Goal: Task Accomplishment & Management: Complete application form

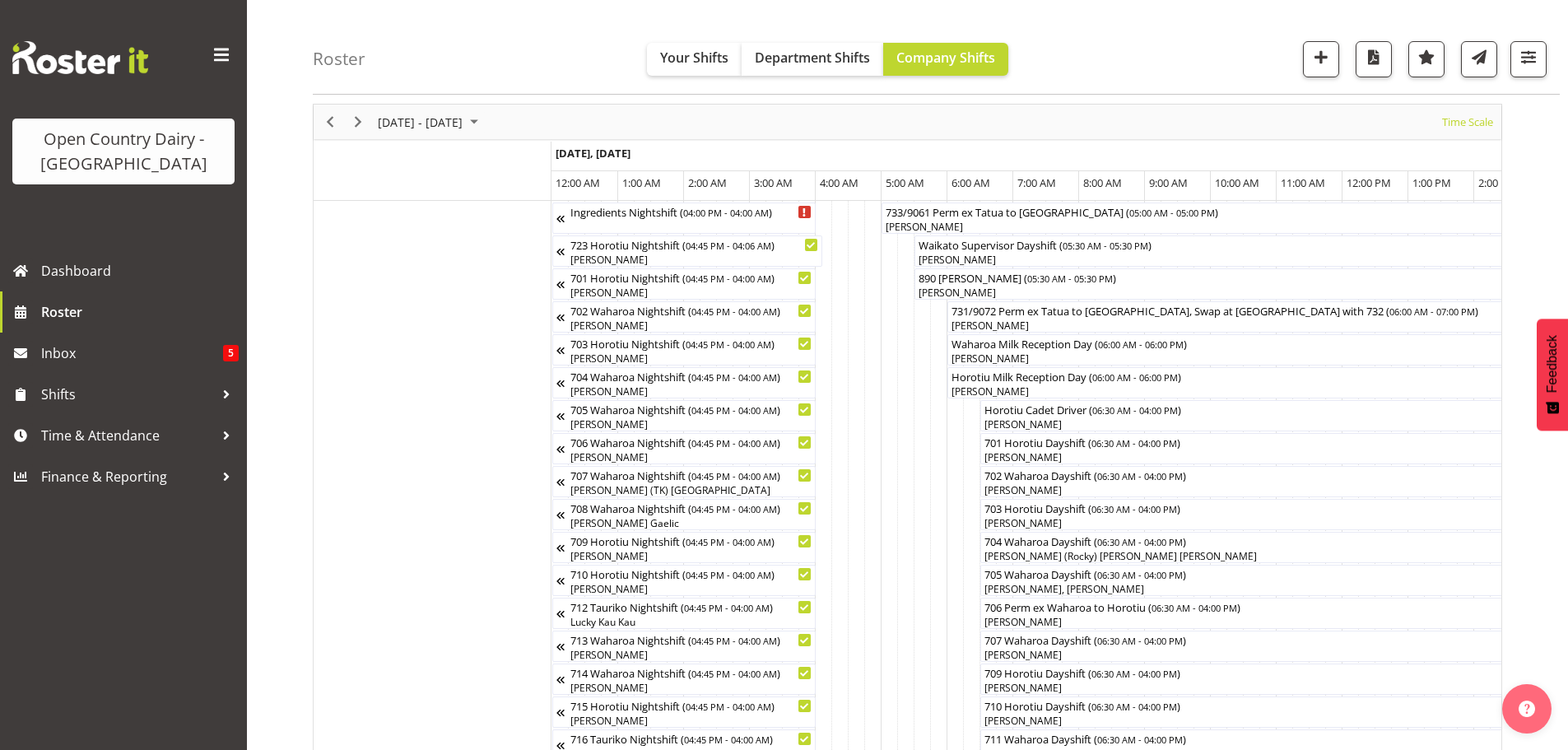
scroll to position [0, 10105]
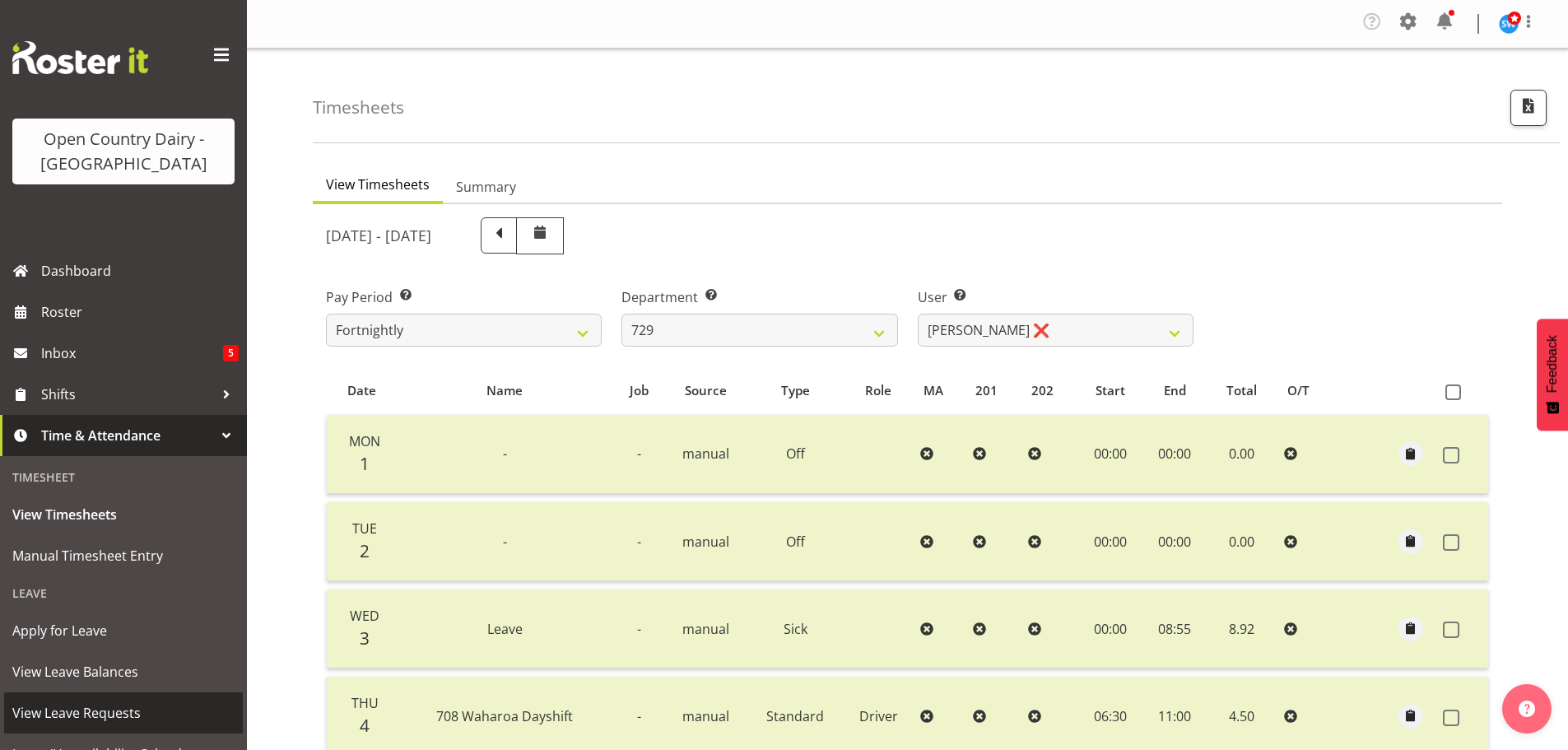
select select "727"
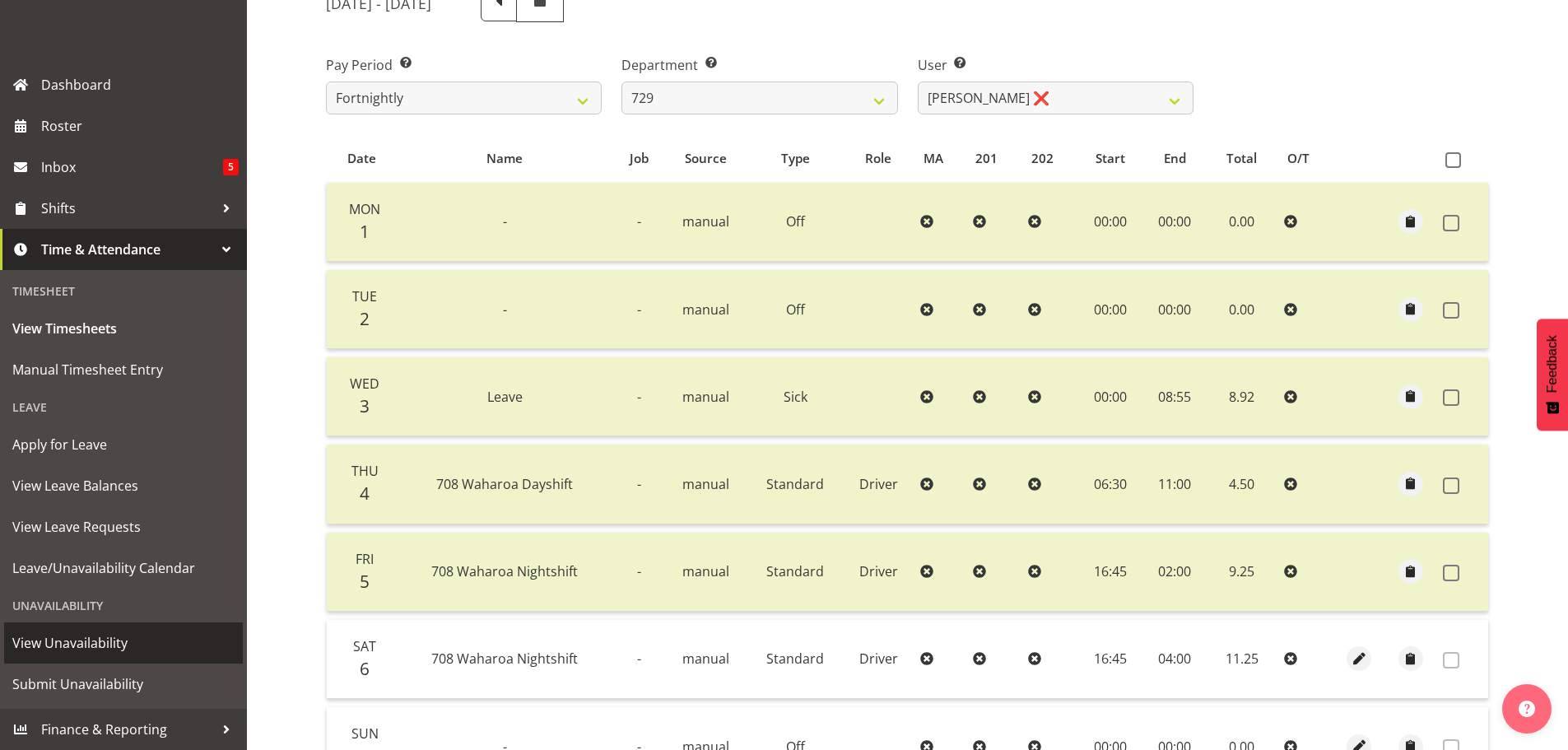
scroll to position [248, 0]
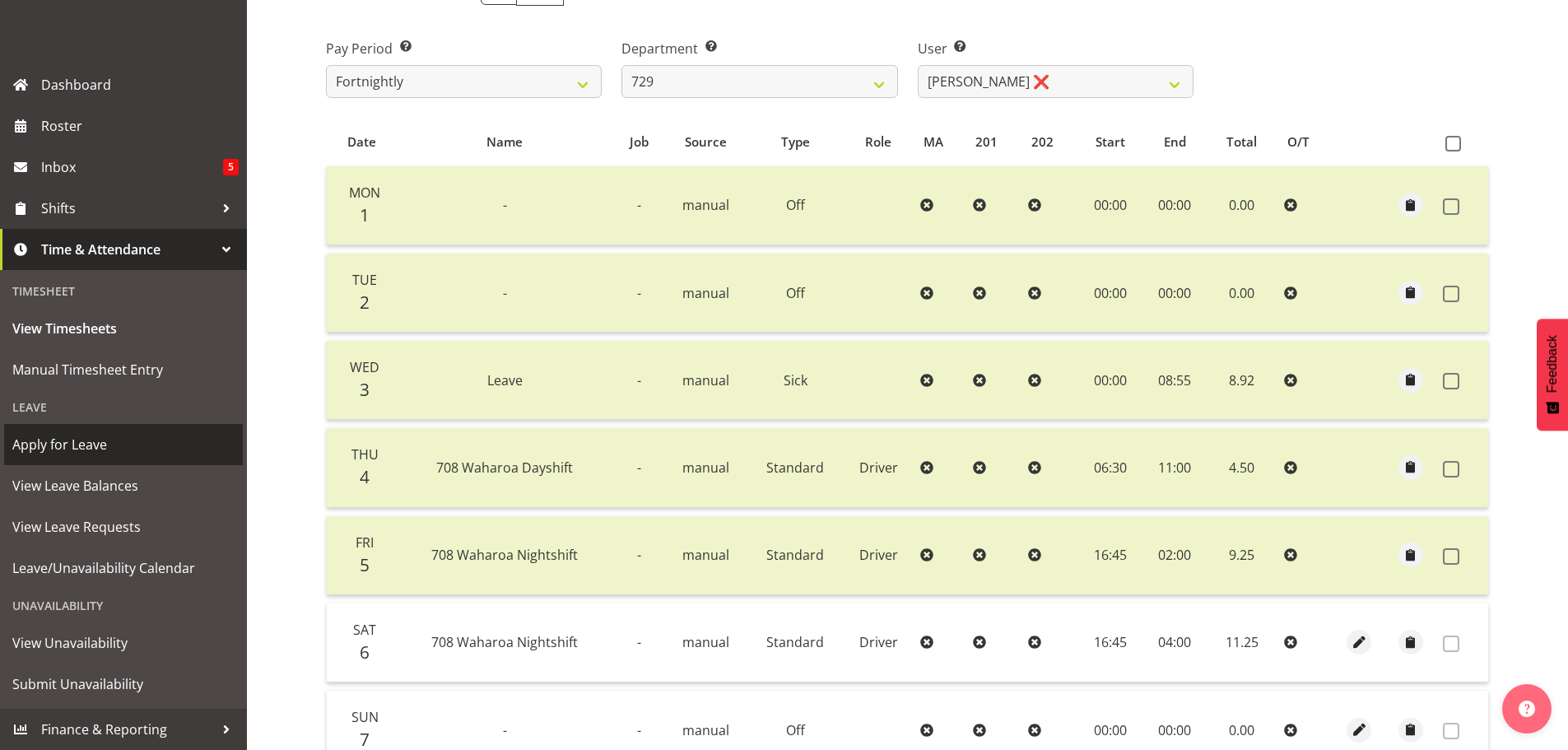
click at [54, 447] on span "Apply for Leave" at bounding box center [123, 444] width 223 height 25
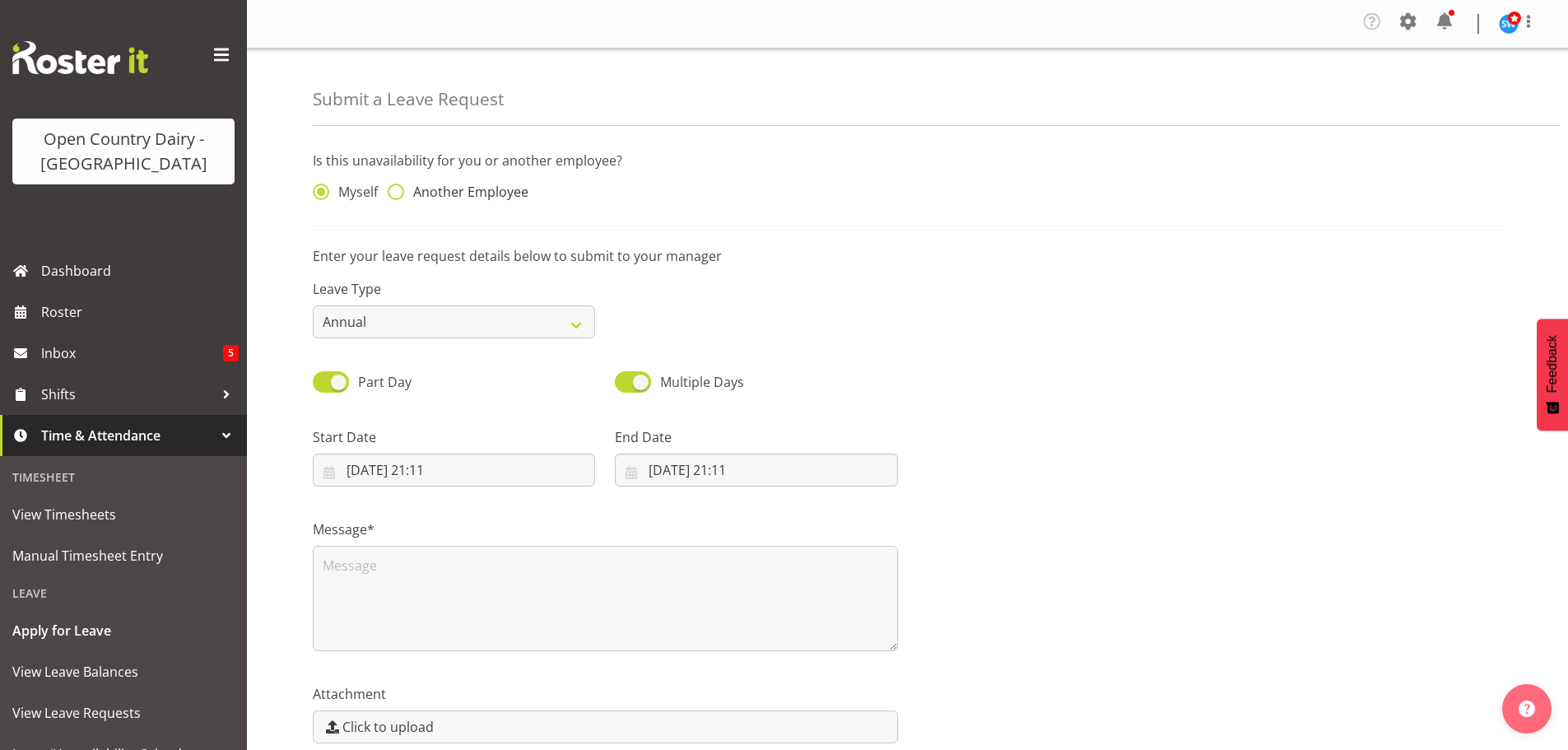
click at [400, 193] on label "Another Employee" at bounding box center [458, 191] width 140 height 16
click at [398, 193] on input "Another Employee" at bounding box center [393, 192] width 11 height 11
radio input "true"
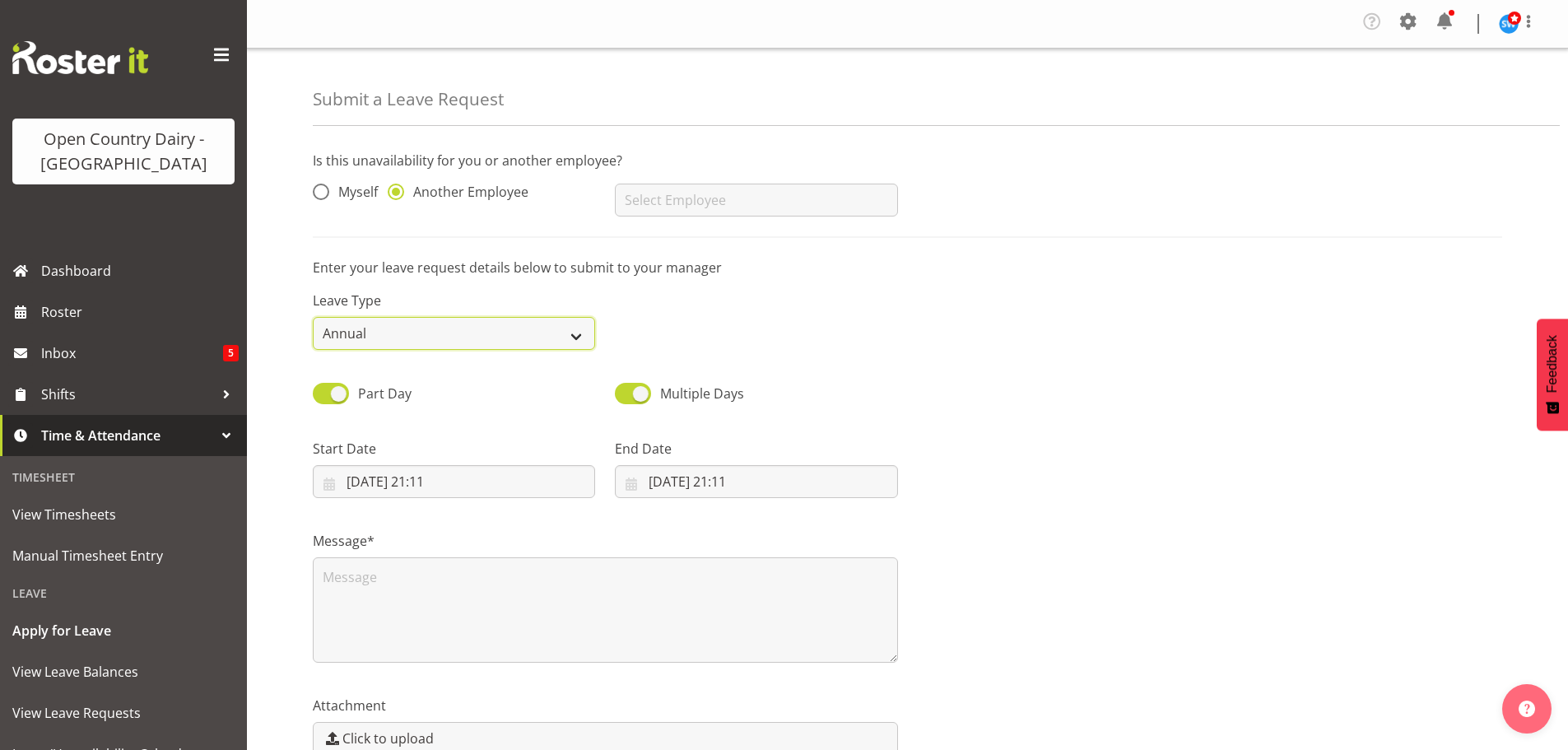
click at [412, 317] on select "Annual Sick Leave Without Pay Bereavement Domestic Violence Parental Jury Servi…" at bounding box center [453, 333] width 282 height 32
select select "Sick"
click at [312, 317] on select "Annual Sick Leave Without Pay Bereavement Domestic Violence Parental Jury Servi…" at bounding box center [453, 333] width 282 height 32
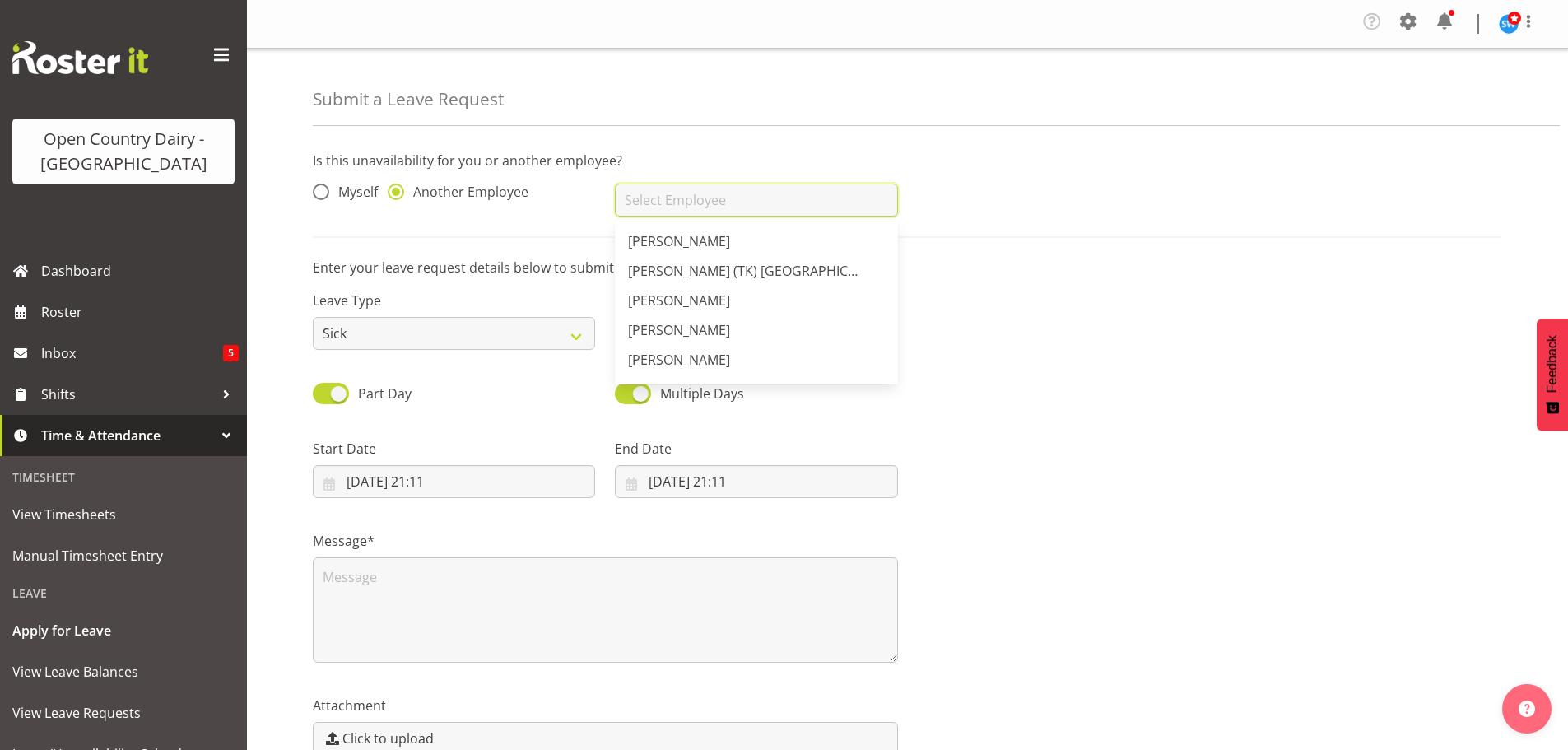
click at [727, 199] on input "text" at bounding box center [756, 200] width 282 height 32
click at [705, 270] on span "[PERSON_NAME] (Mahky) [PERSON_NAME]" at bounding box center [757, 270] width 259 height 18
type input "[PERSON_NAME] (Mahky) [PERSON_NAME]"
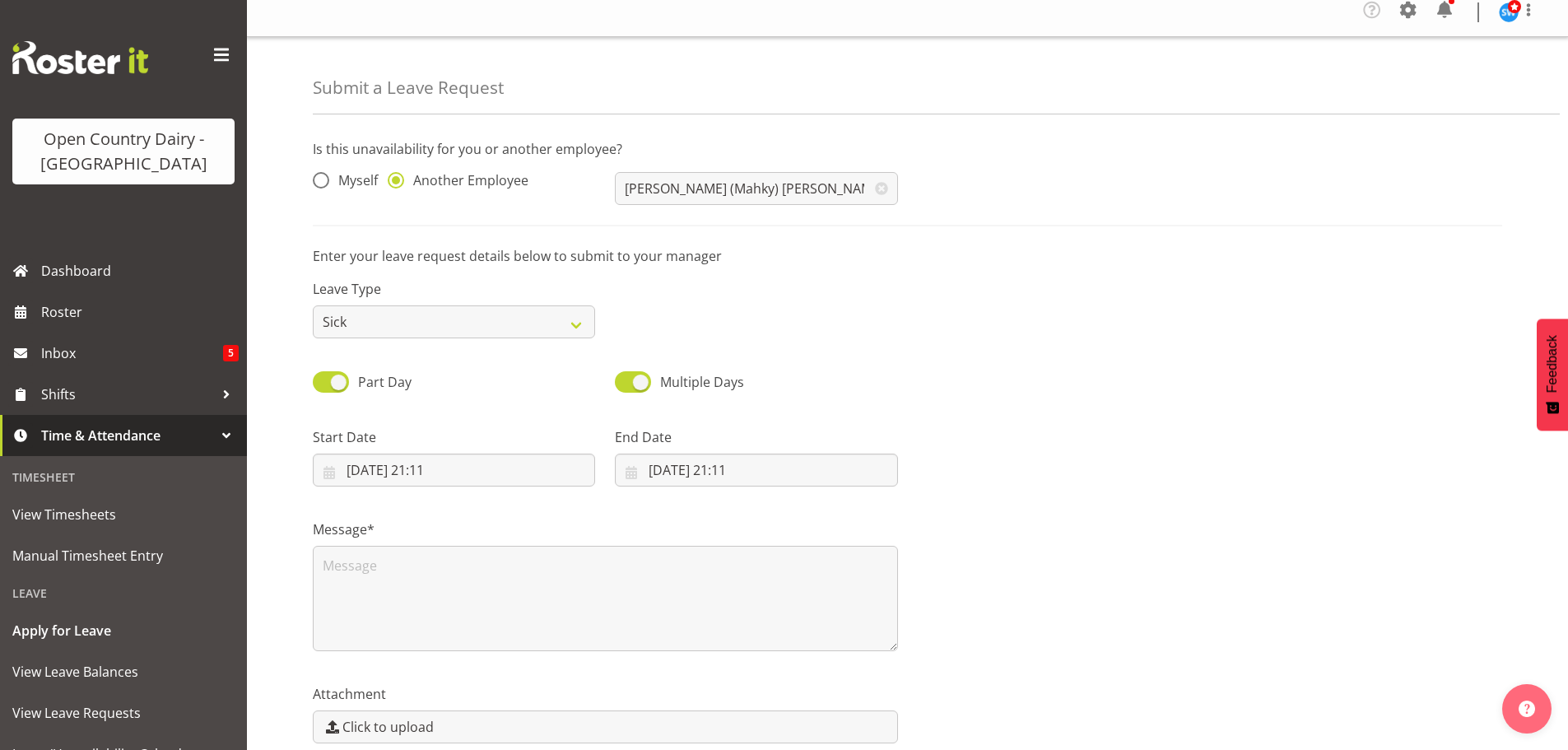
scroll to position [89, 0]
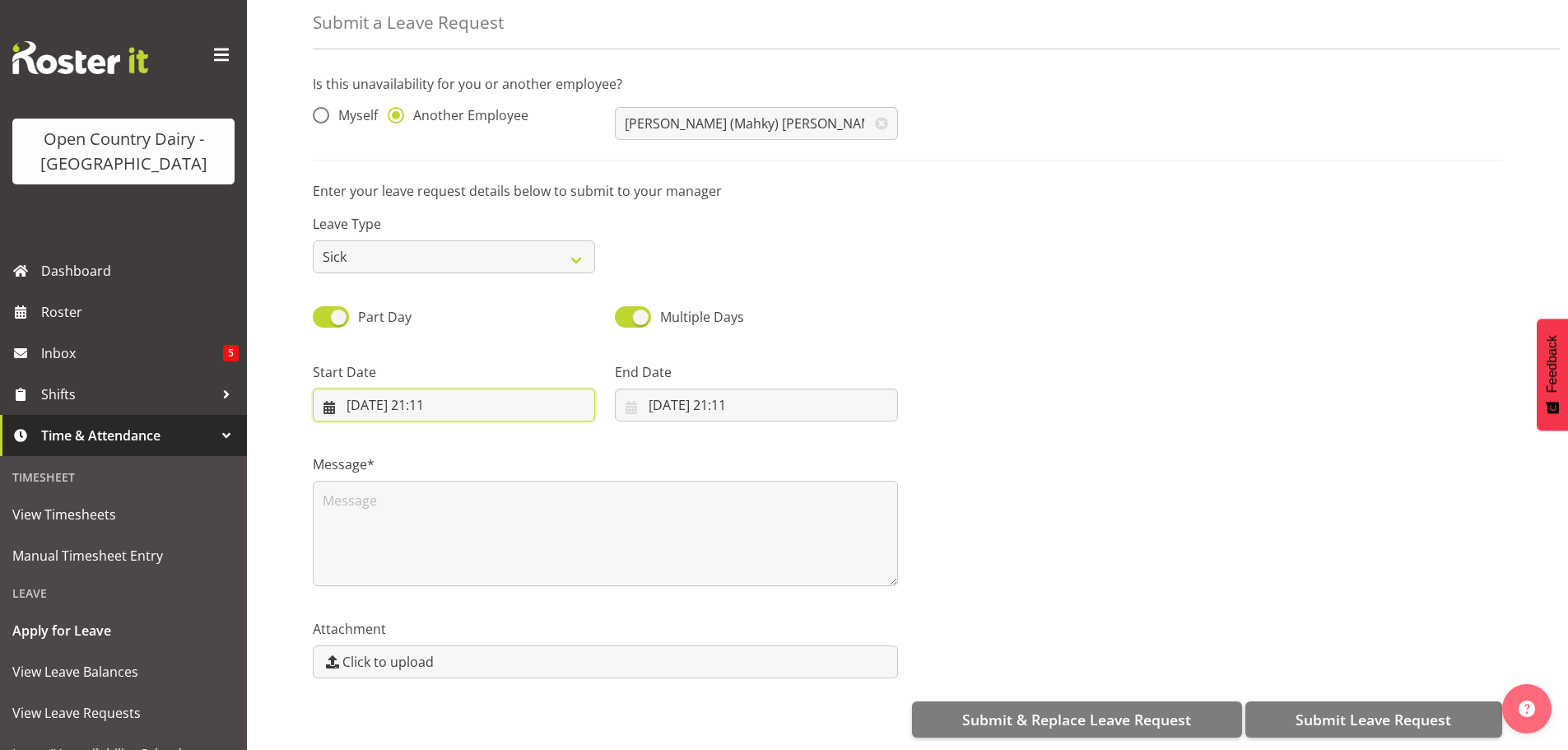
click at [444, 396] on input "06/09/2025, 21:11" at bounding box center [453, 405] width 282 height 32
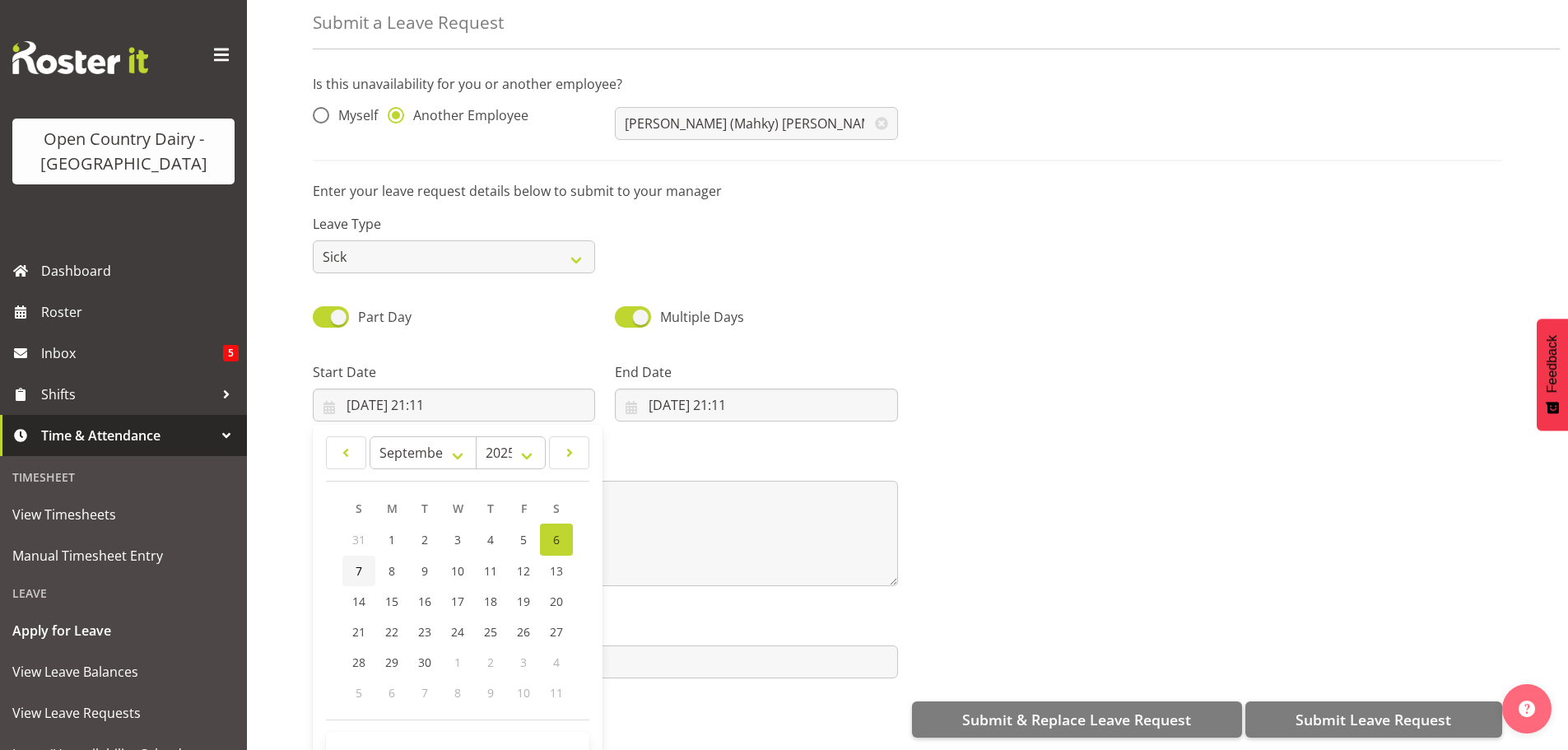
click at [364, 555] on link "7" at bounding box center [358, 570] width 32 height 31
type input "07/09/2025, 21:11"
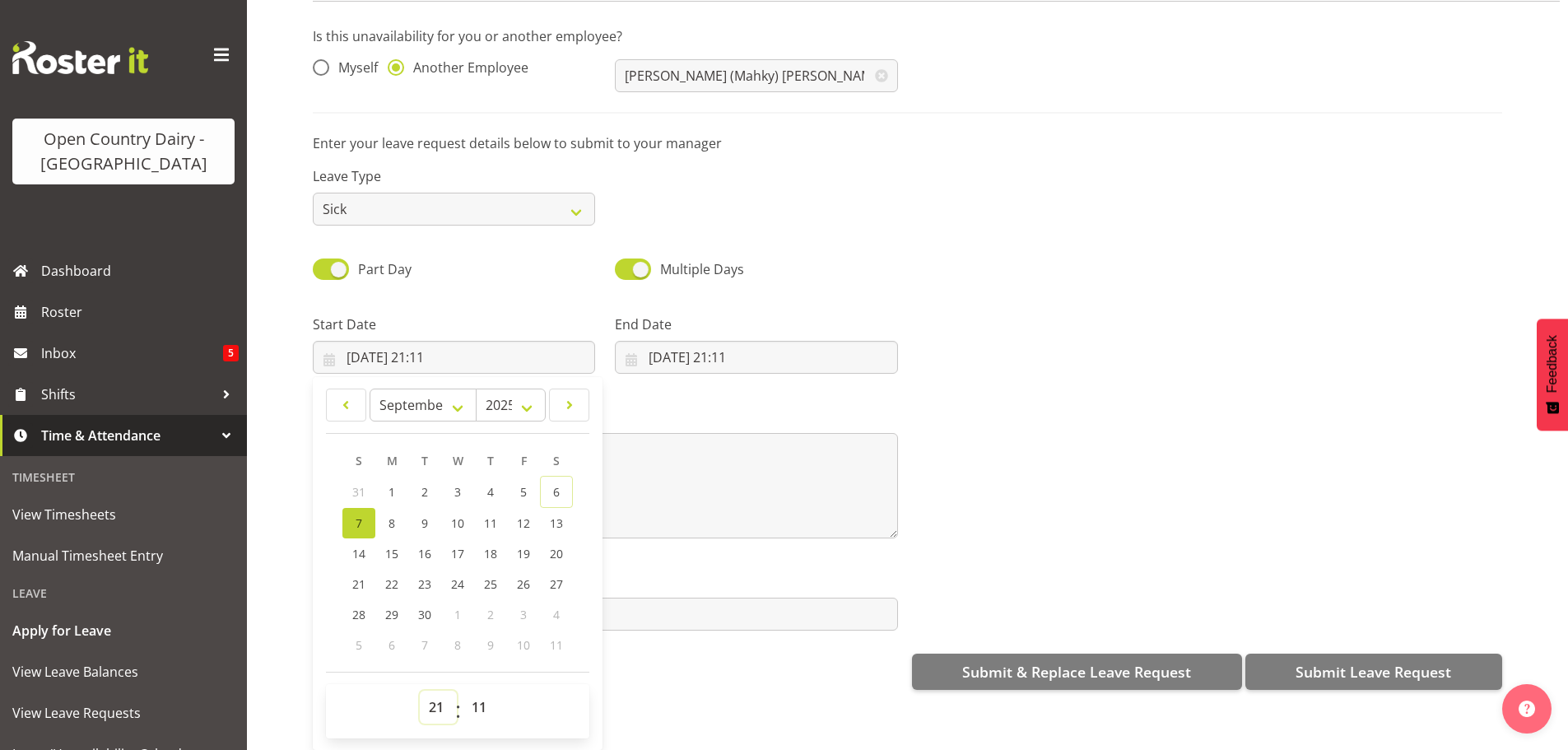
click at [429, 696] on select "00 01 02 03 04 05 06 07 08 09 10 11 12 13 14 15 16 17 18 19 20 21 22 23" at bounding box center [438, 707] width 37 height 32
select select "6"
click at [419, 691] on select "00 01 02 03 04 05 06 07 08 09 10 11 12 13 14 15 16 17 18 19 20 21 22 23" at bounding box center [438, 707] width 37 height 32
type input "07/09/2025, 06:11"
click at [475, 691] on select "00 01 02 03 04 05 06 07 08 09 10 11 12 13 14 15 16 17 18 19 20 21 22 23 24 25 2…" at bounding box center [481, 707] width 37 height 32
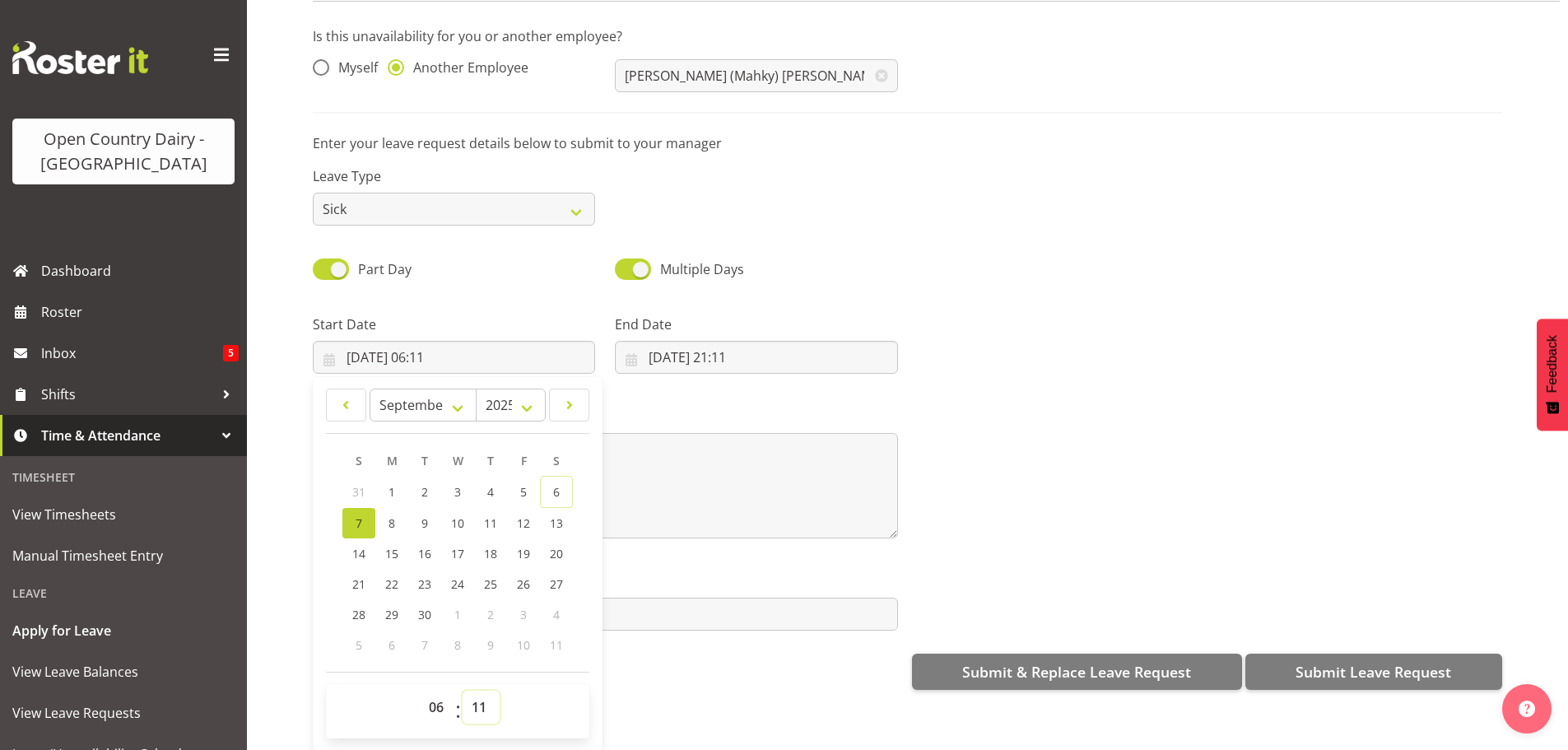
select select "30"
click at [462, 691] on select "00 01 02 03 04 05 06 07 08 09 10 11 12 13 14 15 16 17 18 19 20 21 22 23 24 25 2…" at bounding box center [481, 707] width 37 height 32
type input "[DATE] 06:30"
click at [681, 350] on input "06/09/2025, 21:11" at bounding box center [756, 357] width 282 height 32
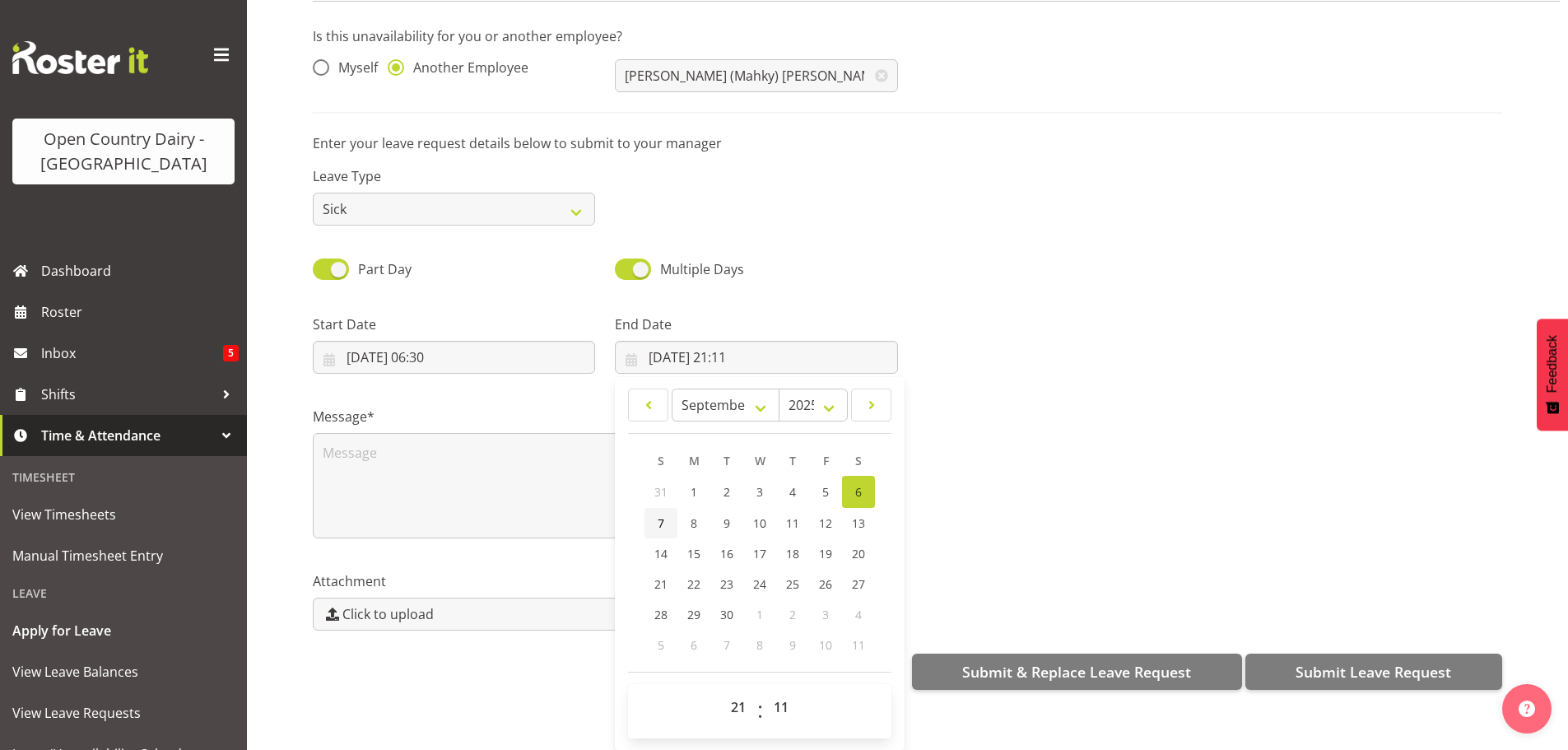
click at [657, 515] on span "7" at bounding box center [660, 523] width 7 height 15
type input "07/09/2025, 21:11"
click at [736, 698] on select "00 01 02 03 04 05 06 07 08 09 10 11 12 13 14 15 16 17 18 19 20 21 22 23" at bounding box center [741, 707] width 37 height 32
select select "16"
click at [722, 691] on select "00 01 02 03 04 05 06 07 08 09 10 11 12 13 14 15 16 17 18 19 20 21 22 23" at bounding box center [741, 707] width 37 height 32
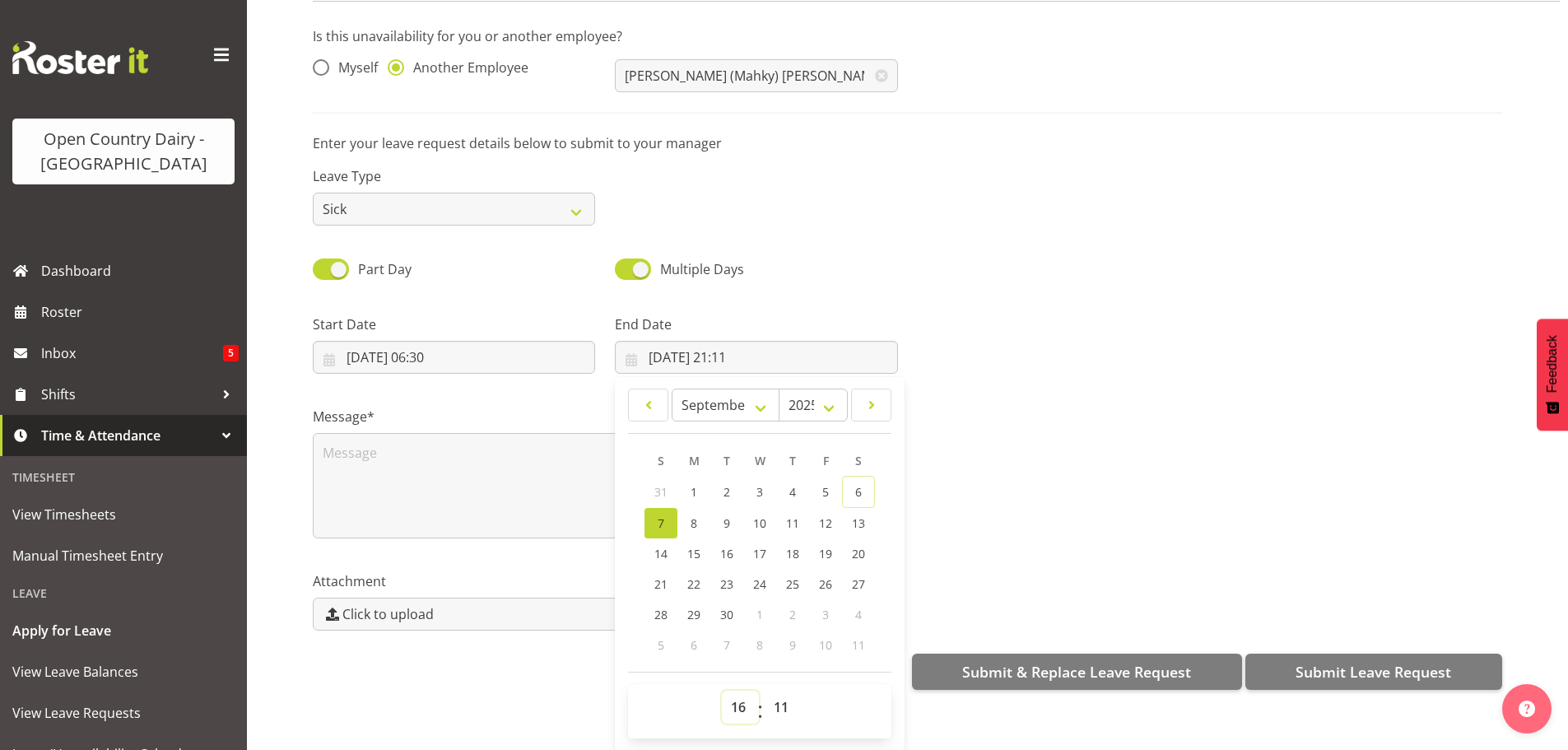
type input "07/09/2025, 16:11"
click at [781, 691] on select "00 01 02 03 04 05 06 07 08 09 10 11 12 13 14 15 16 17 18 19 20 21 22 23 24 25 2…" at bounding box center [783, 707] width 37 height 32
select select "0"
click at [764, 691] on select "00 01 02 03 04 05 06 07 08 09 10 11 12 13 14 15 16 17 18 19 20 21 22 23 24 25 2…" at bounding box center [783, 707] width 37 height 32
type input "[DATE] 16:00"
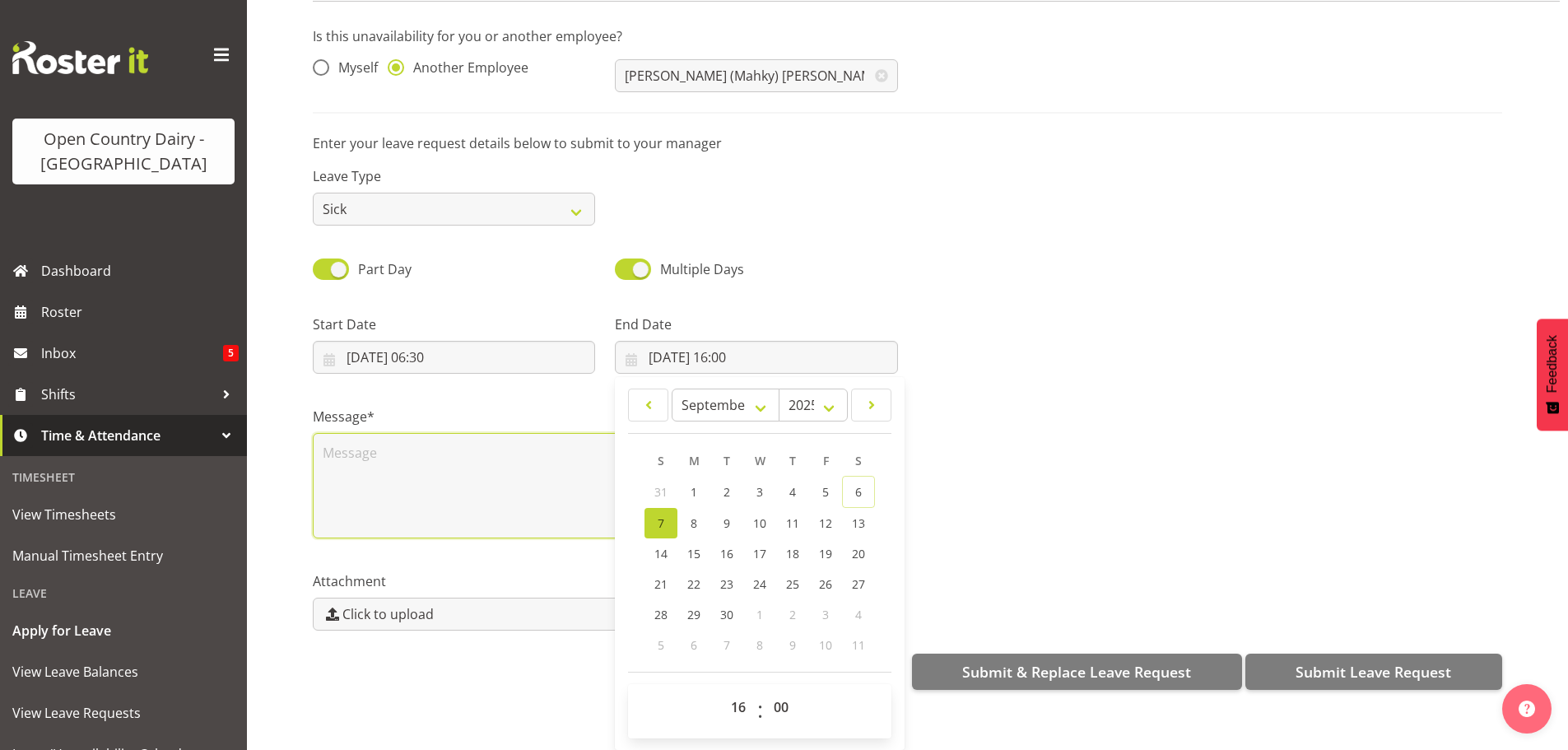
click at [448, 441] on textarea at bounding box center [605, 485] width 586 height 105
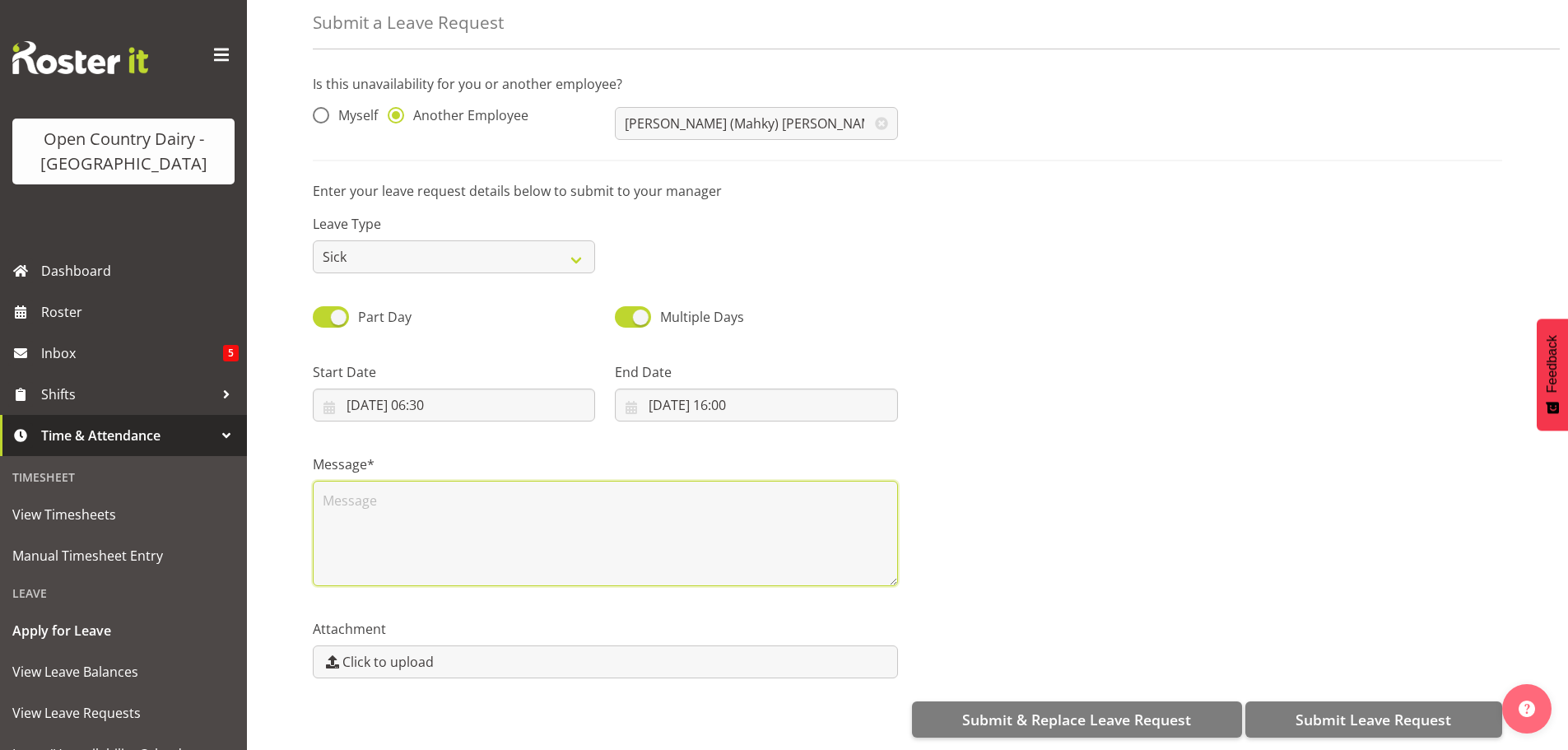
scroll to position [0, 0]
type textarea "Still unwell"
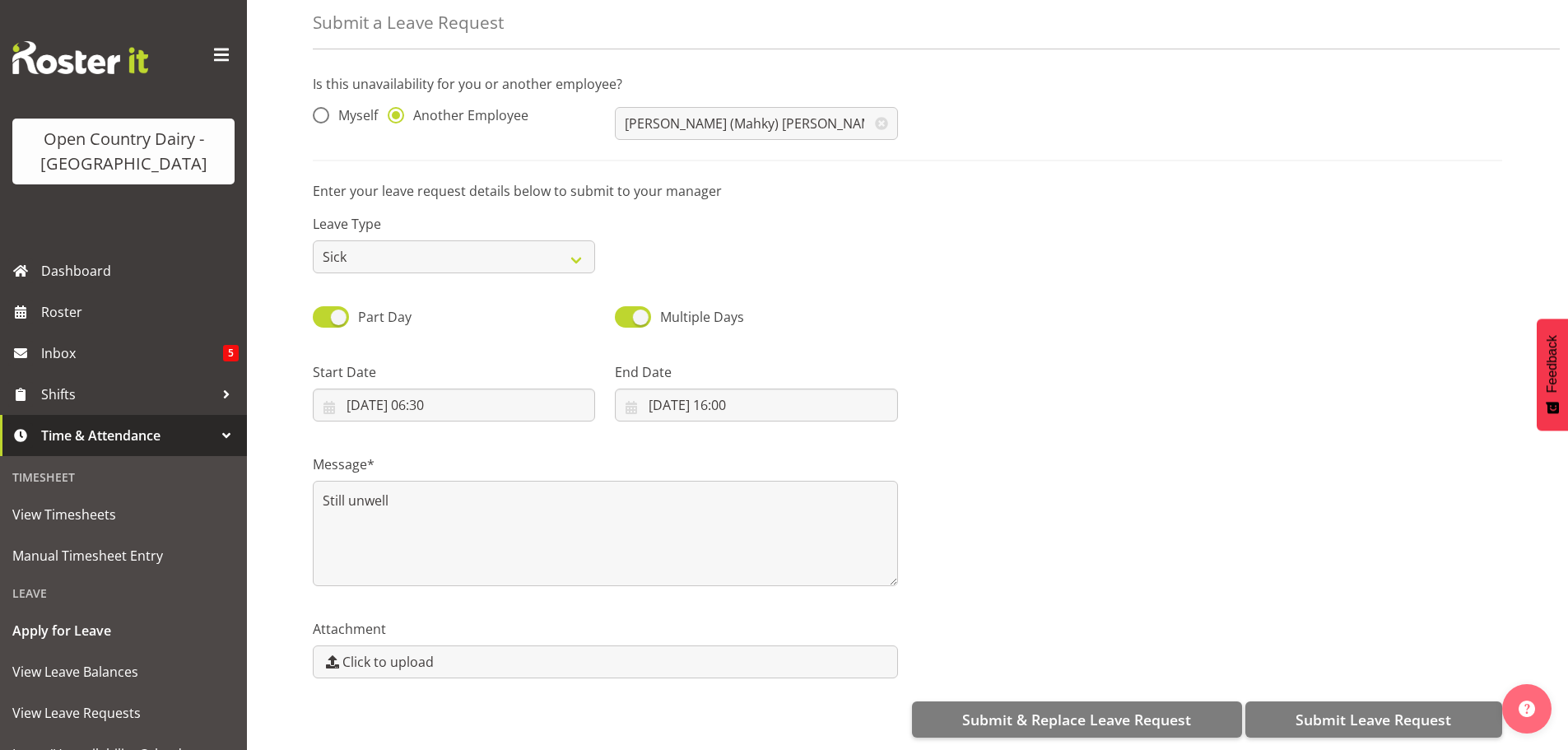
click at [1372, 698] on div "Submit & Replace Leave Request Submit Leave Request" at bounding box center [907, 718] width 1190 height 39
click at [1381, 709] on span "Submit Leave Request" at bounding box center [1373, 719] width 156 height 21
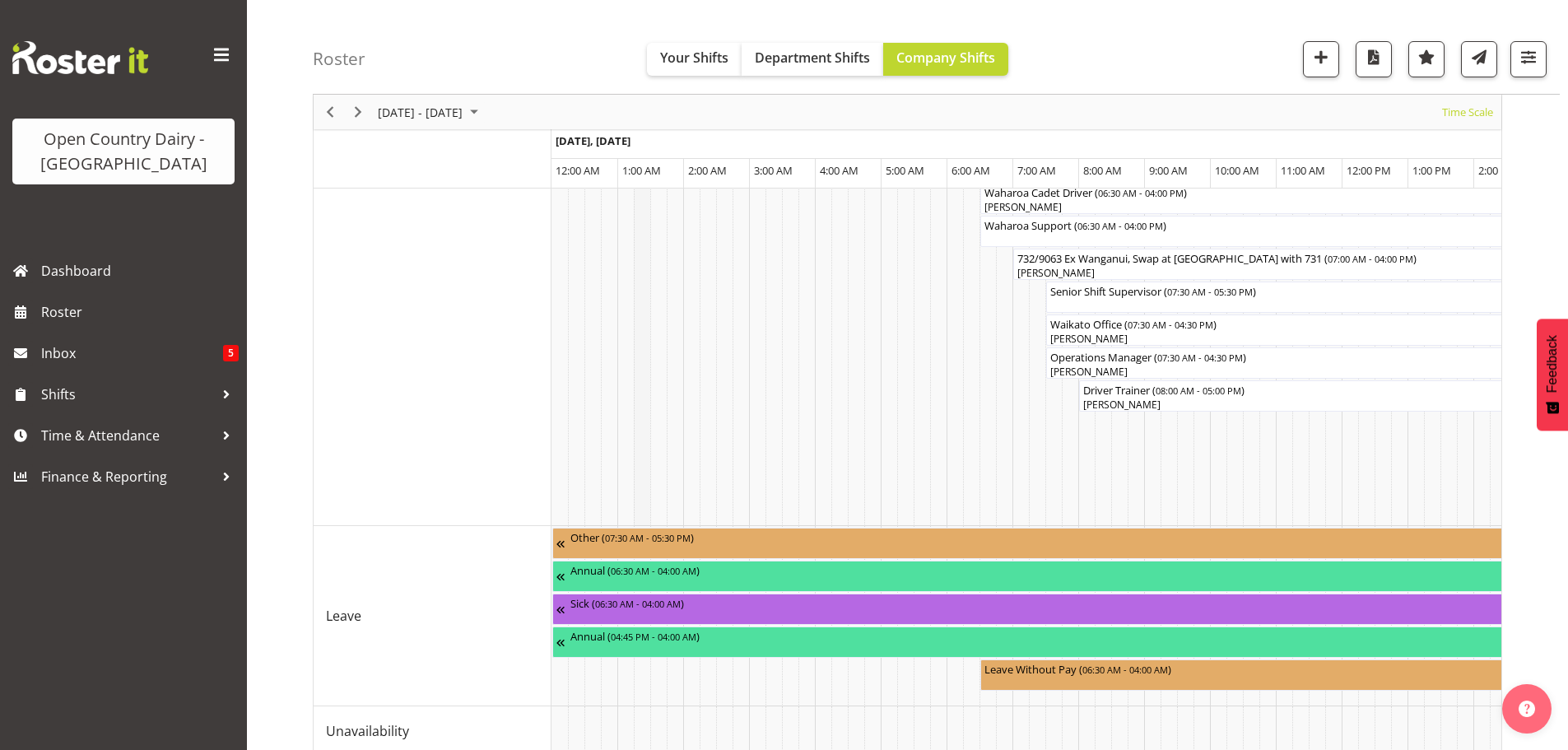
scroll to position [1531, 0]
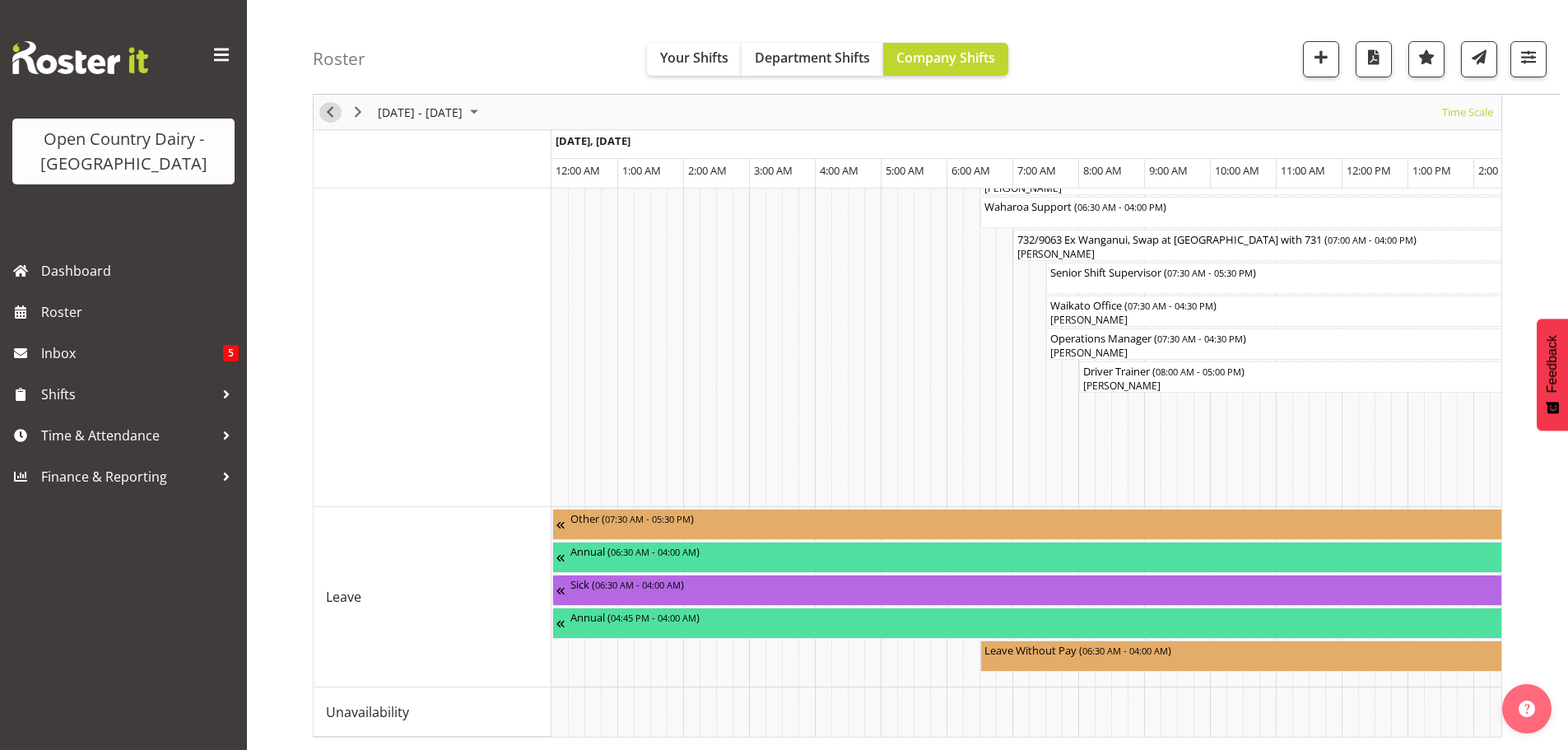
click at [330, 115] on span "Previous" at bounding box center [330, 113] width 20 height 21
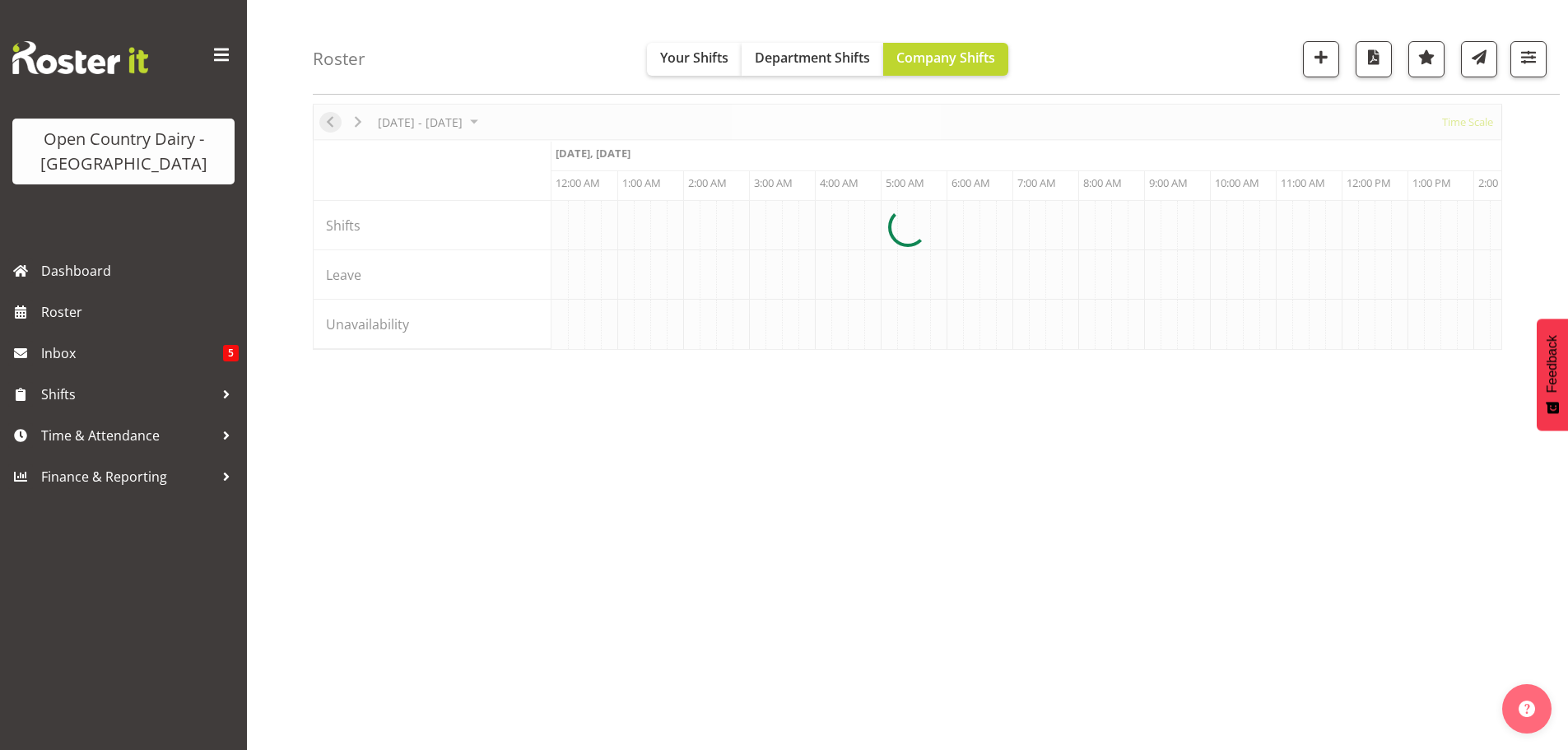
scroll to position [0, 7902]
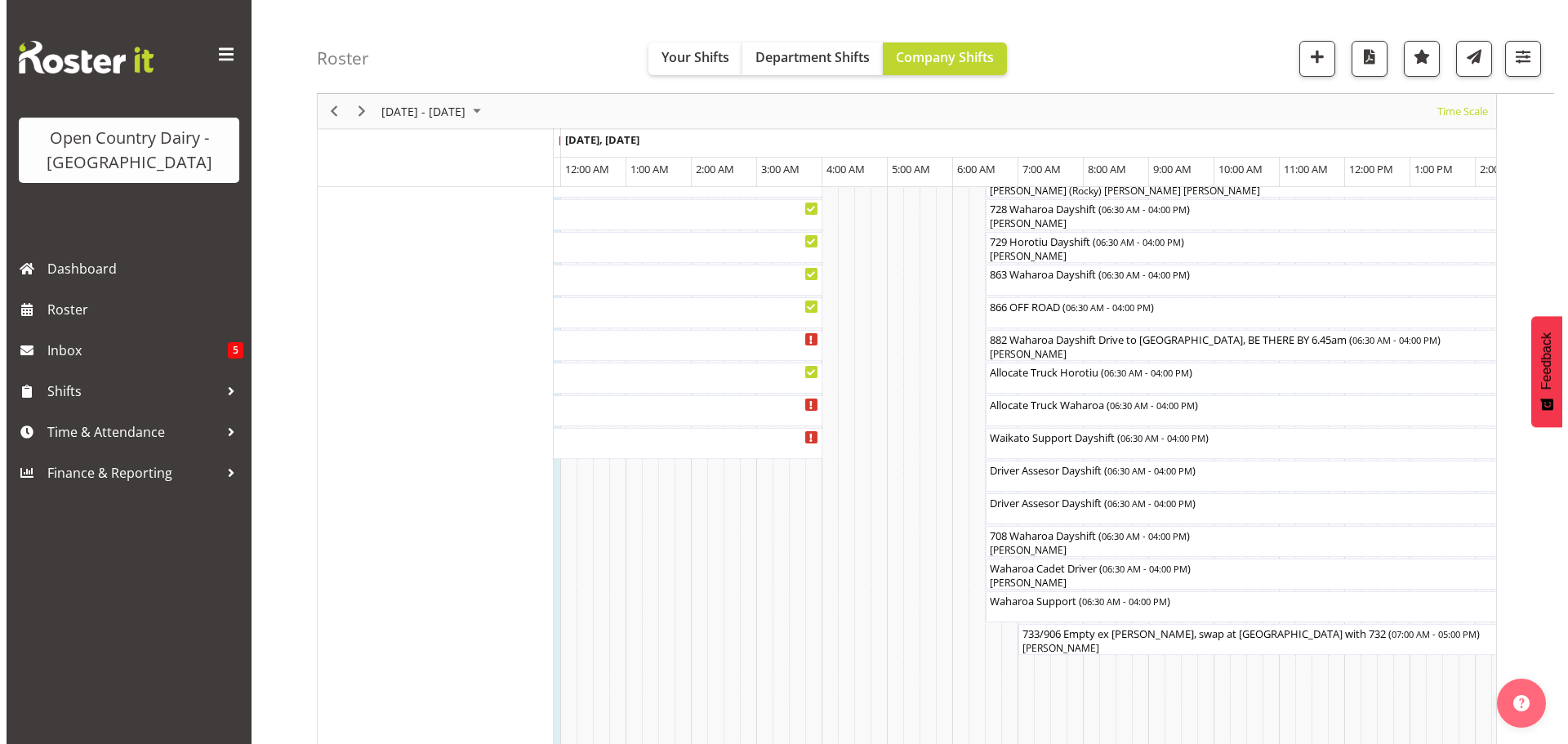
scroll to position [1062, 0]
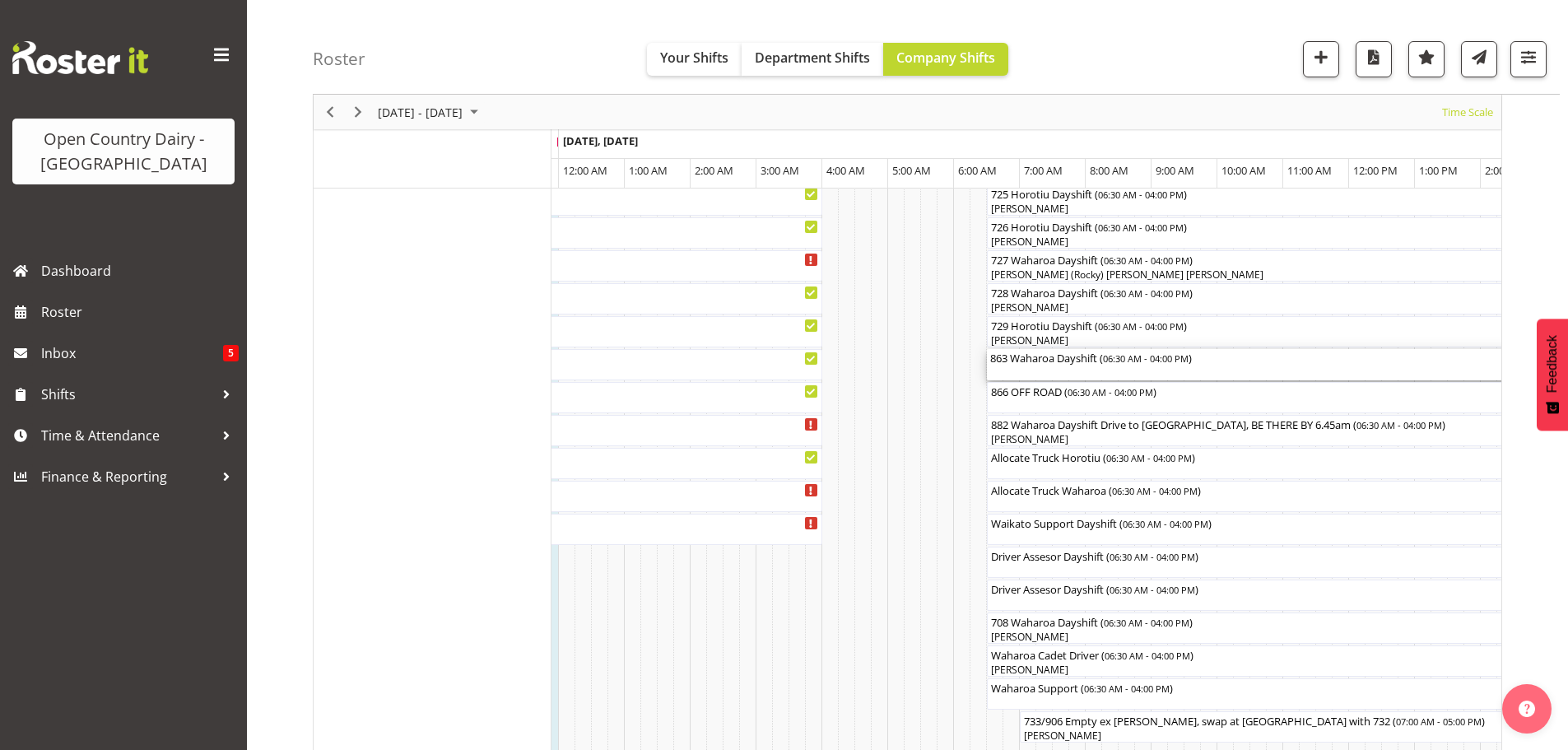
click at [1090, 372] on div "863 Waharoa Dayshift ( 06:30 AM - 04:00 PM )" at bounding box center [1300, 364] width 619 height 32
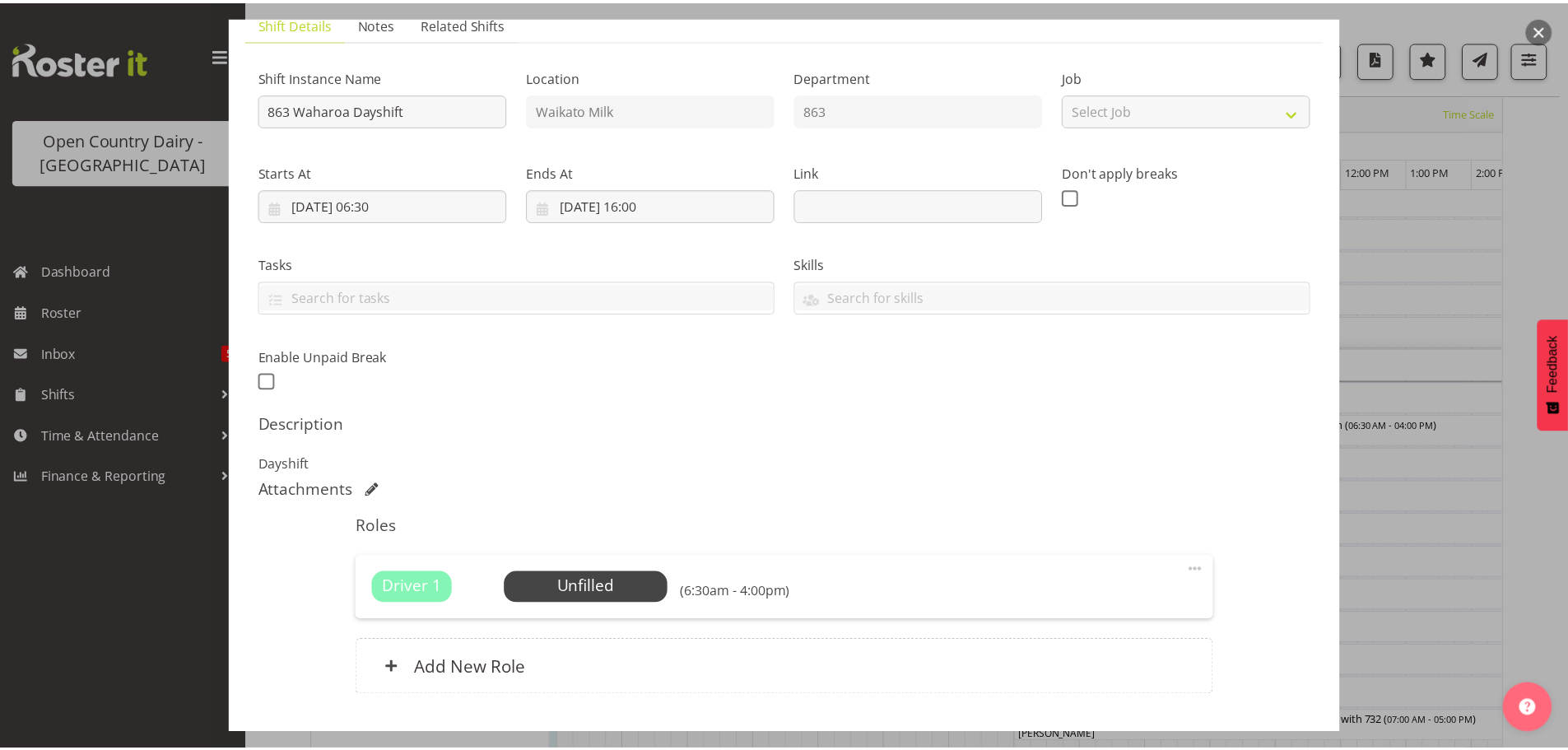
scroll to position [235, 0]
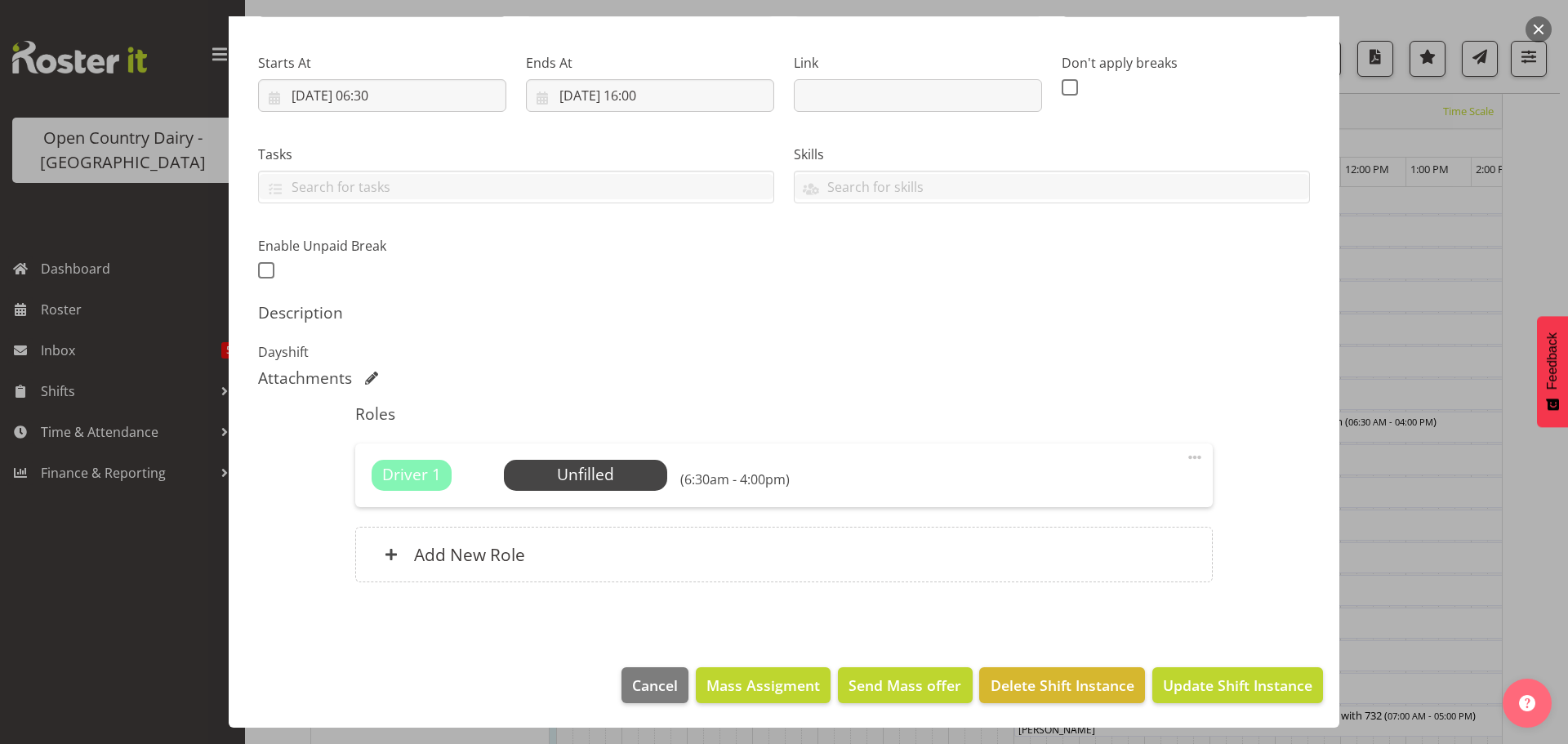
click at [1542, 21] on button "button" at bounding box center [1539, 29] width 27 height 27
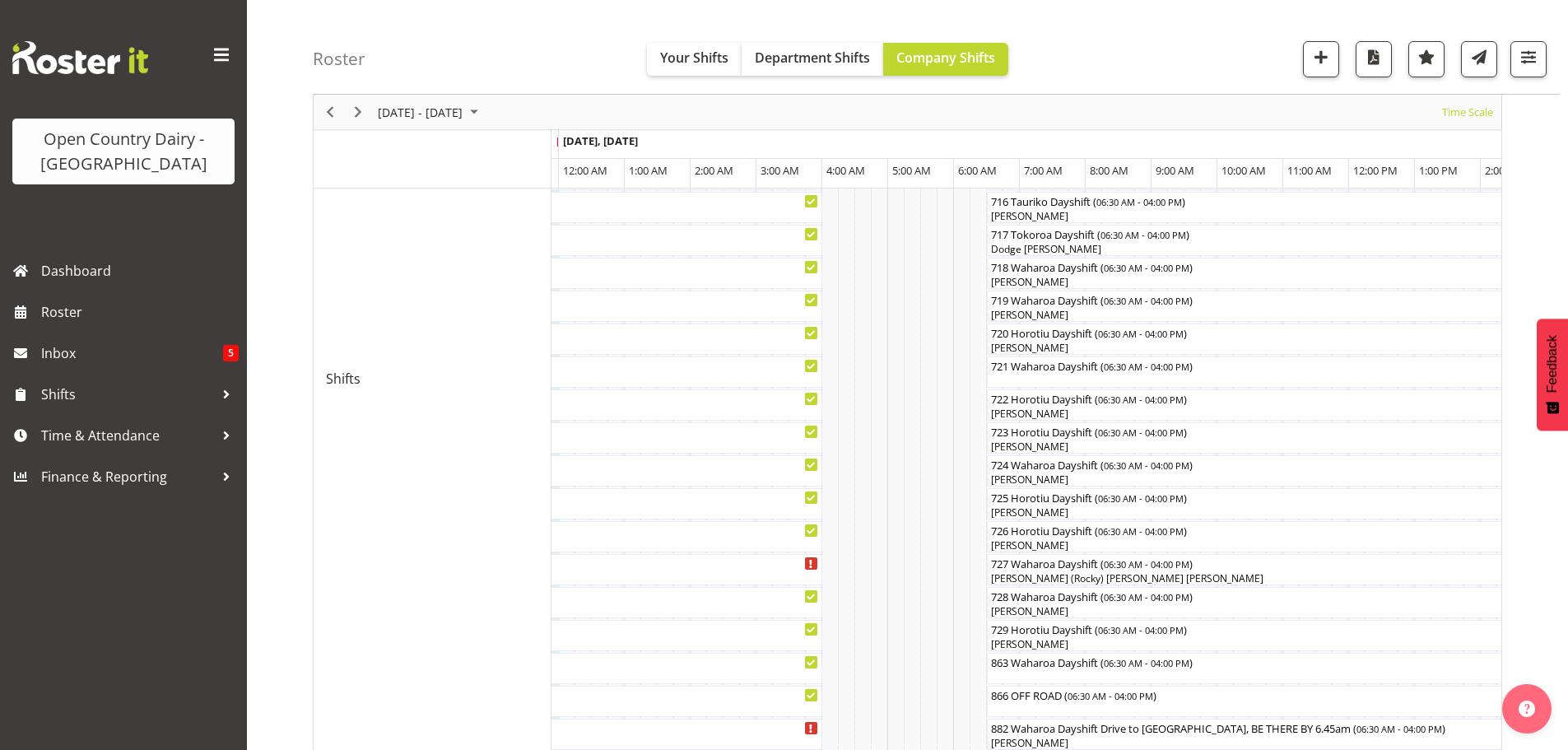
scroll to position [0, 0]
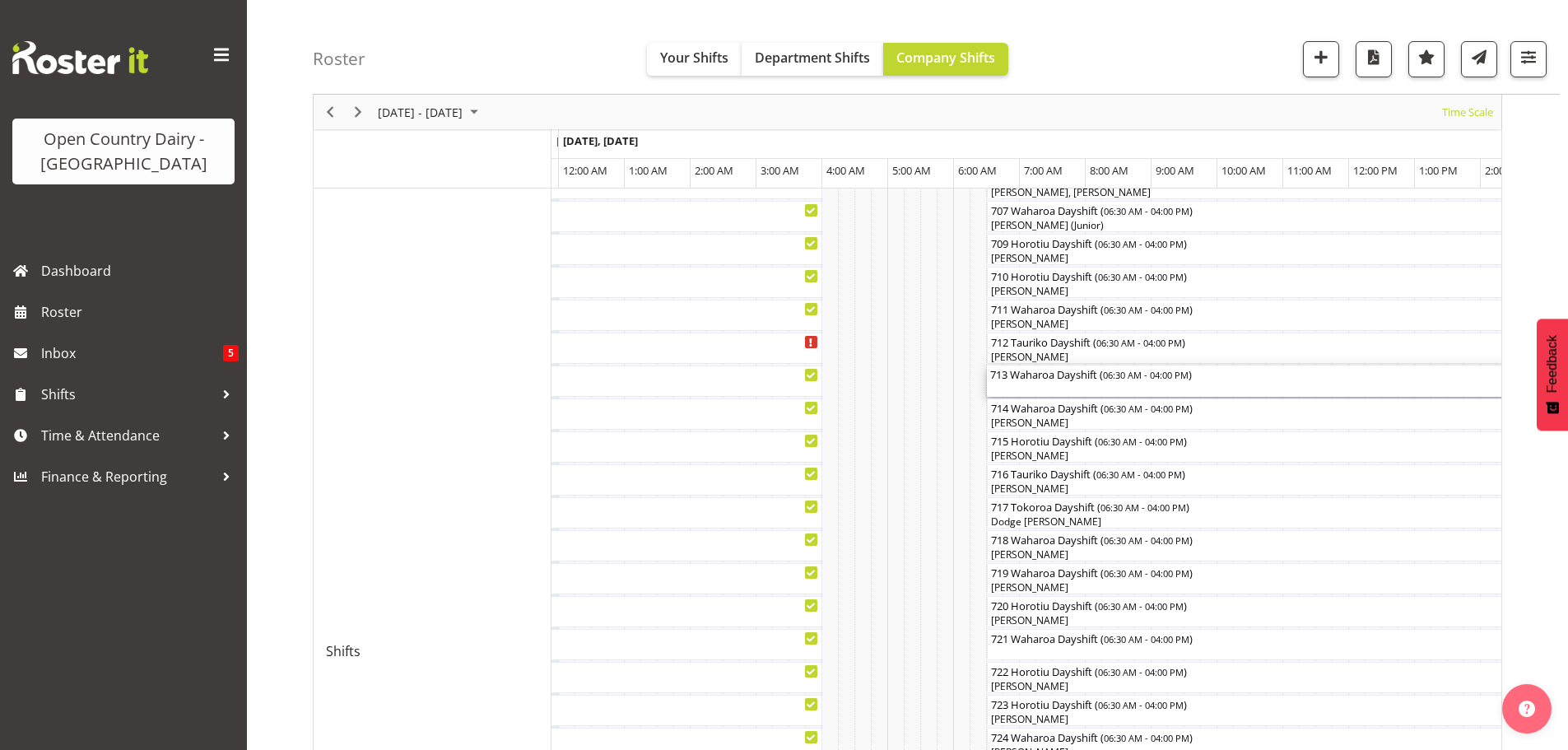
click at [1051, 382] on div "713 Waharoa Dayshift ( 06:30 AM - 04:00 PM )" at bounding box center [1300, 380] width 619 height 32
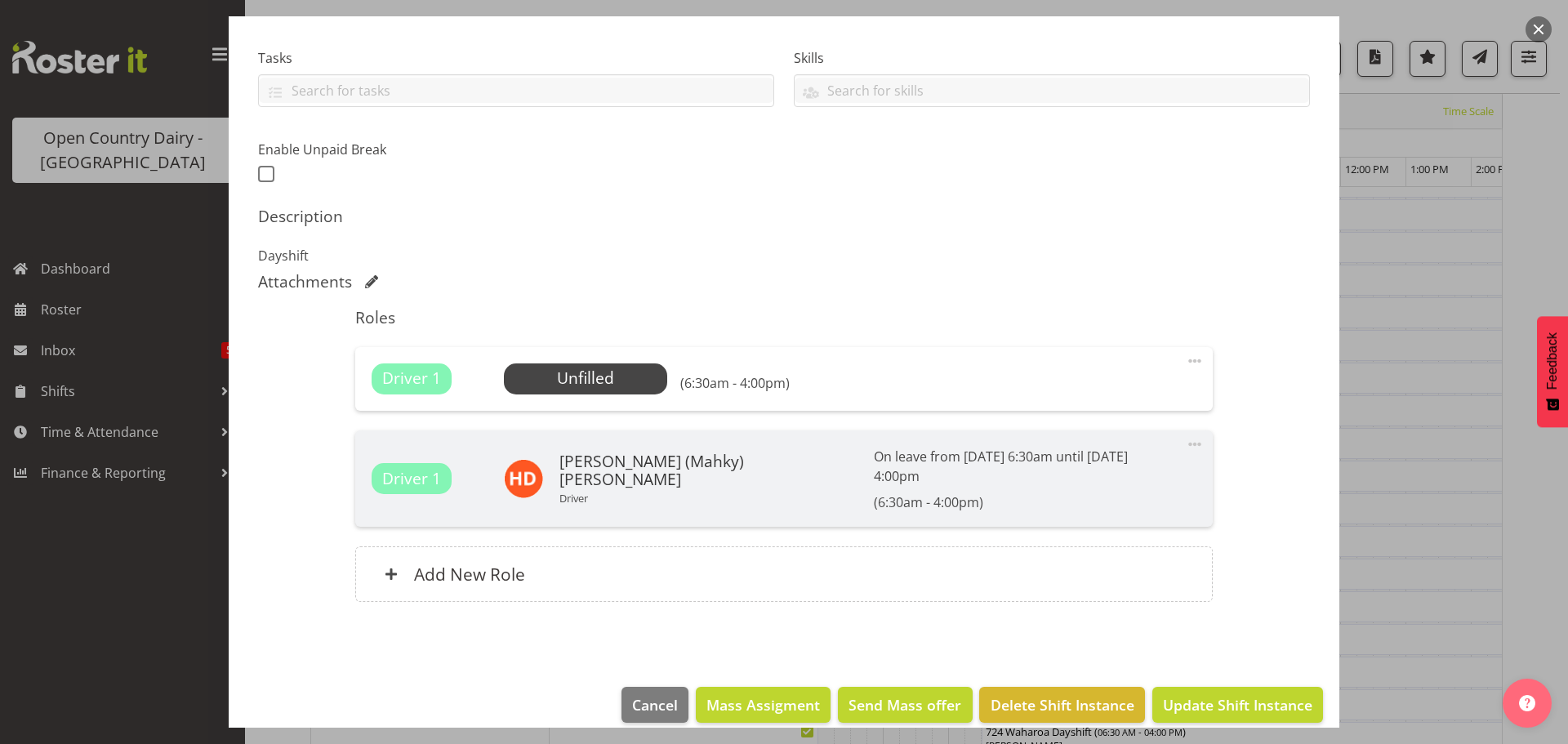
click at [1541, 30] on button "button" at bounding box center [1539, 29] width 27 height 27
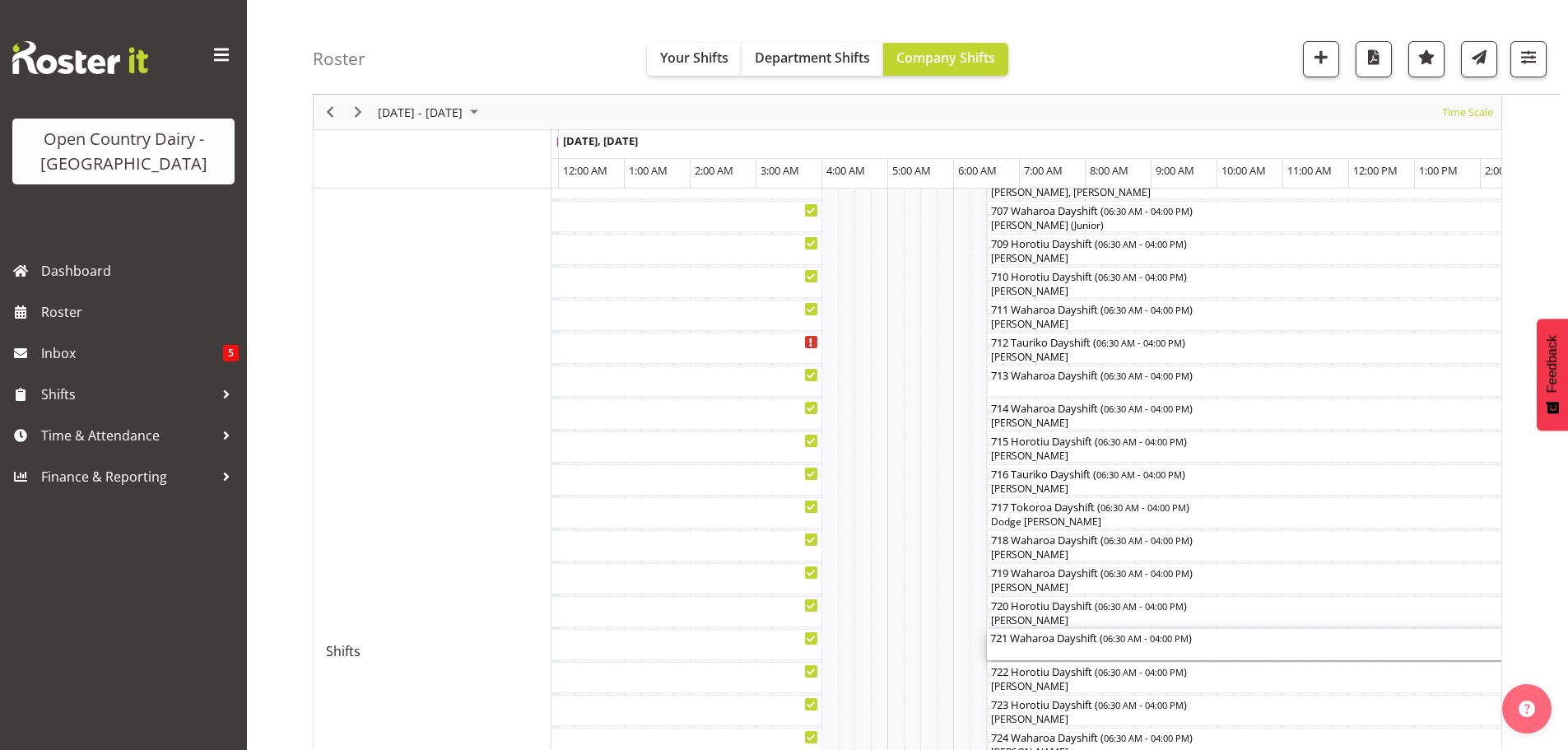
click at [1027, 645] on div "721 Waharoa Dayshift ( 06:30 AM - 04:00 PM )" at bounding box center [1300, 636] width 619 height 16
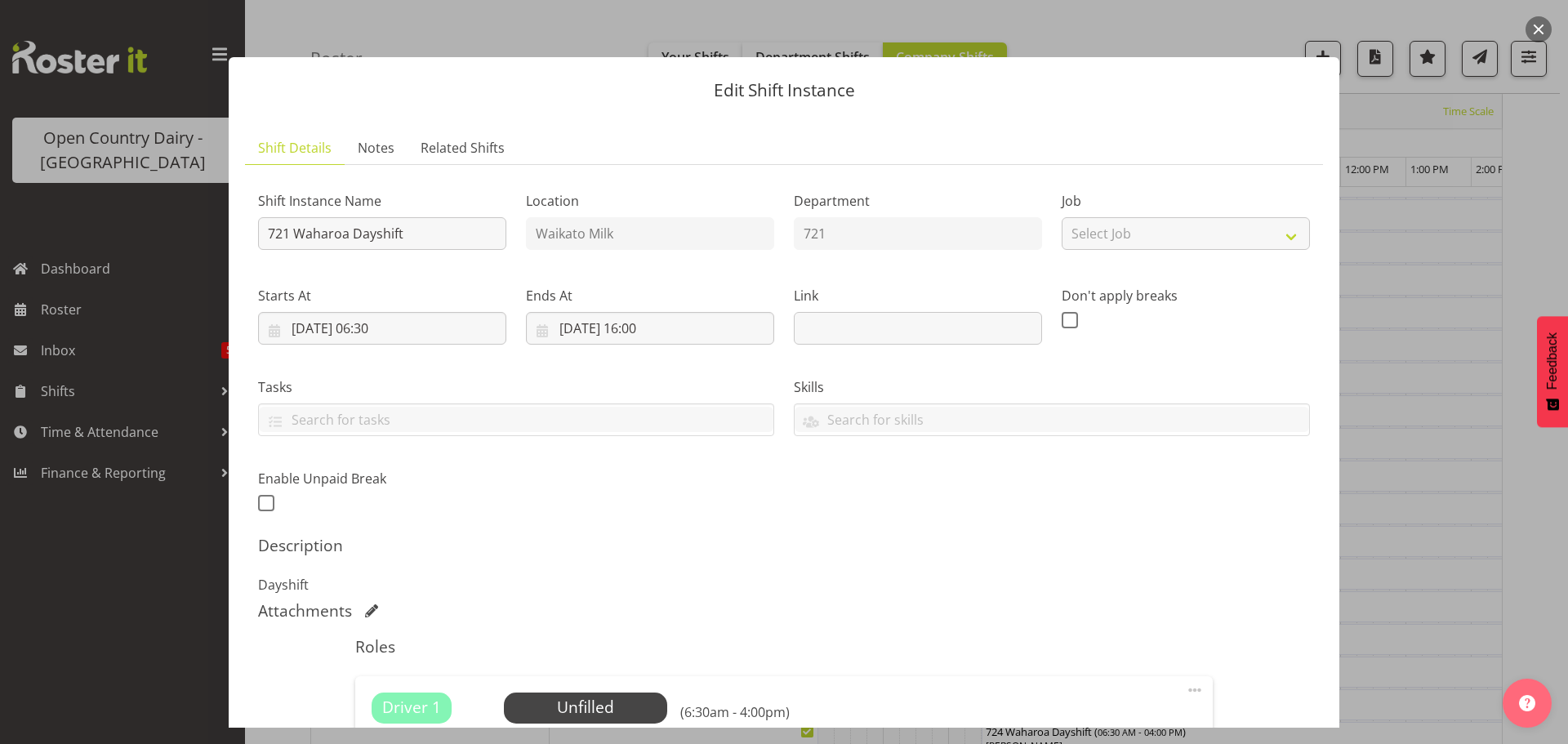
click at [1537, 26] on button "button" at bounding box center [1539, 29] width 27 height 27
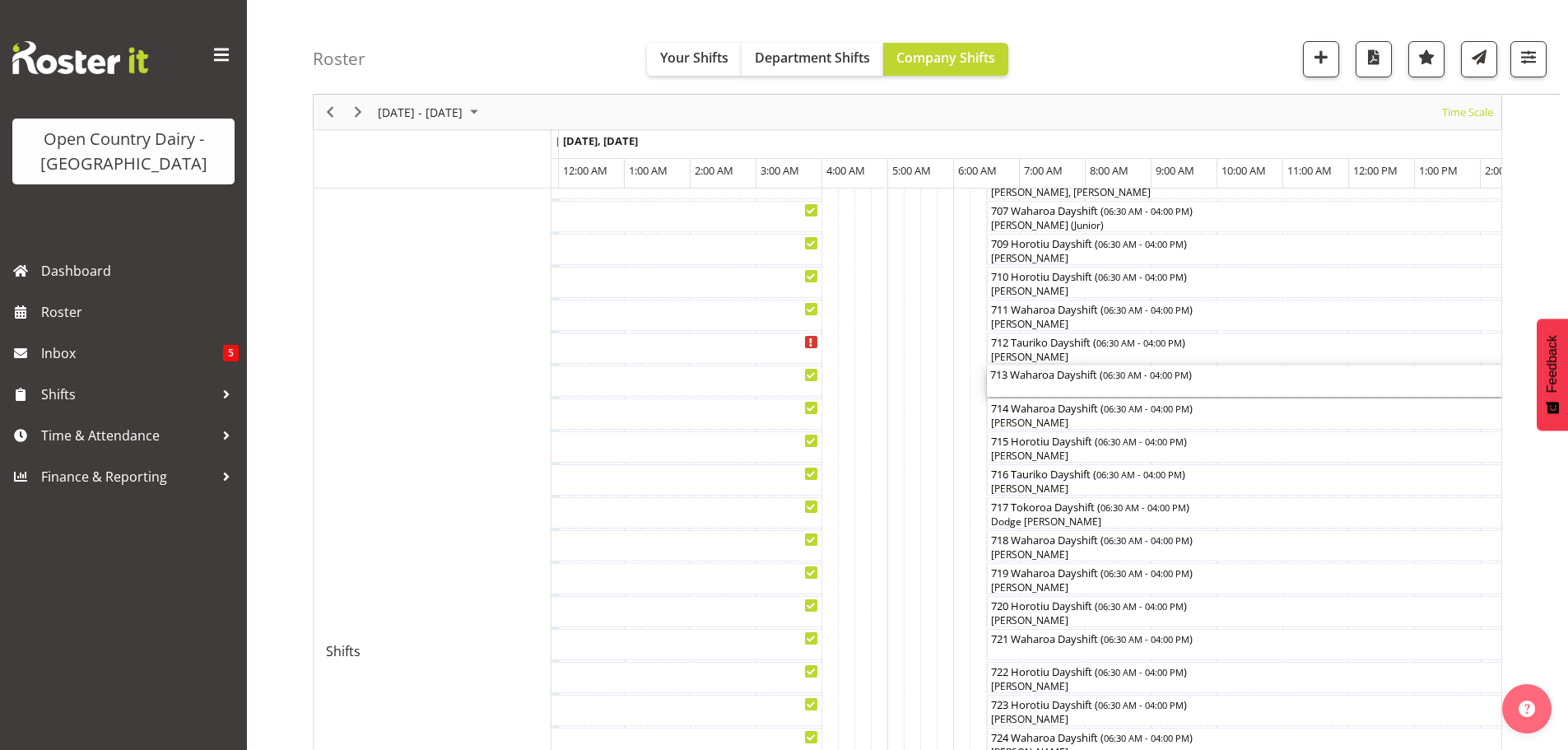
click at [1044, 385] on div "713 Waharoa Dayshift ( 06:30 AM - 04:00 PM )" at bounding box center [1300, 380] width 619 height 32
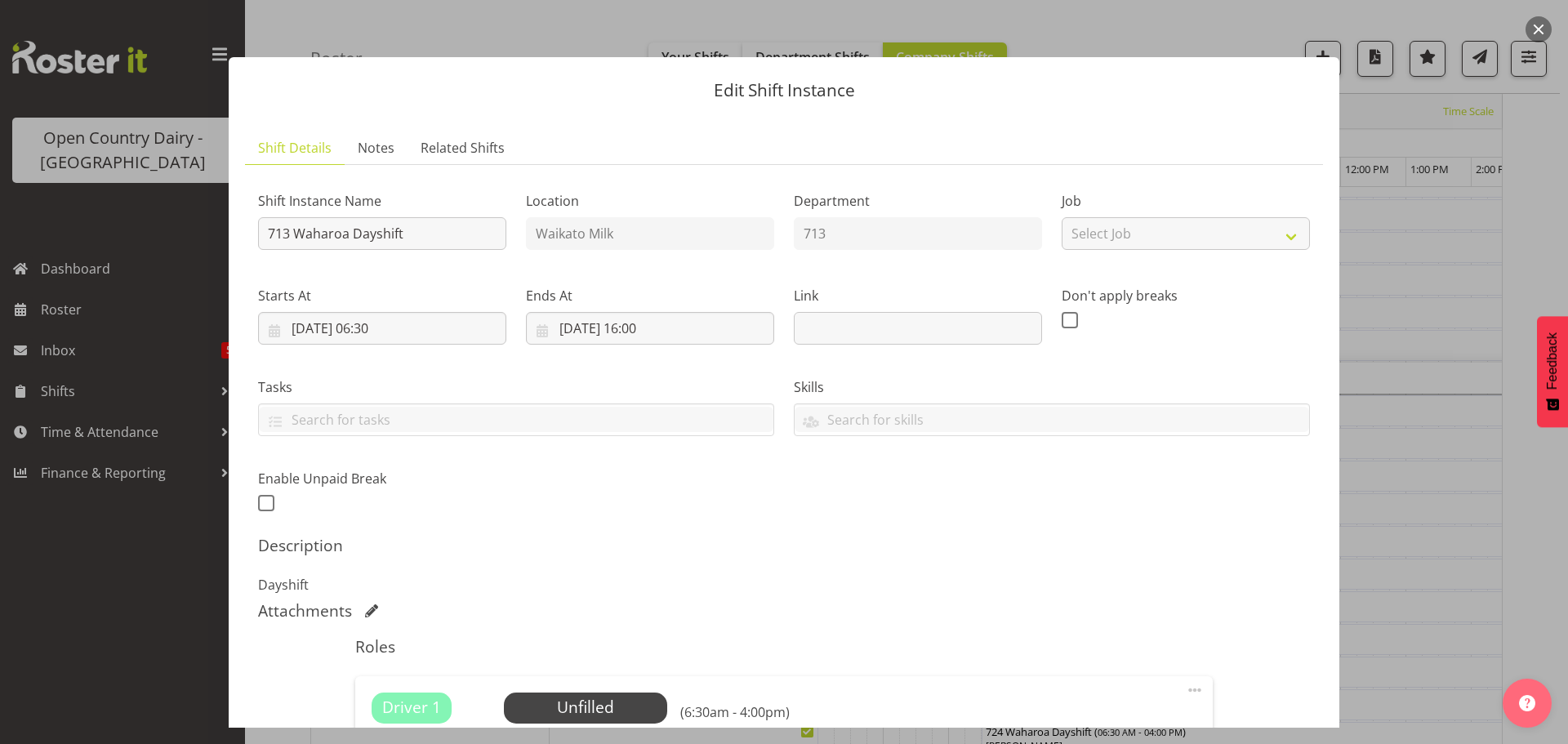
scroll to position [327, 0]
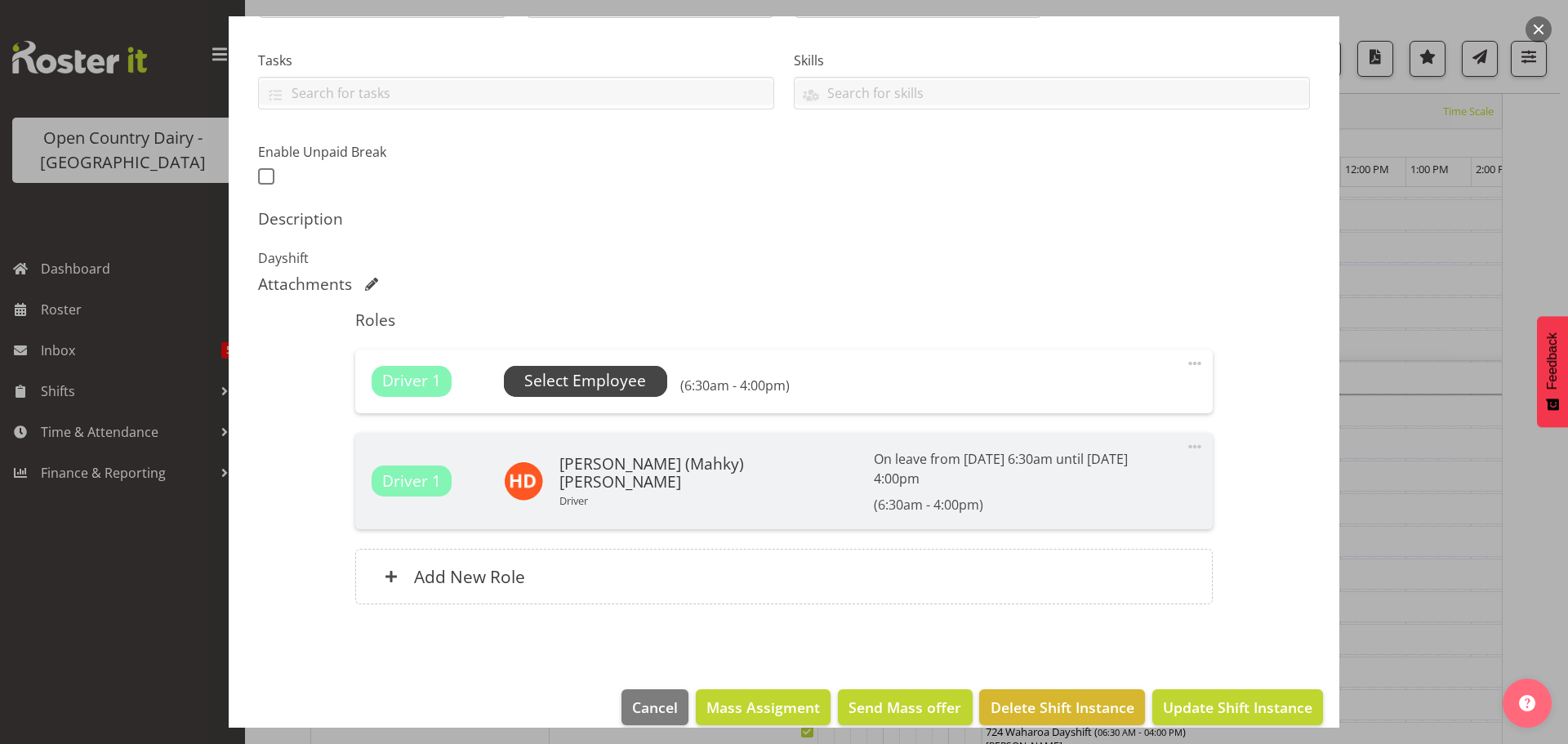
click at [631, 390] on span "Select Employee" at bounding box center [585, 380] width 121 height 24
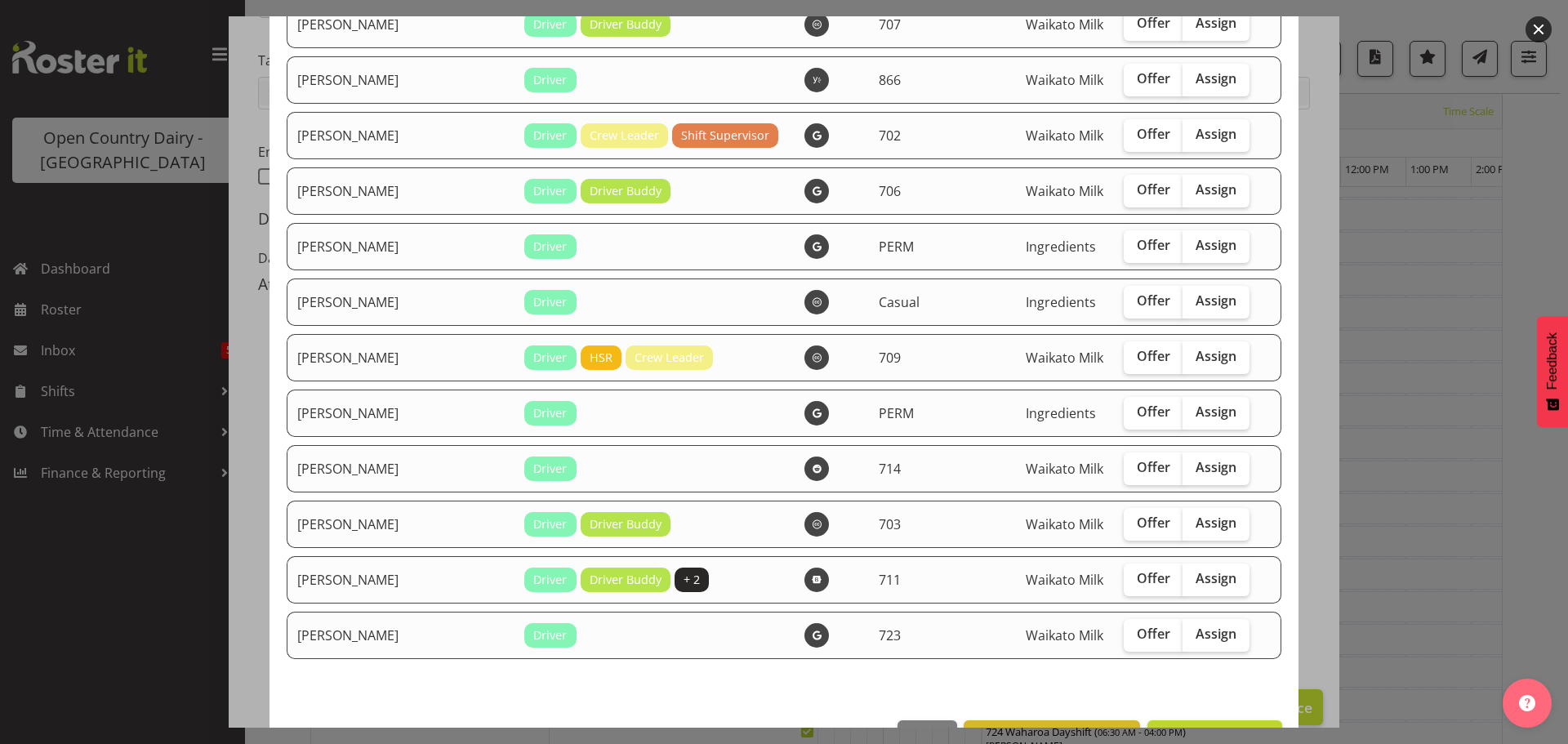
scroll to position [1796, 0]
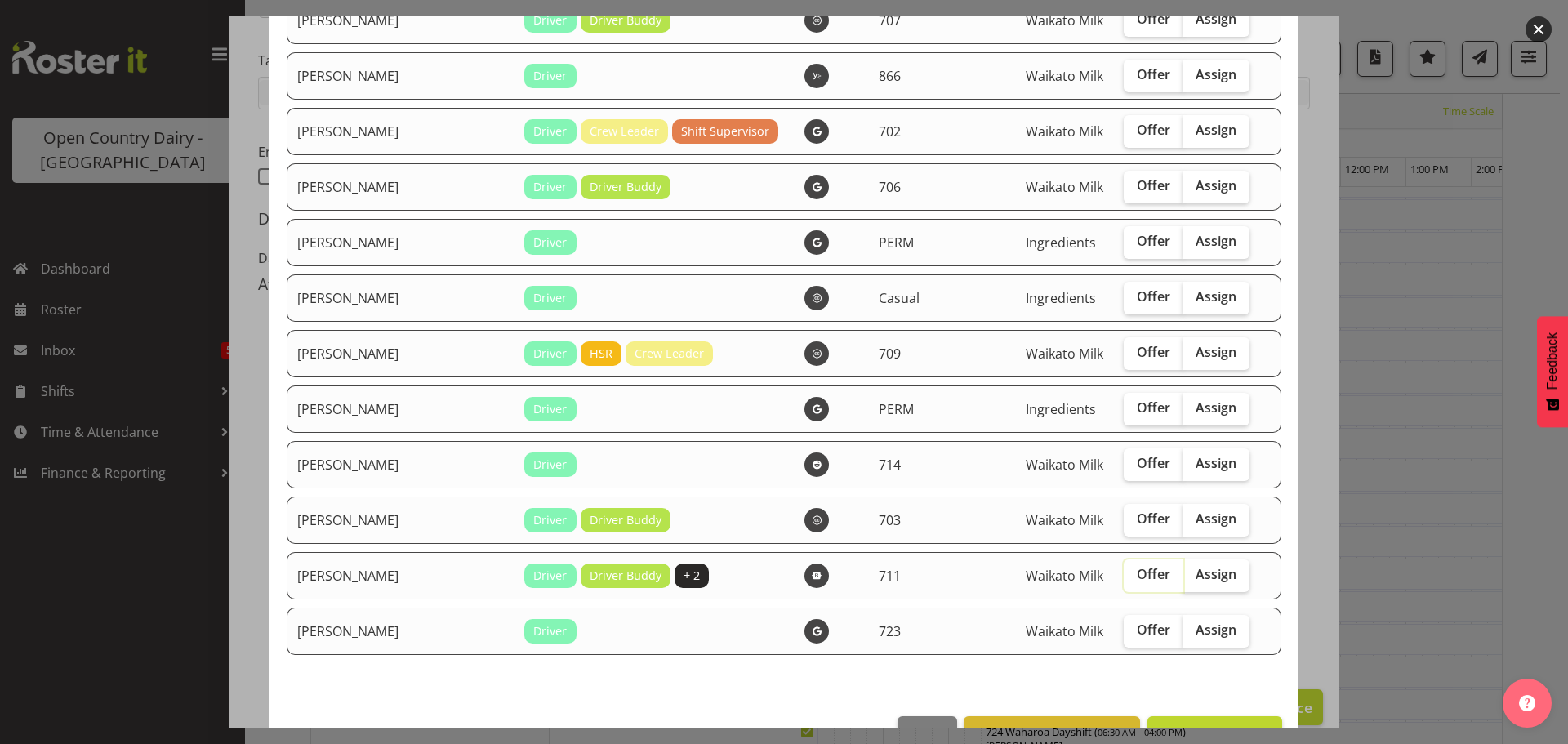
click at [1123, 579] on input "Offer" at bounding box center [1128, 573] width 10 height 10
checkbox input "true"
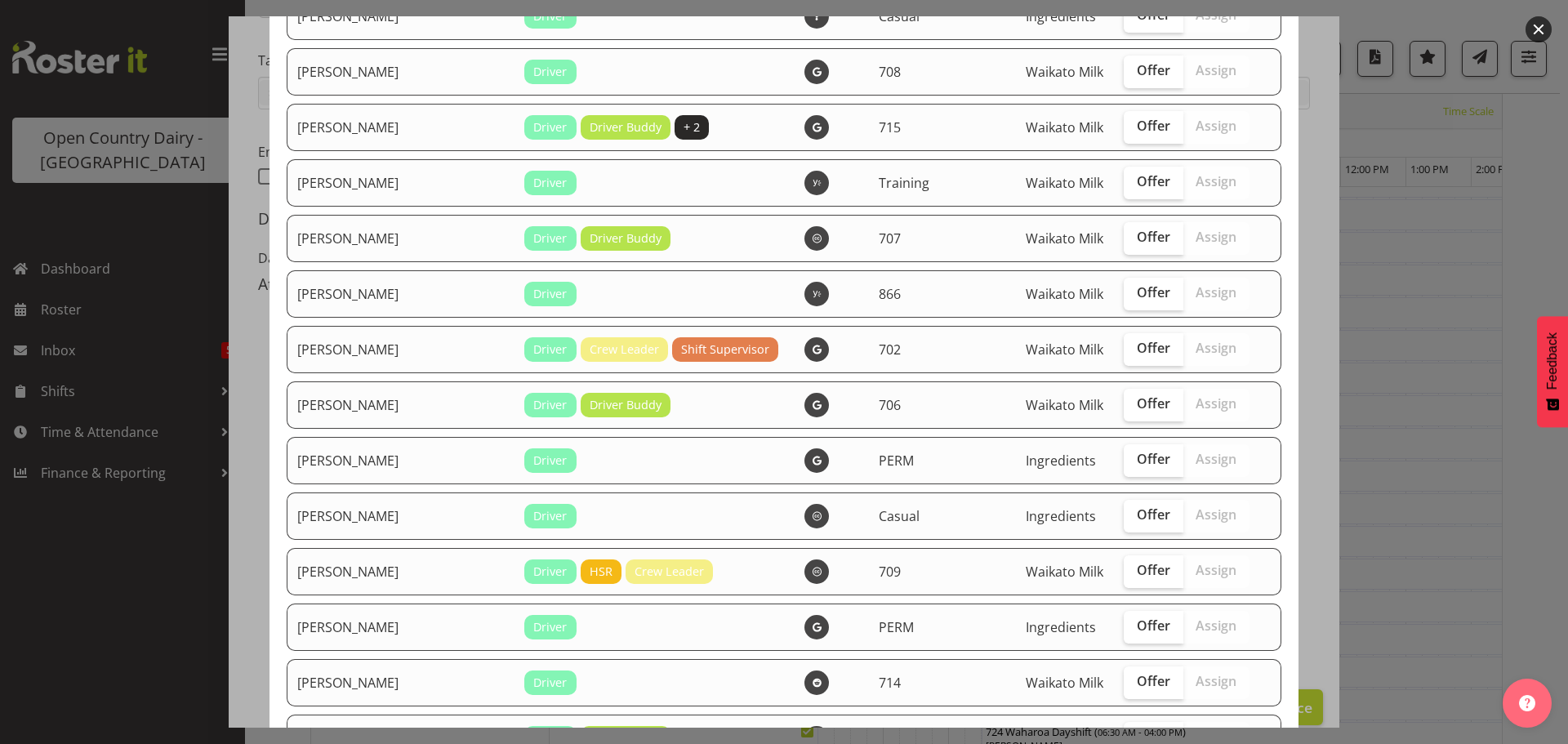
scroll to position [1552, 0]
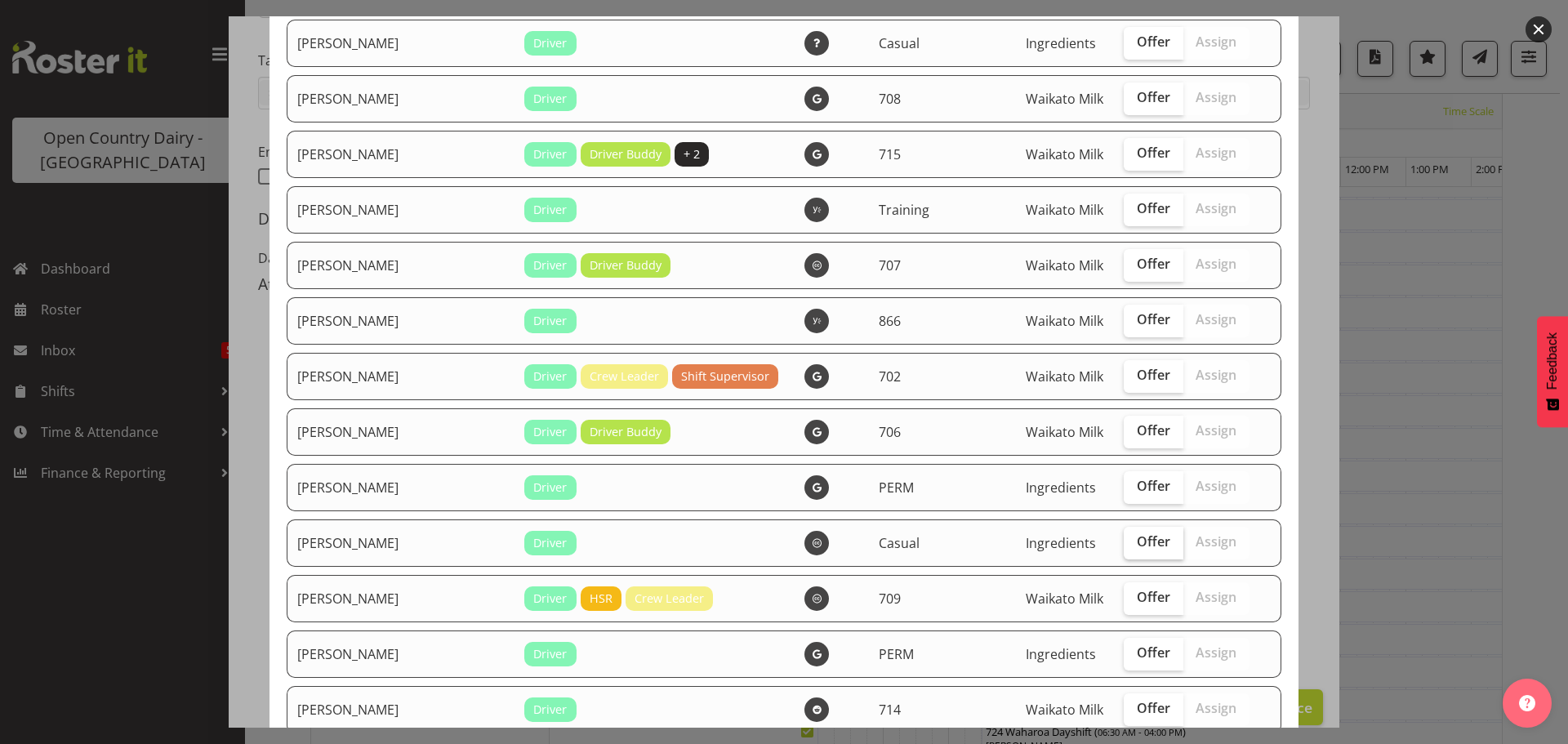
click at [1137, 549] on span "Offer" at bounding box center [1153, 541] width 33 height 16
click at [1123, 547] on input "Offer" at bounding box center [1128, 541] width 10 height 10
checkbox input "true"
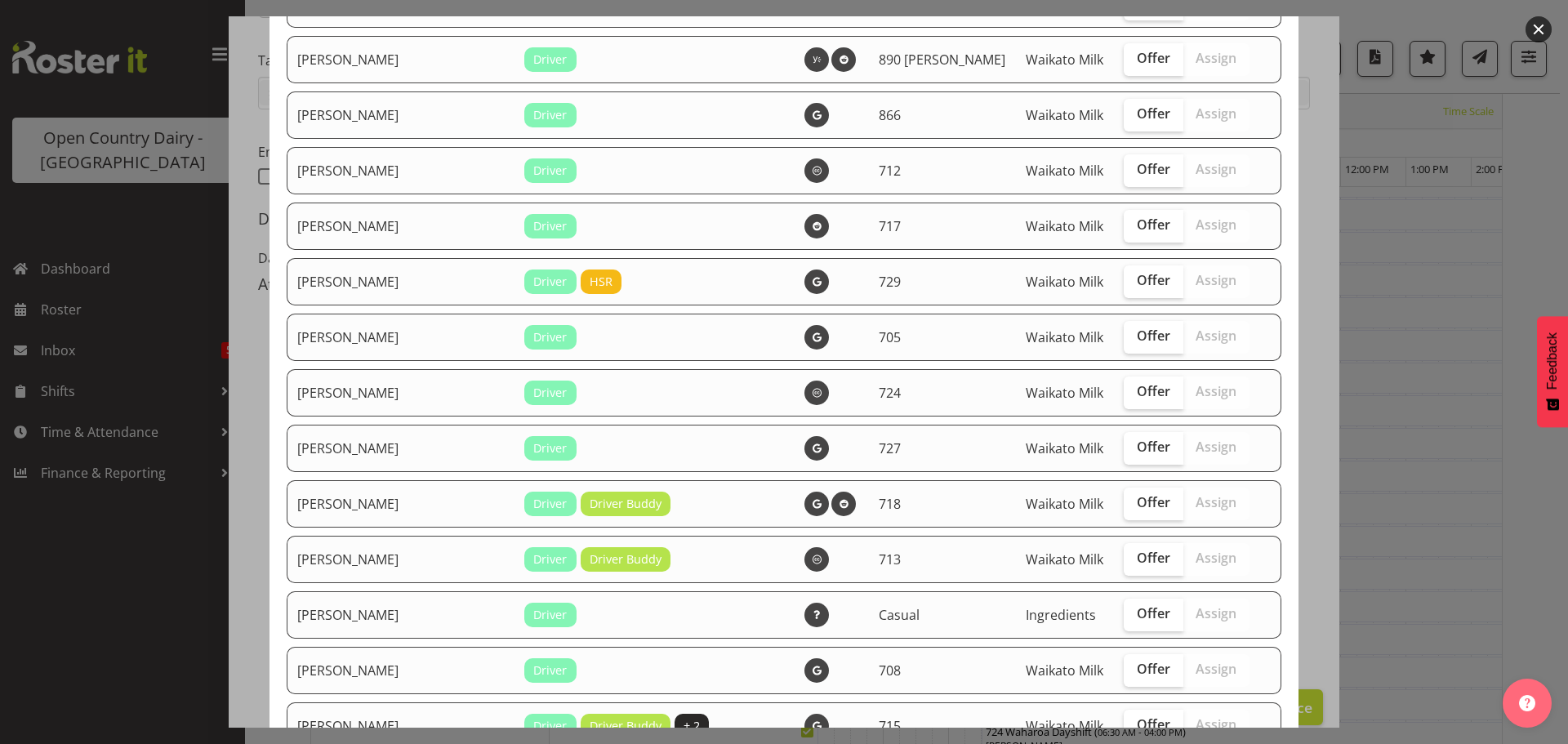
scroll to position [816, 0]
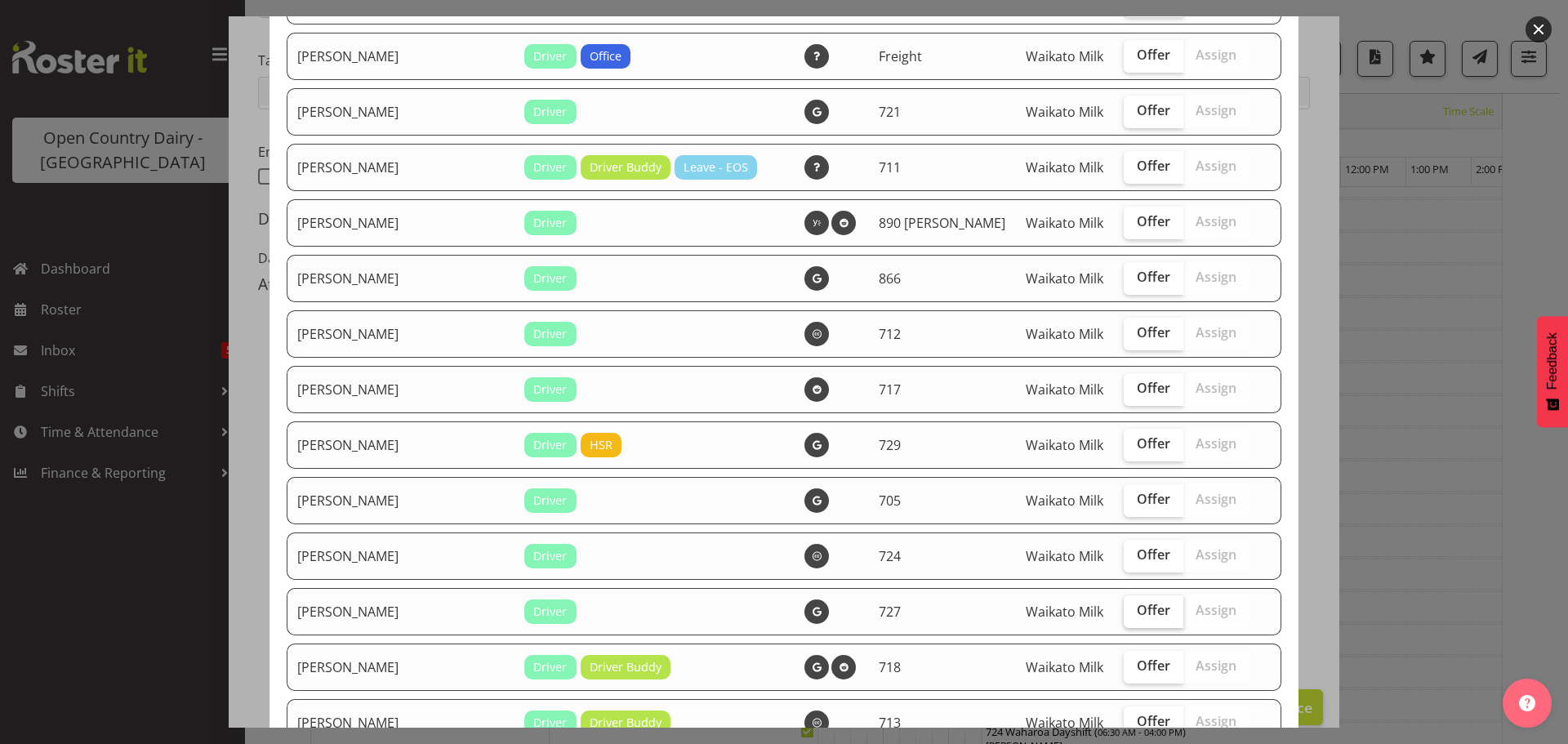
click at [1124, 622] on label "Offer" at bounding box center [1153, 611] width 60 height 32
click at [1124, 616] on input "Offer" at bounding box center [1128, 609] width 10 height 10
checkbox input "true"
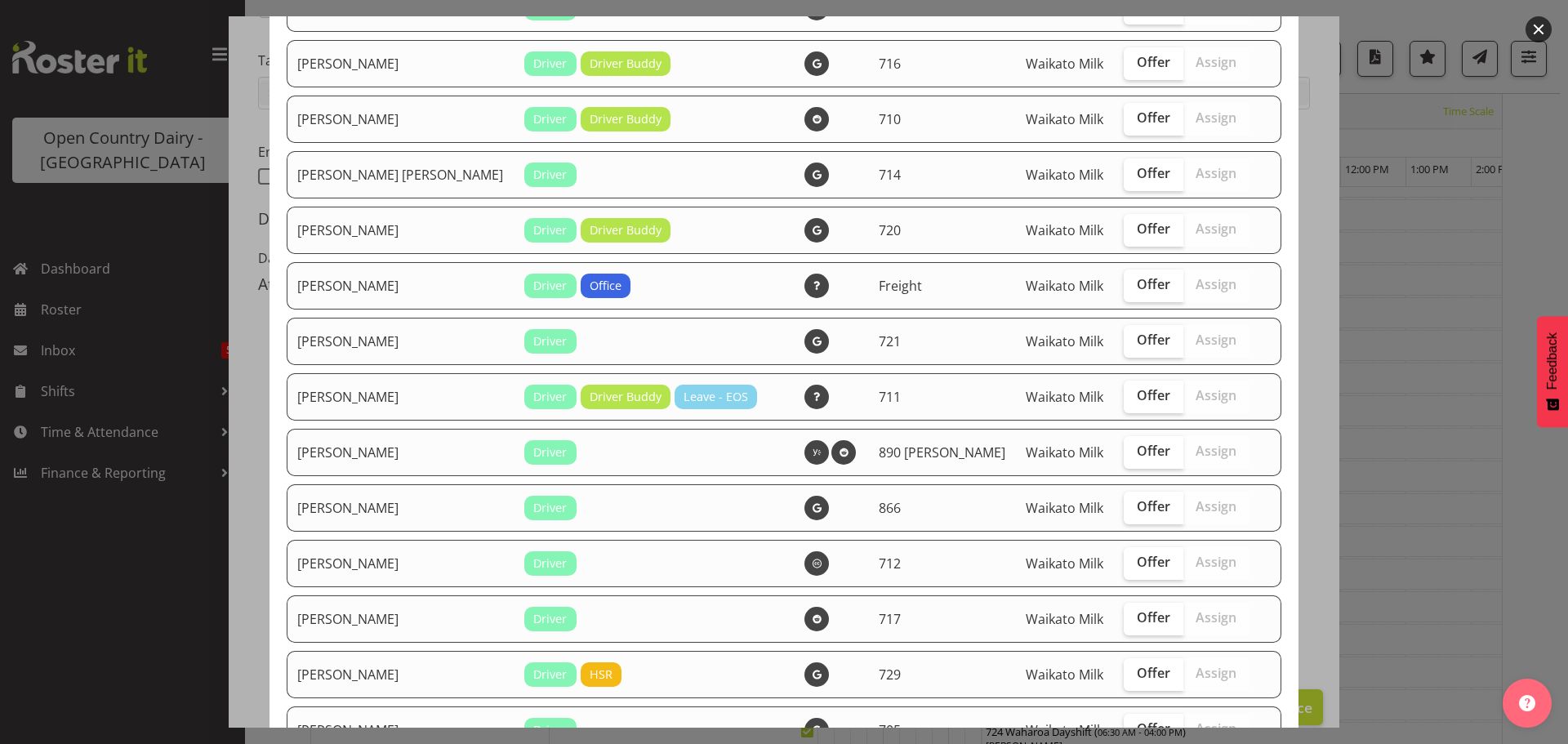
scroll to position [572, 0]
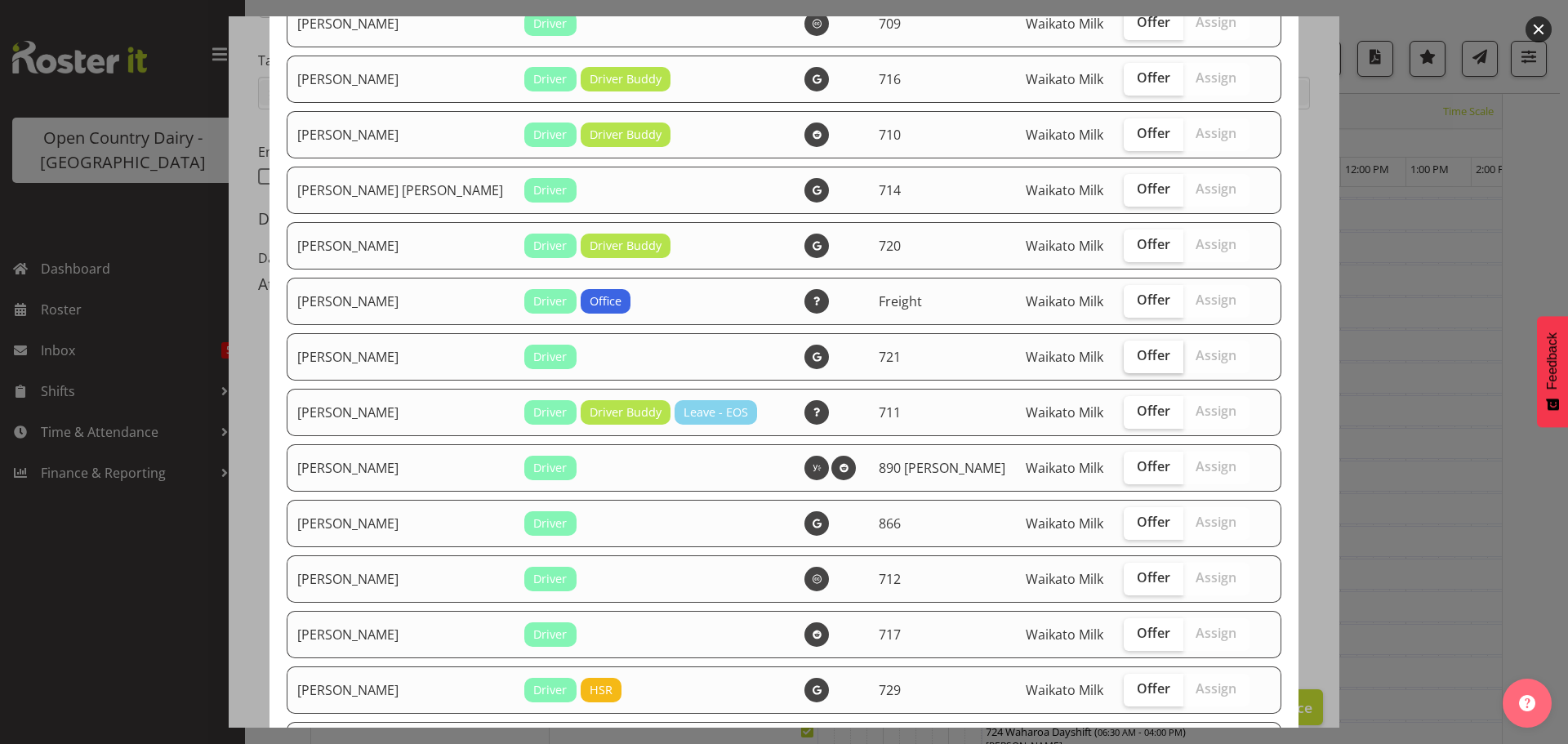
click at [1126, 366] on label "Offer" at bounding box center [1153, 356] width 60 height 32
click at [1126, 361] on input "Offer" at bounding box center [1128, 355] width 10 height 10
checkbox input "true"
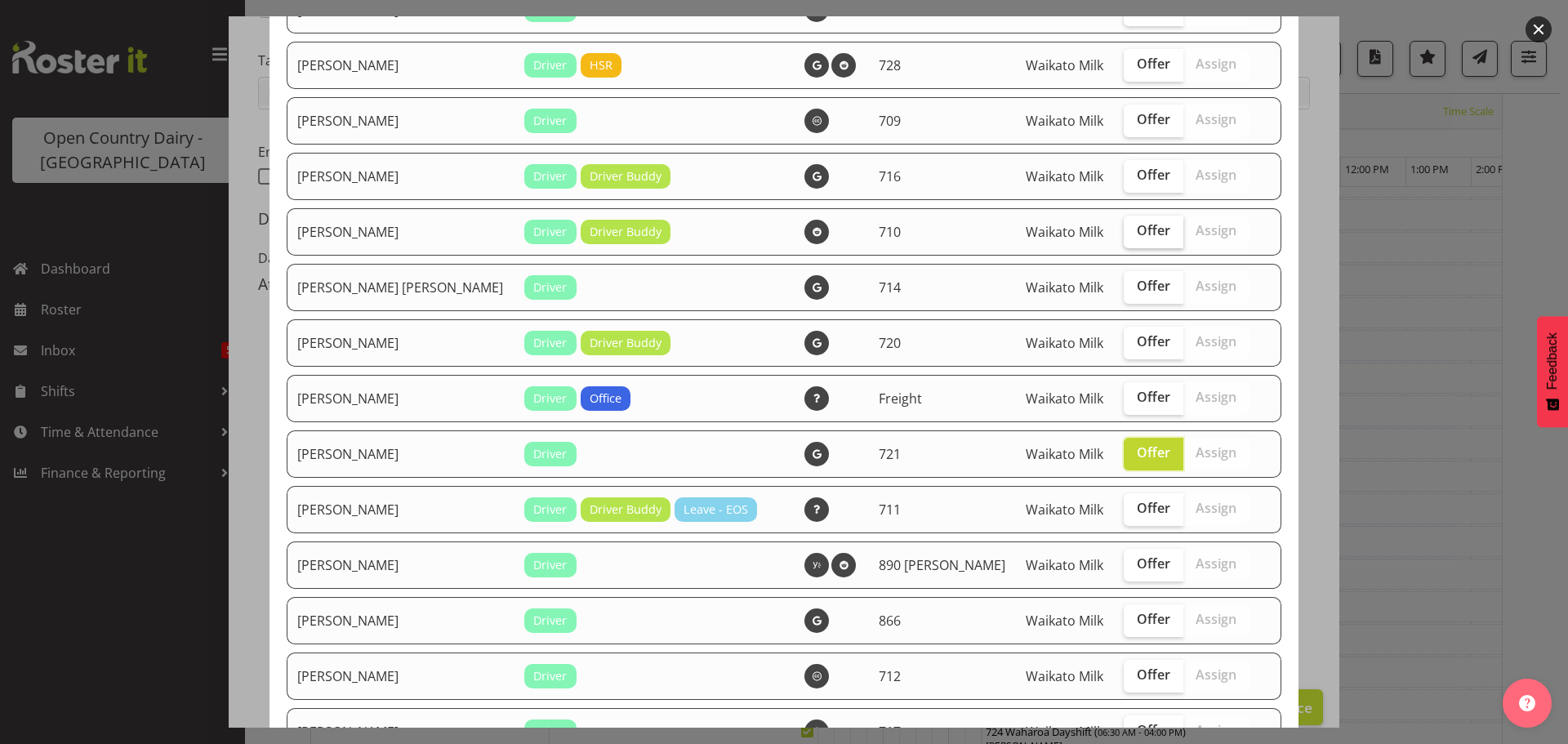
scroll to position [490, 0]
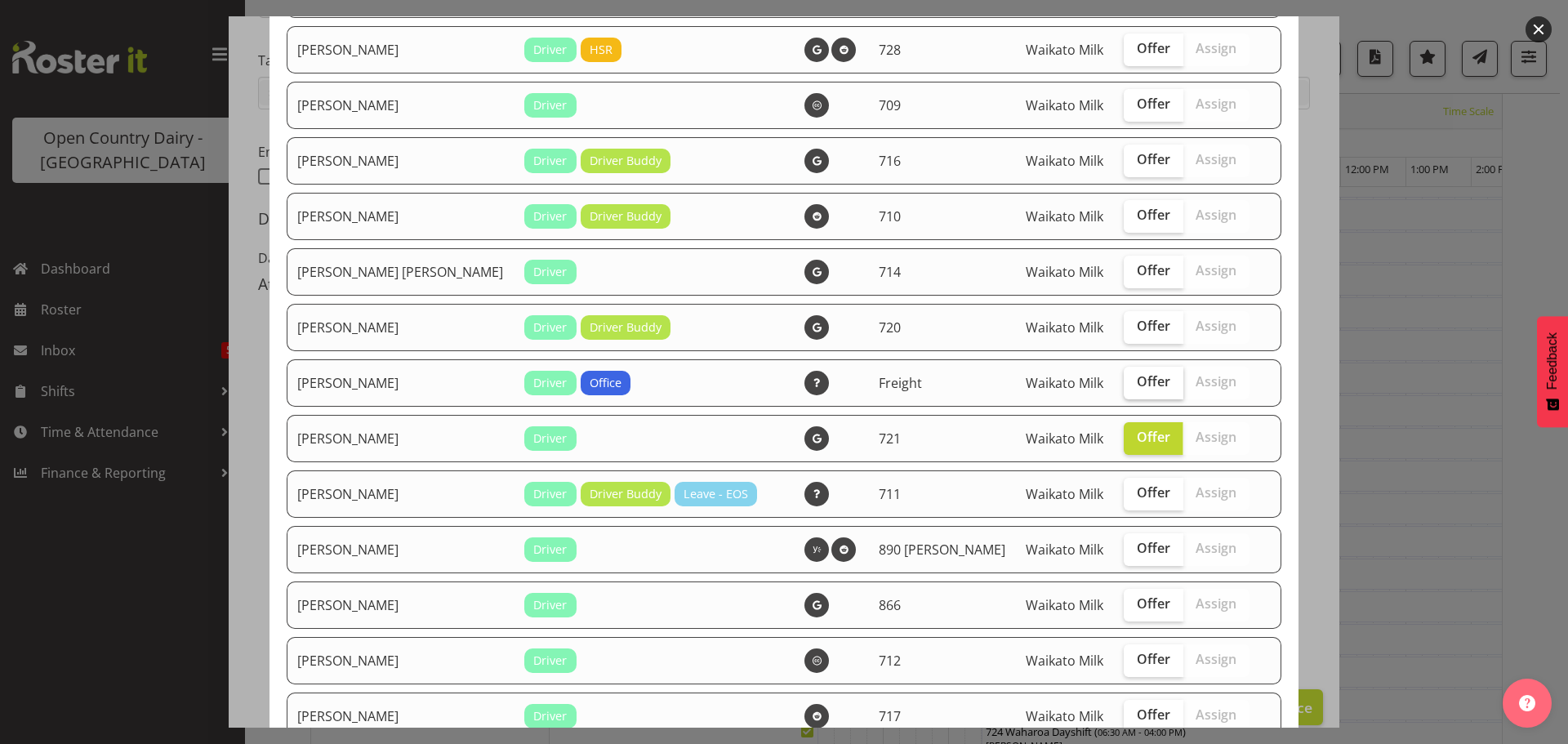
click at [1137, 390] on span "Offer" at bounding box center [1153, 381] width 33 height 16
click at [1123, 387] on input "Offer" at bounding box center [1128, 381] width 10 height 10
checkbox input "true"
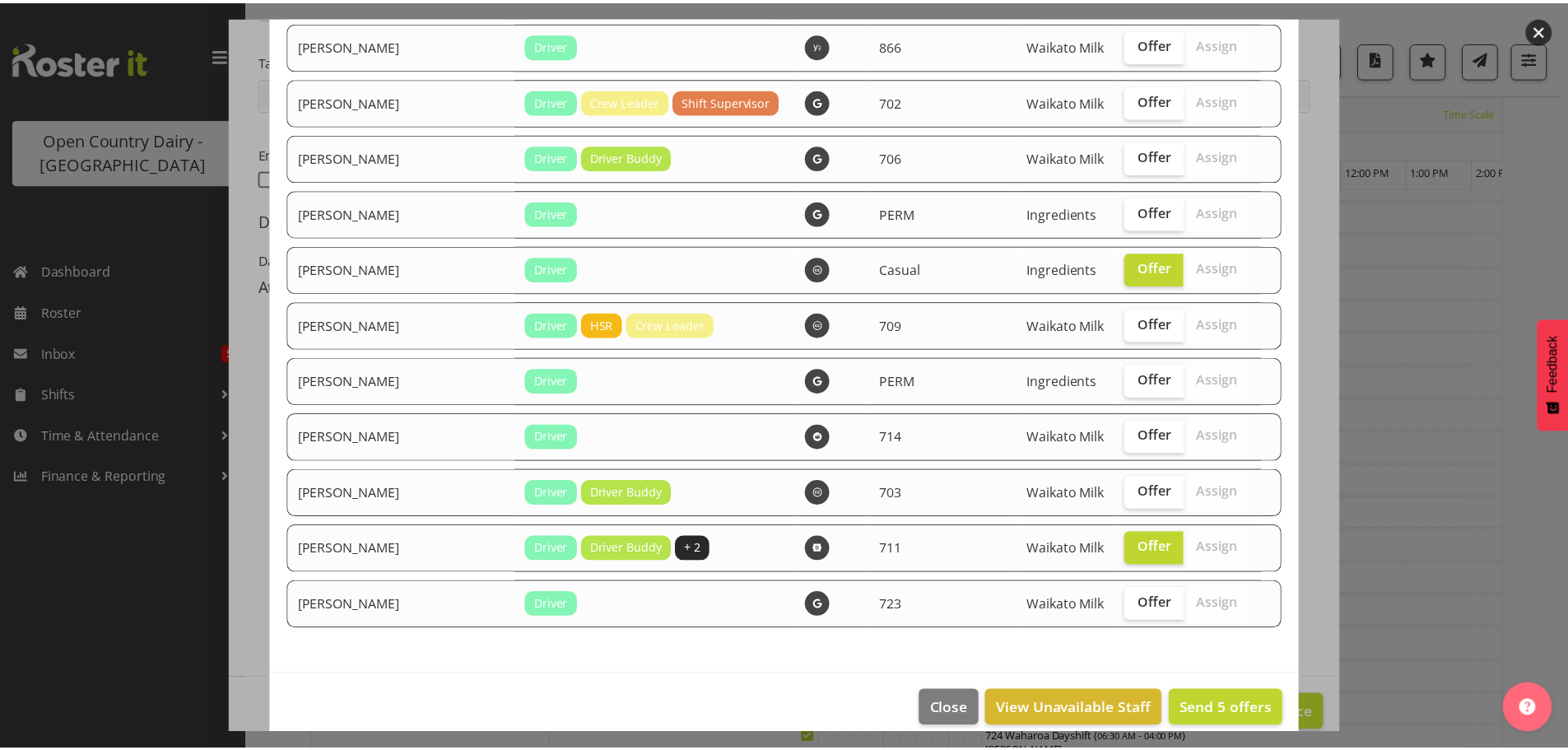
scroll to position [1860, 0]
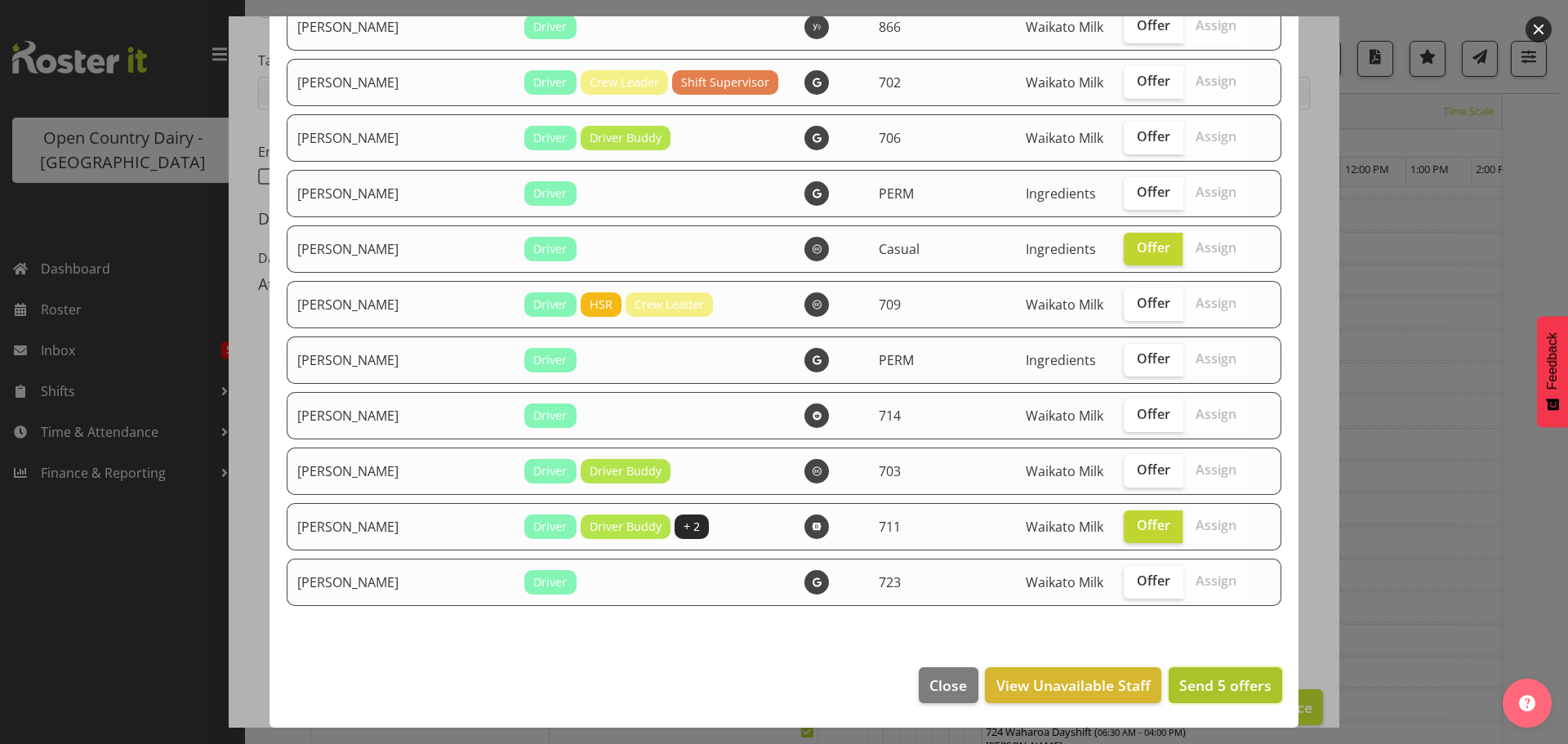
click at [1233, 680] on span "Send 5 offers" at bounding box center [1225, 684] width 92 height 20
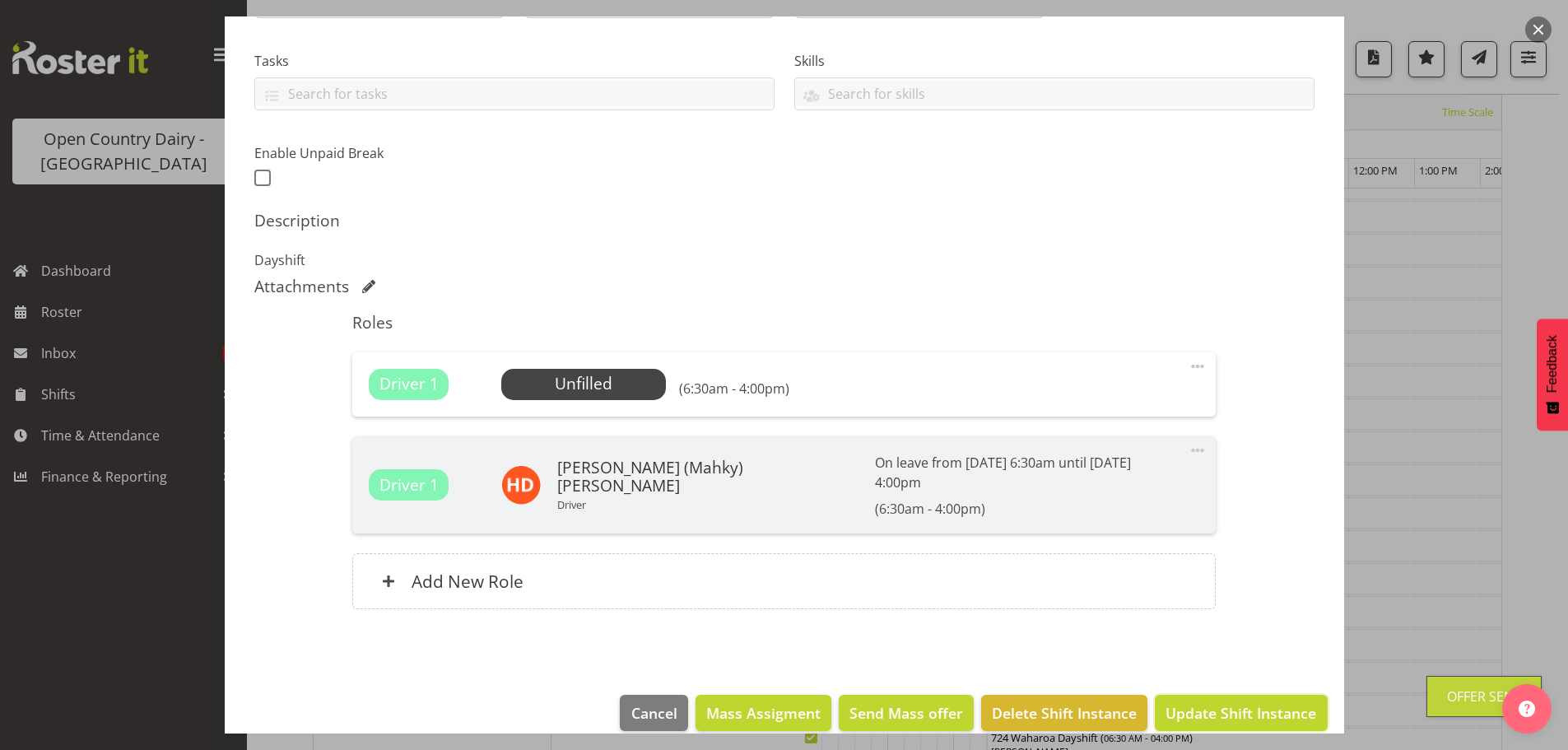
drag, startPoint x: 1213, startPoint y: 704, endPoint x: 1223, endPoint y: 694, distance: 14.1
click at [1213, 704] on button "Update Shift Instance" at bounding box center [1241, 713] width 172 height 36
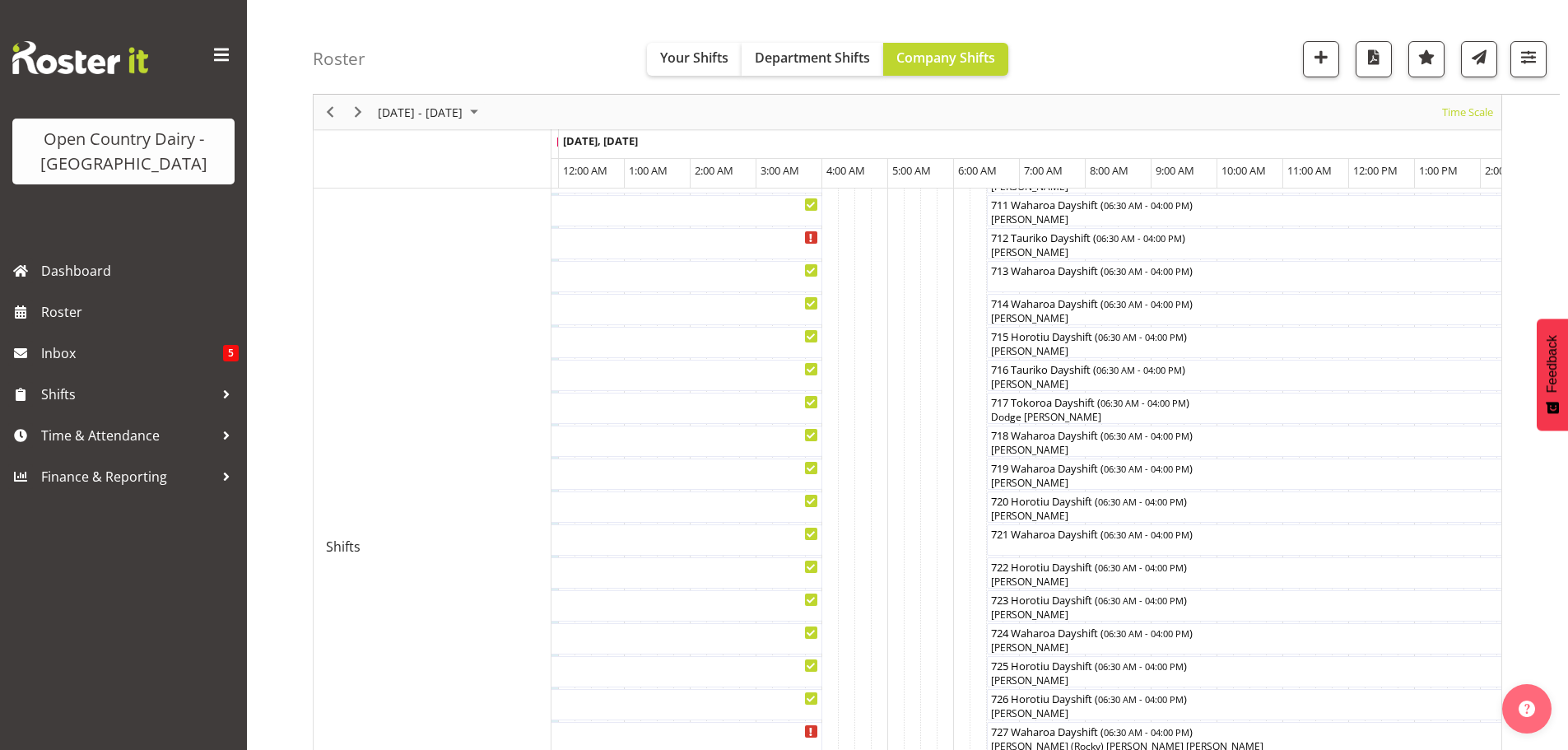
scroll to position [576, 0]
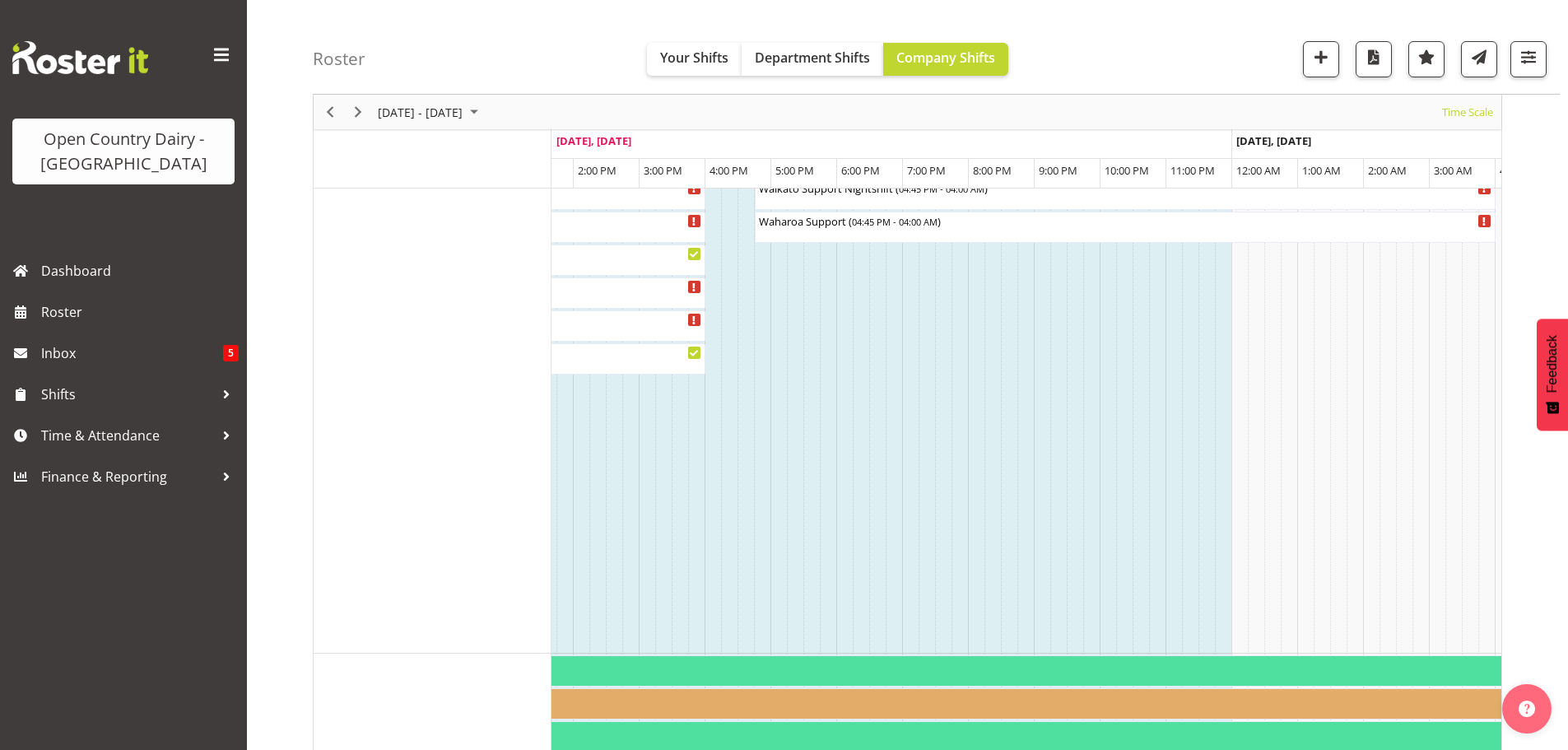
scroll to position [1564, 0]
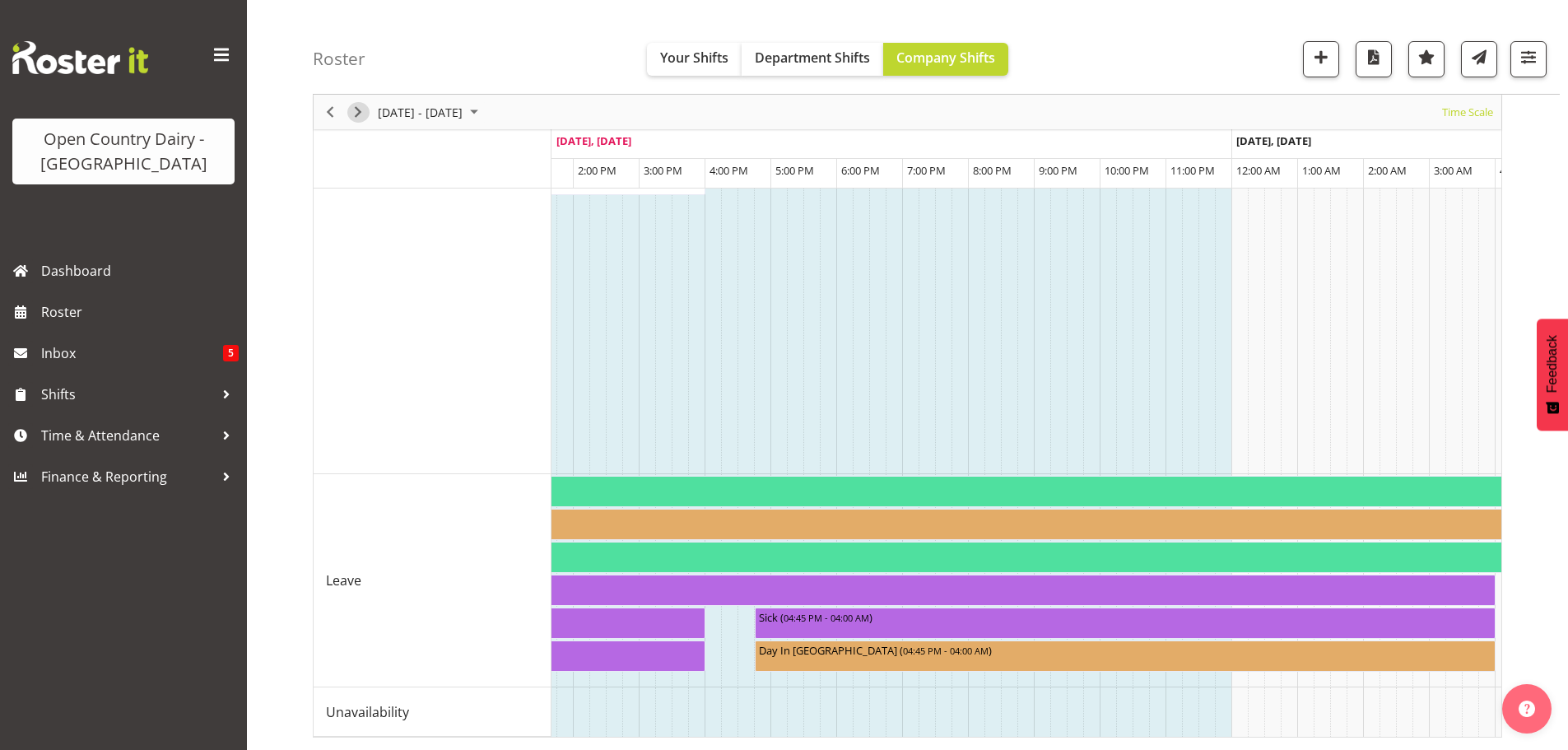
click at [361, 110] on span "Next" at bounding box center [357, 113] width 20 height 21
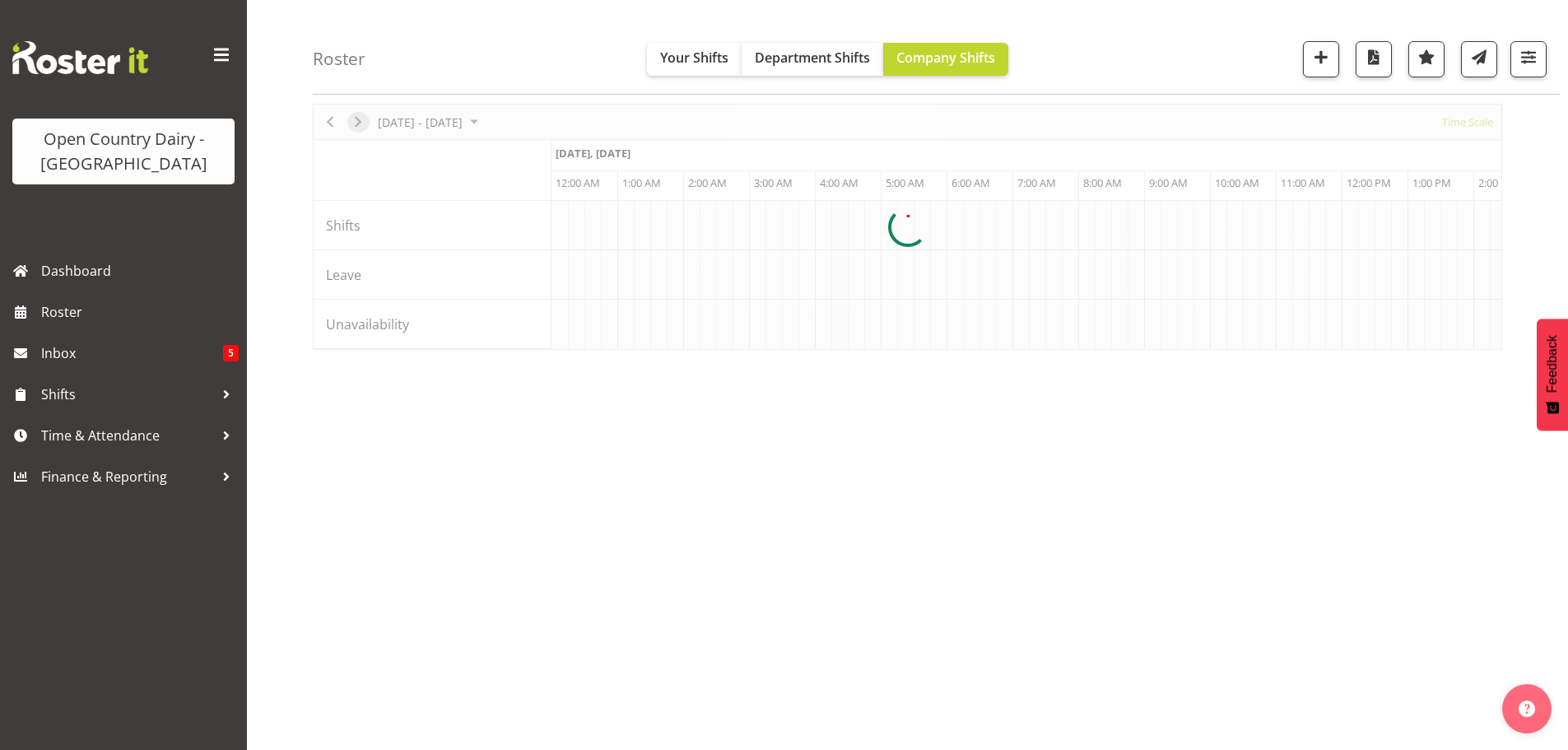
scroll to position [64, 0]
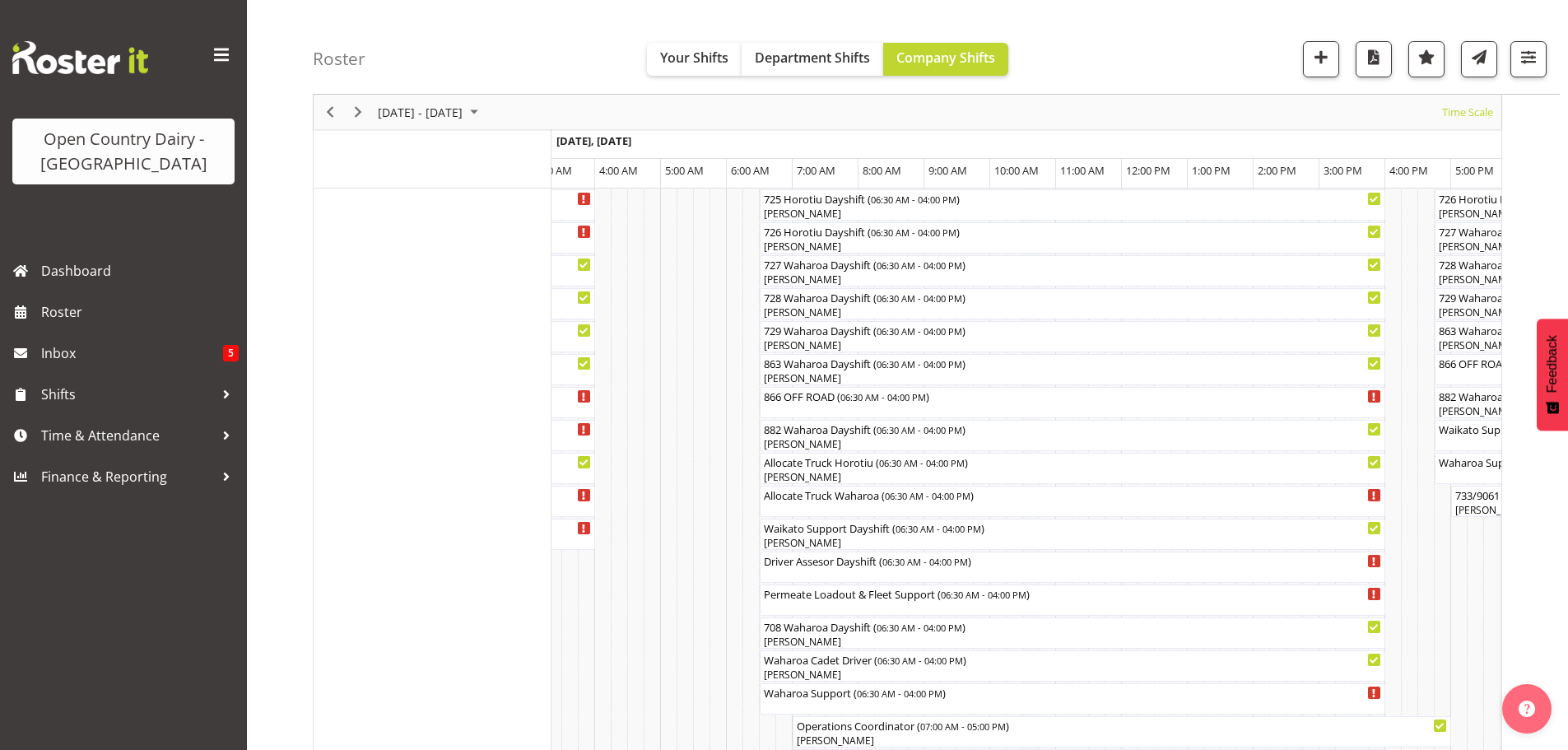
scroll to position [740, 0]
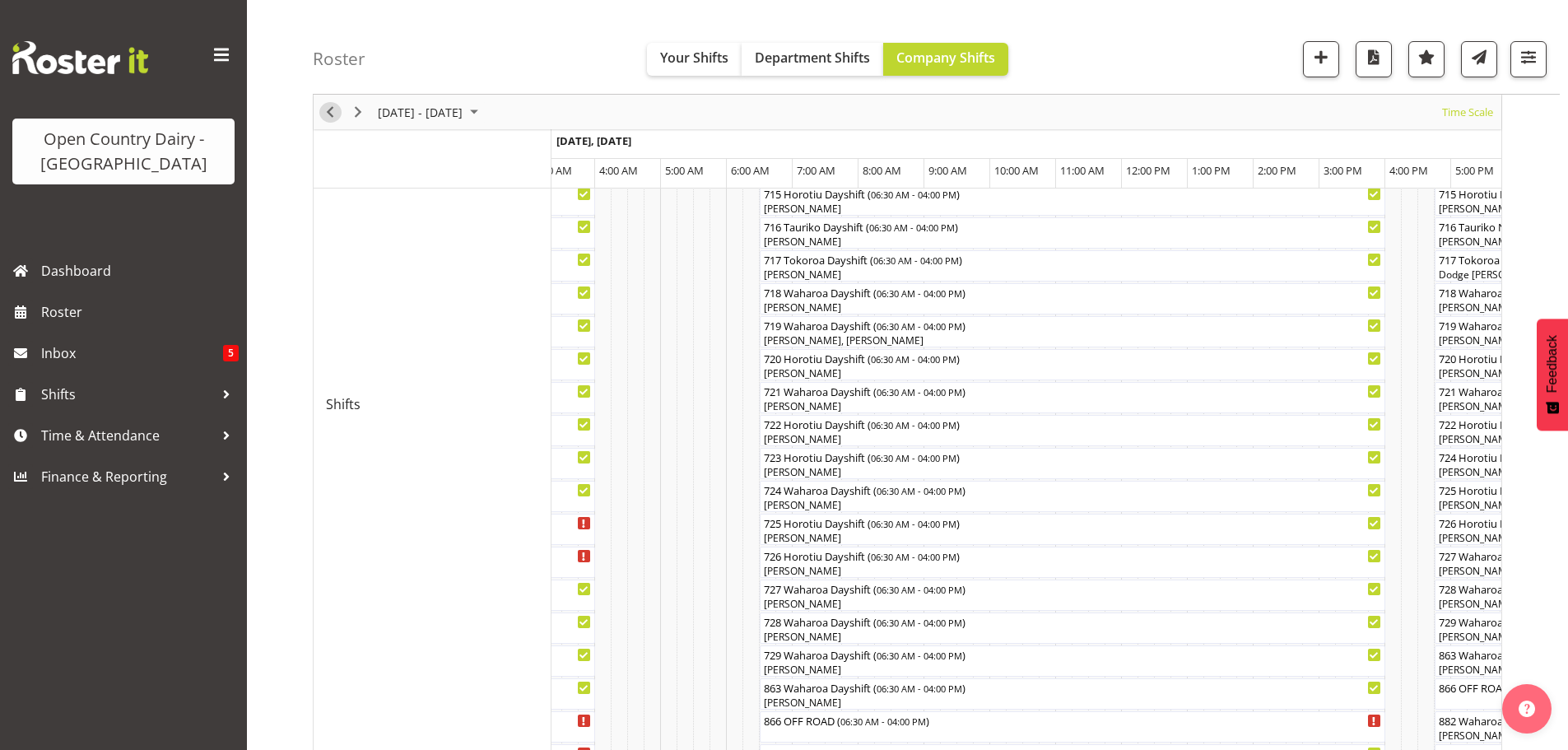
click at [330, 113] on span "Previous" at bounding box center [330, 113] width 20 height 21
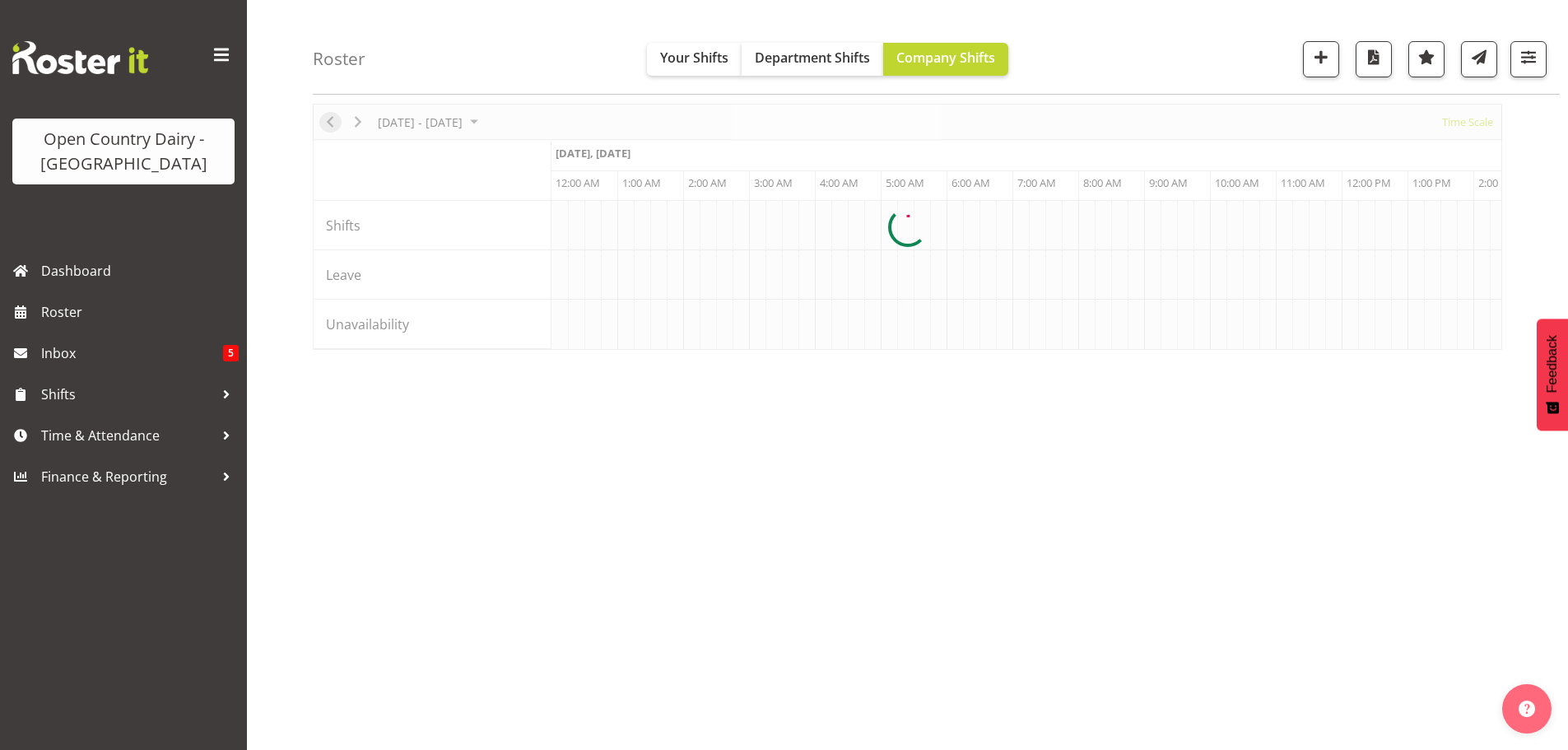
scroll to position [64, 0]
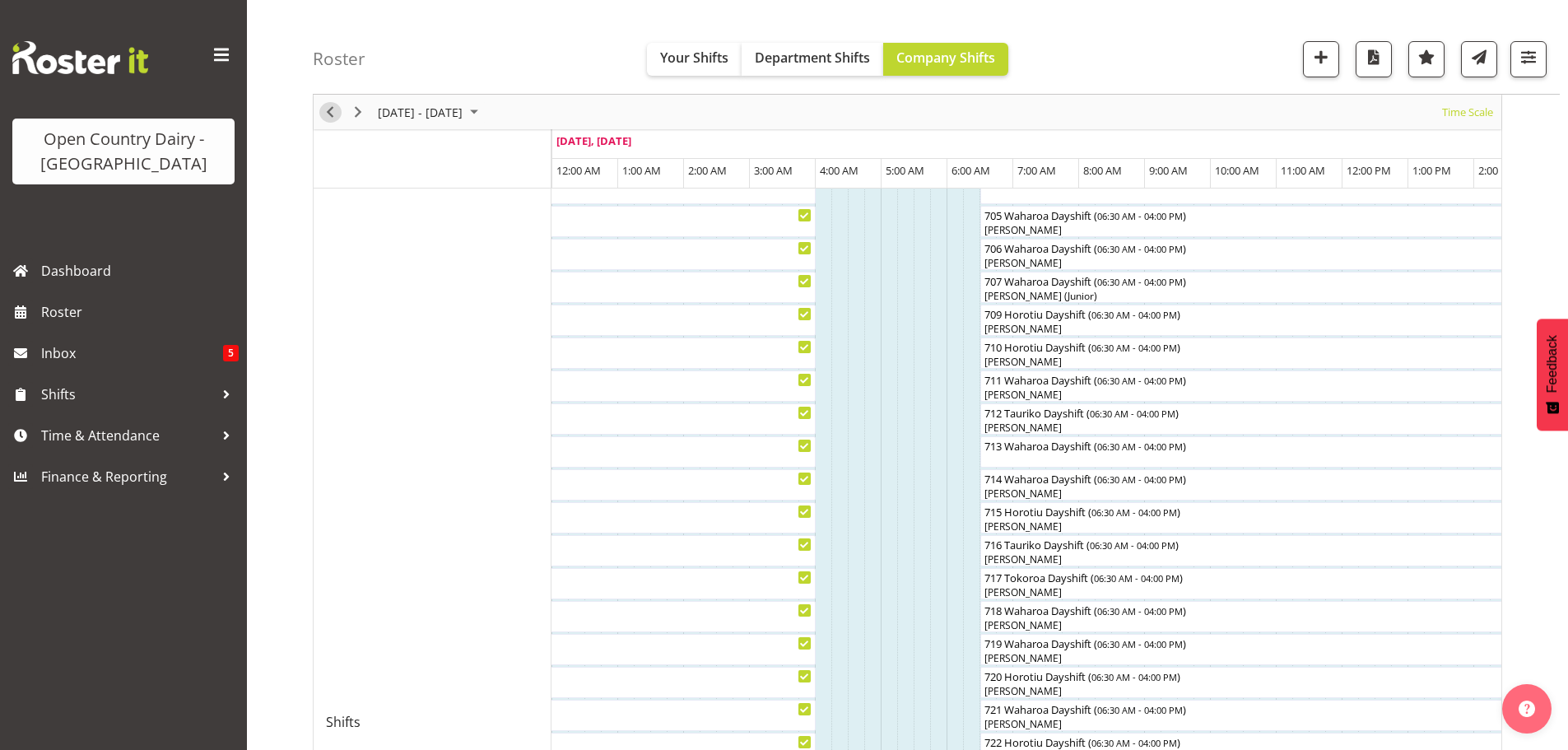
scroll to position [558, 0]
click at [354, 118] on span "Next" at bounding box center [357, 113] width 20 height 21
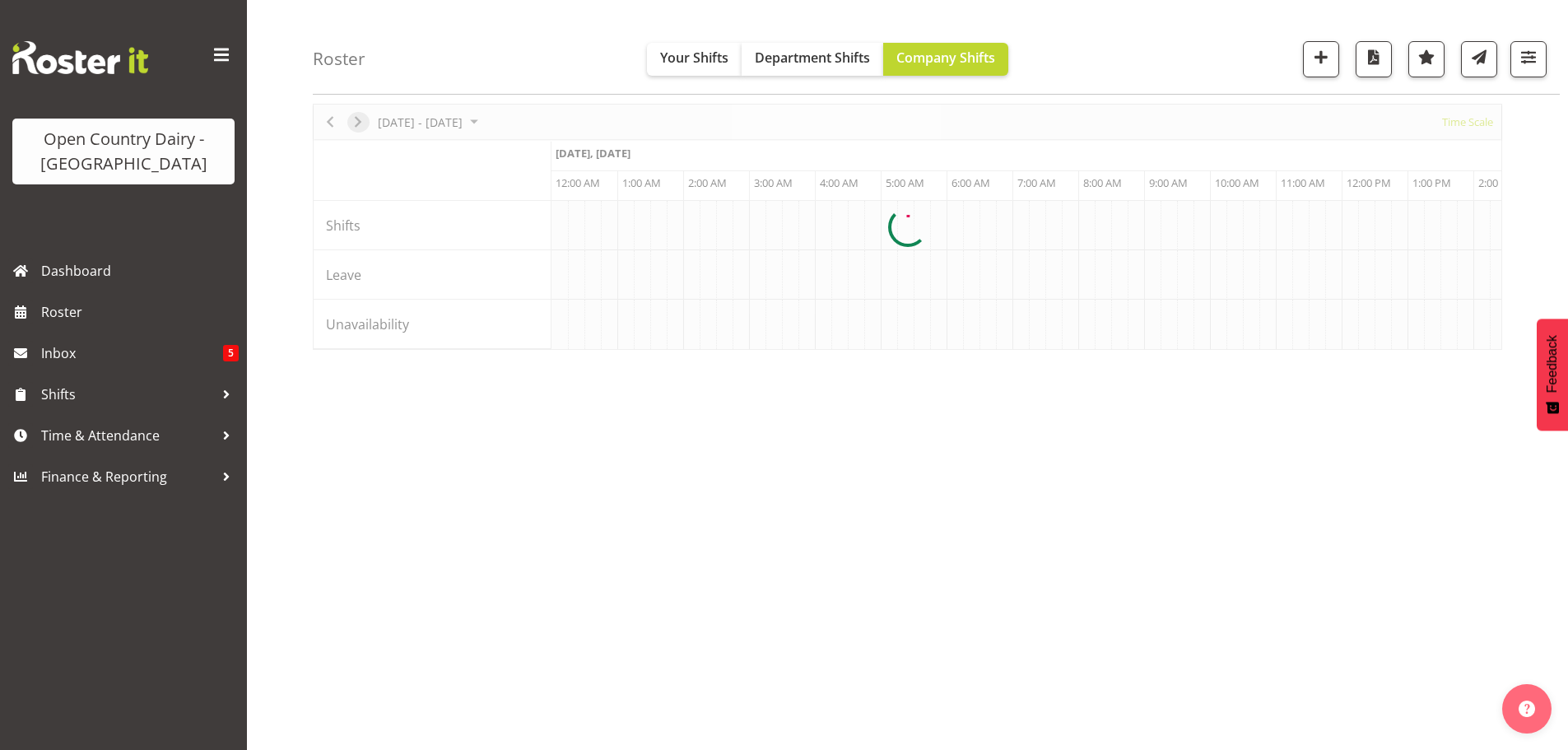
scroll to position [64, 0]
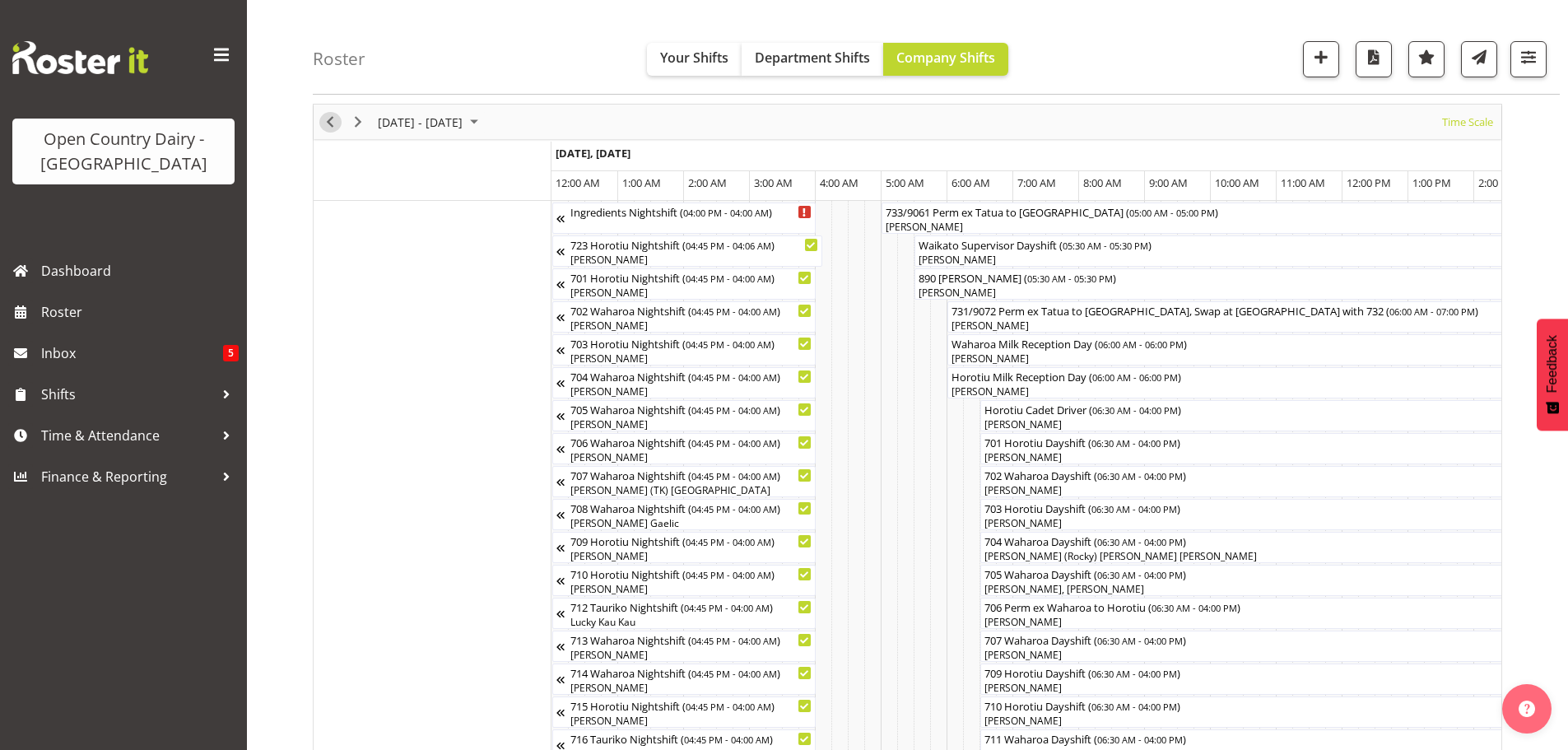
click at [324, 118] on span "Previous" at bounding box center [330, 122] width 20 height 21
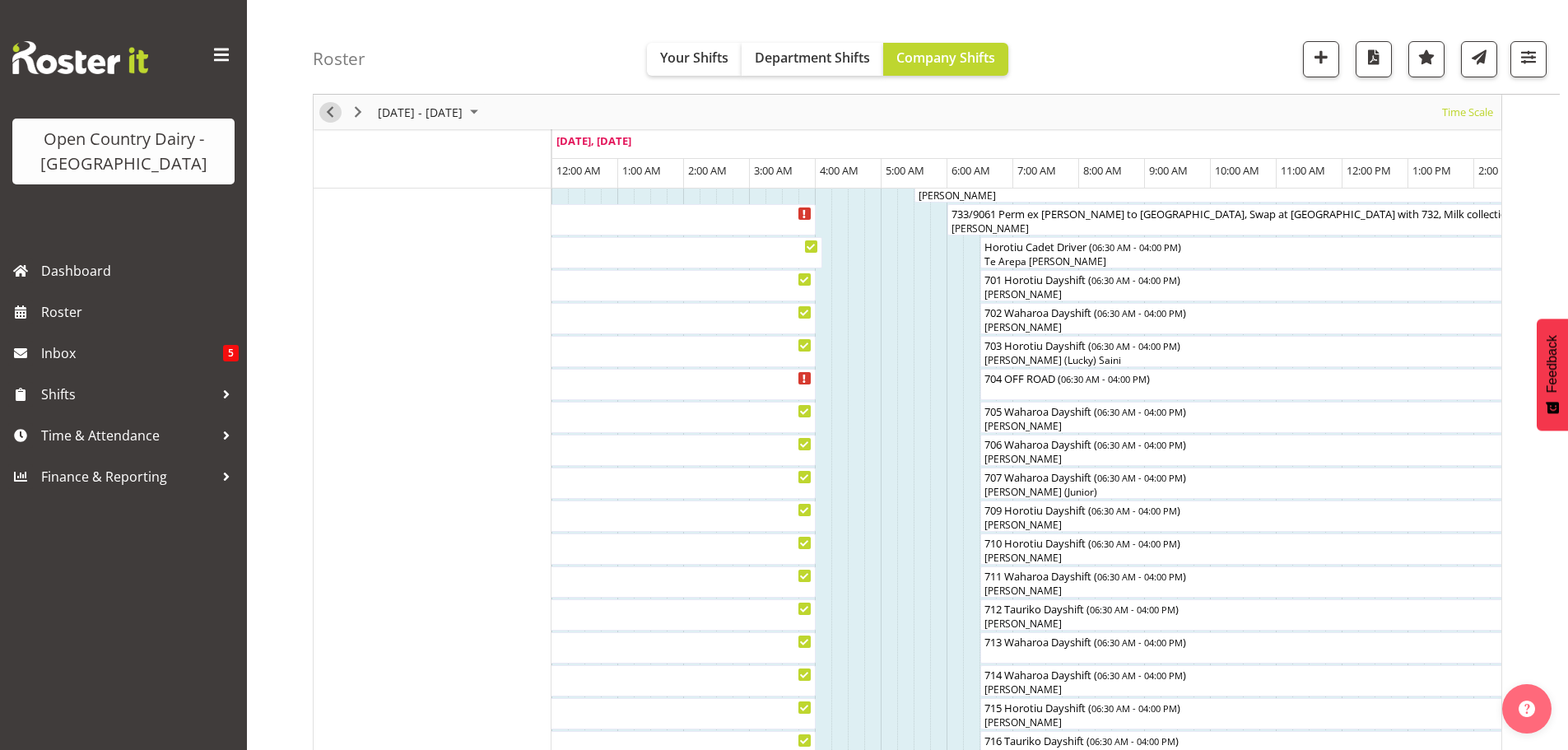
scroll to position [228, 0]
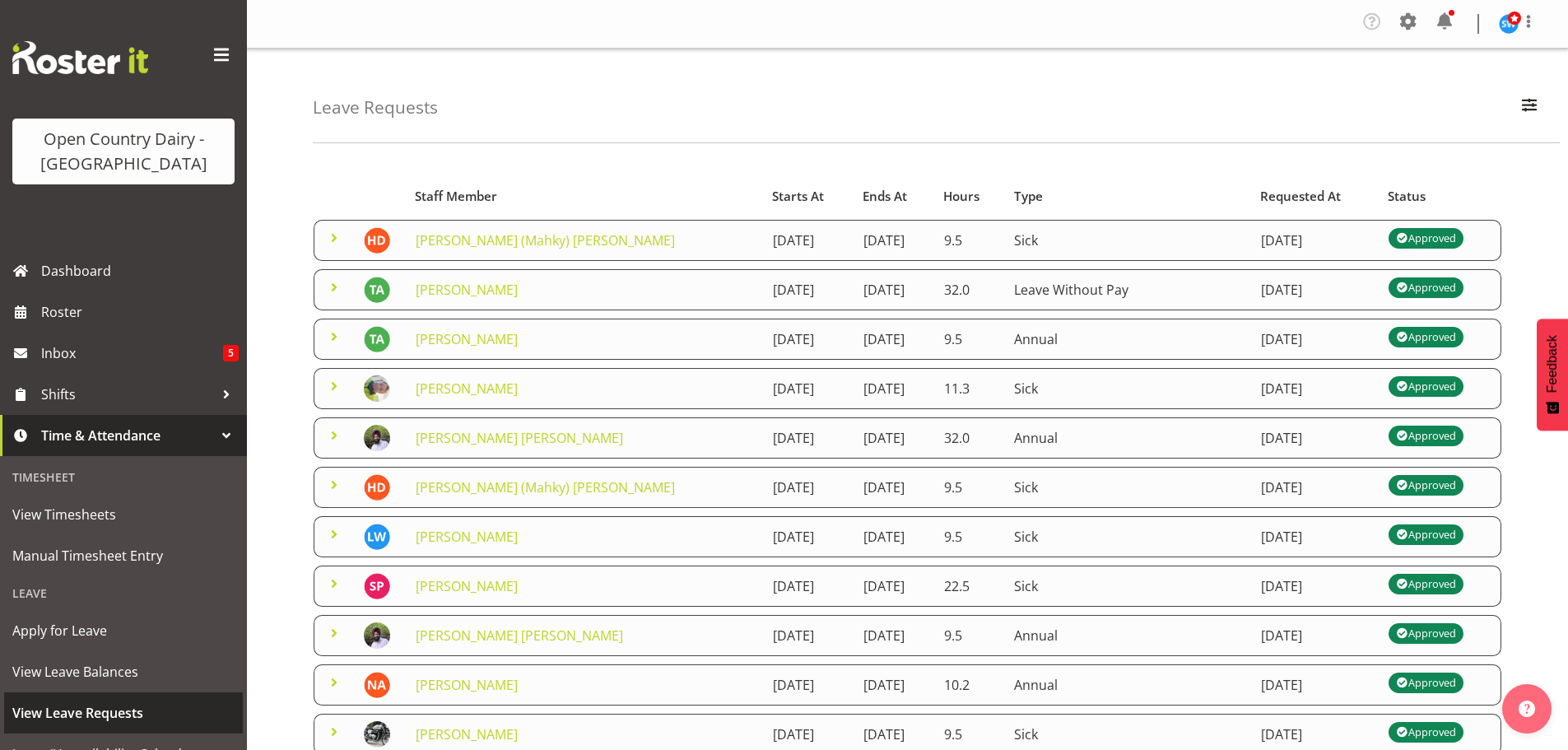
click at [80, 702] on span "View Leave Requests" at bounding box center [123, 713] width 223 height 25
click at [1520, 107] on span "button" at bounding box center [1529, 104] width 21 height 21
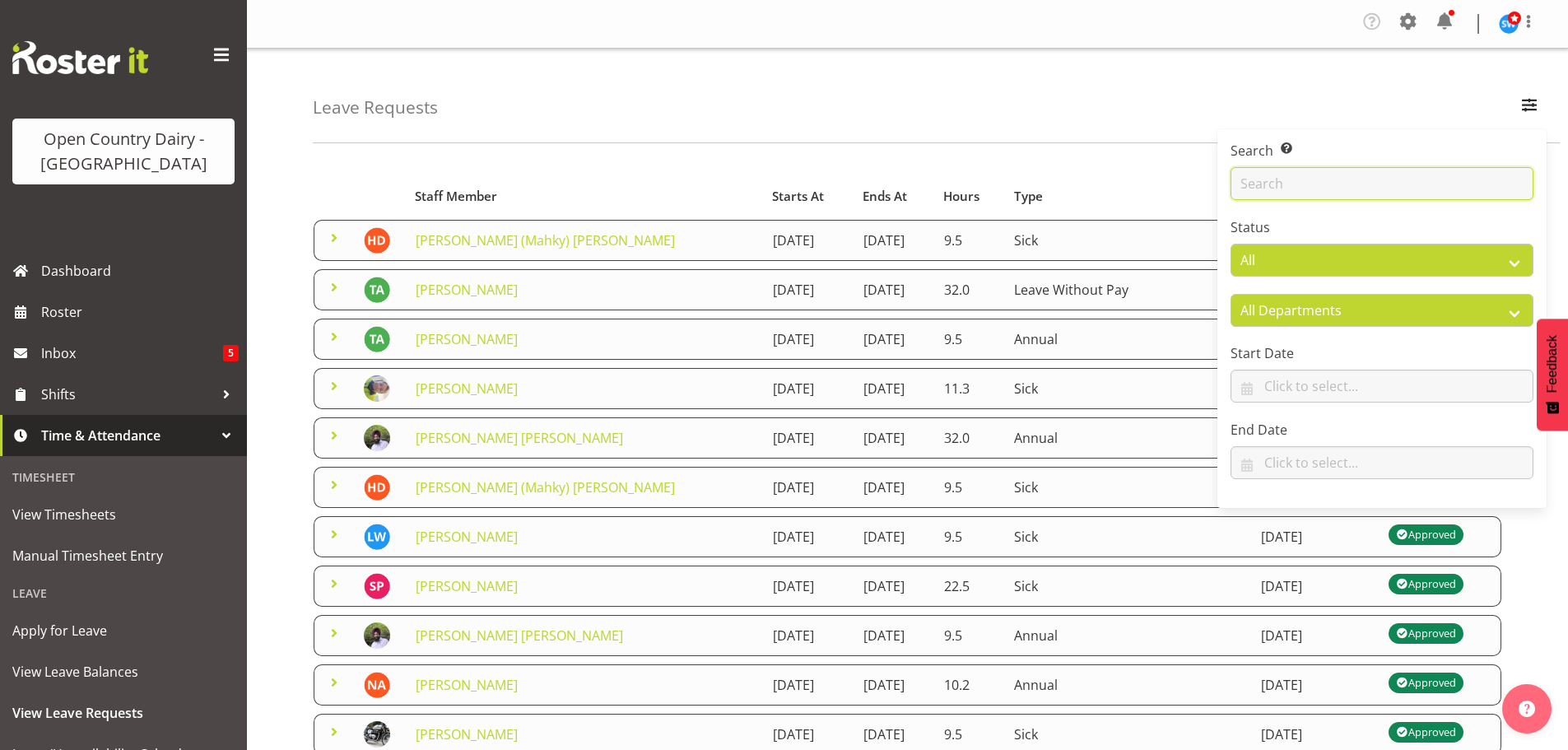
click at [1315, 177] on input "text" at bounding box center [1382, 183] width 303 height 32
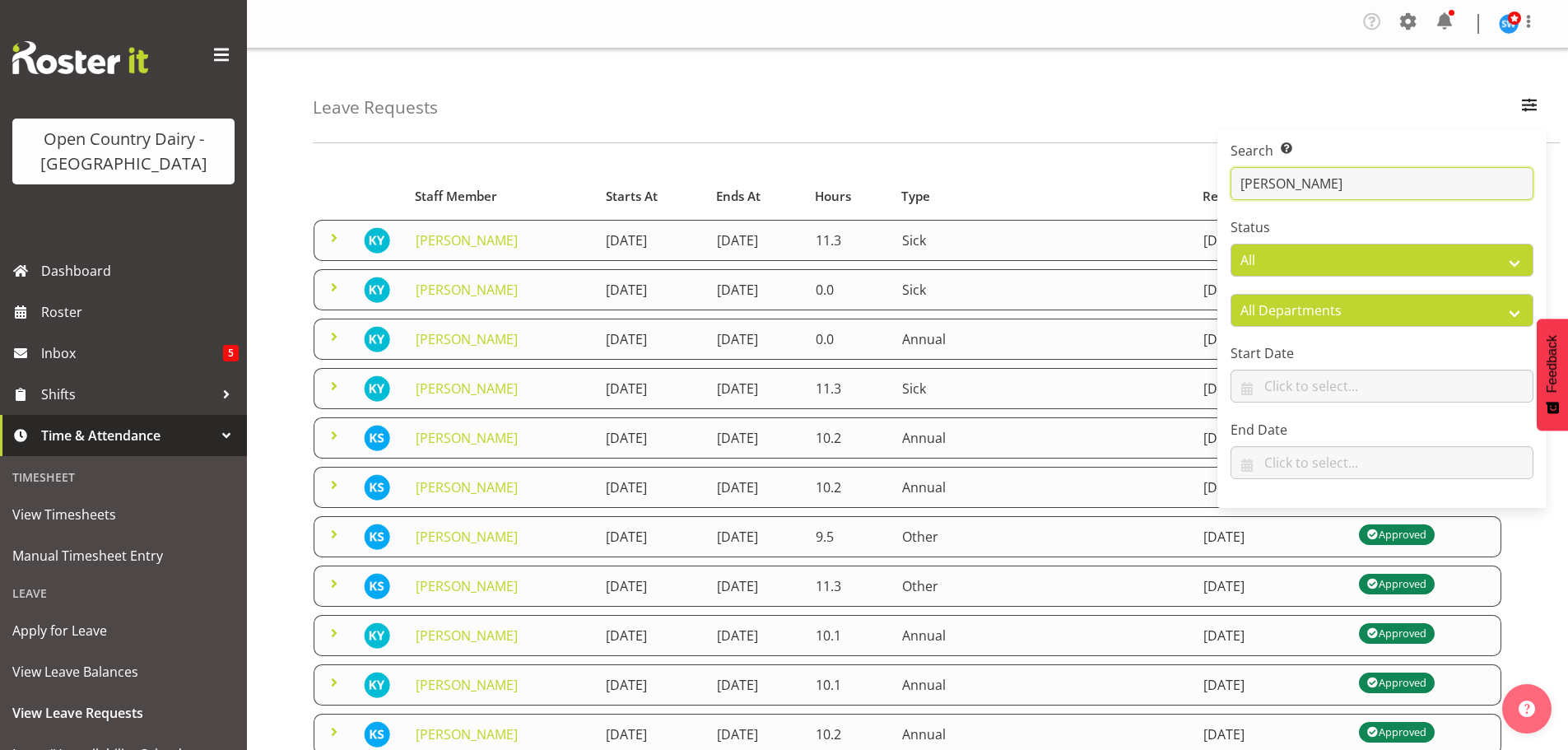
type input "kerry y"
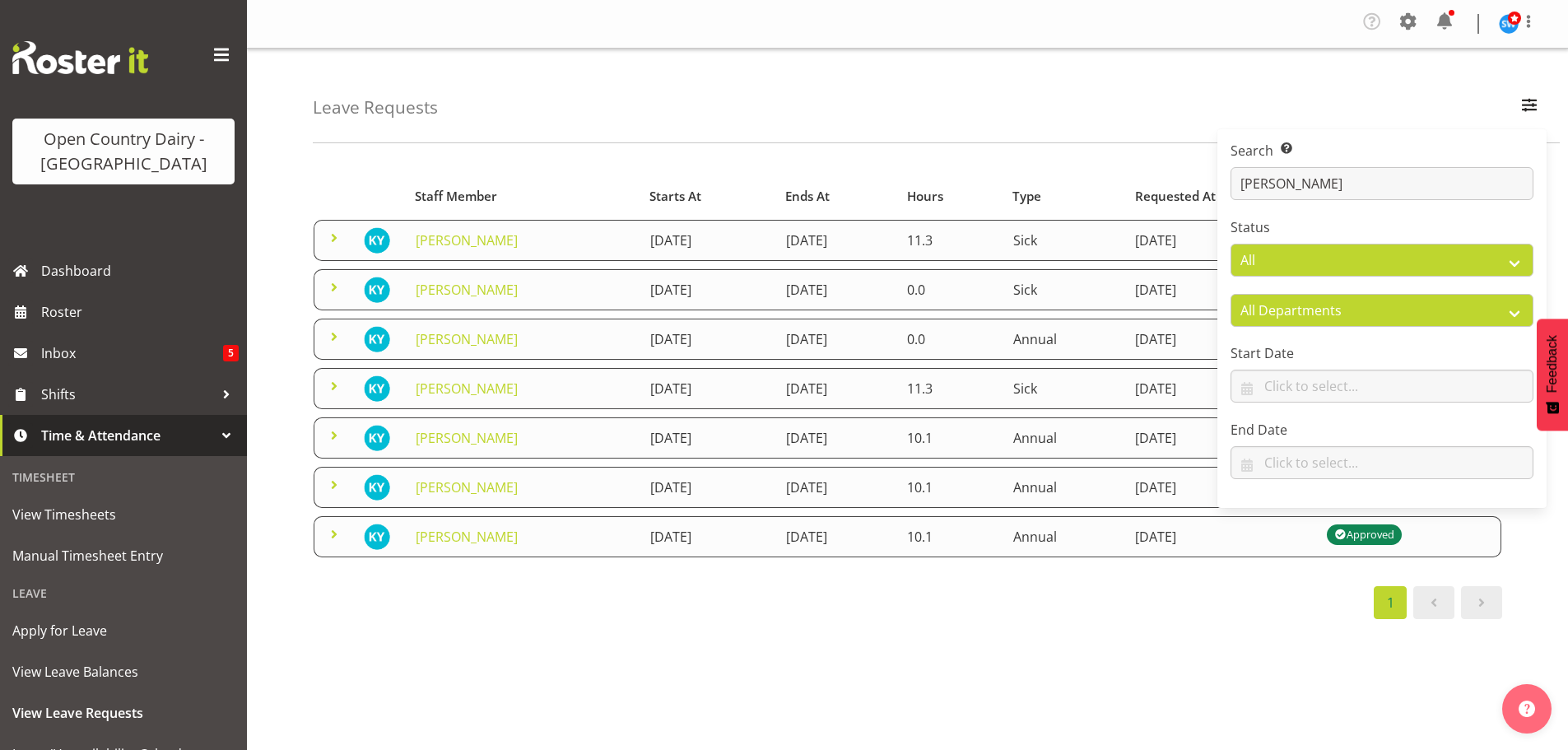
click at [1042, 96] on div "Leave Requests Search Search for a particular employee kerry y Status All Appro…" at bounding box center [935, 96] width 1247 height 95
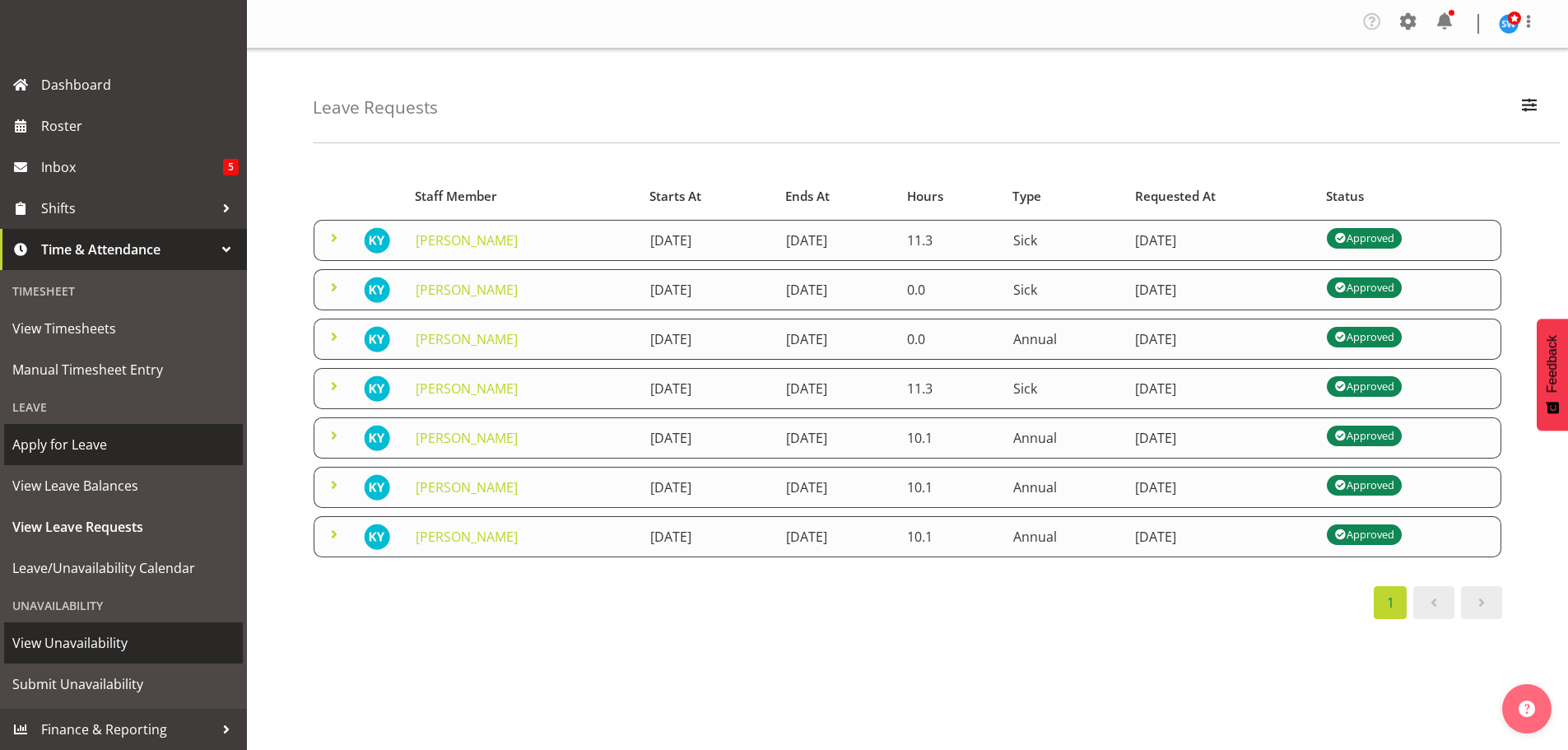
scroll to position [76, 0]
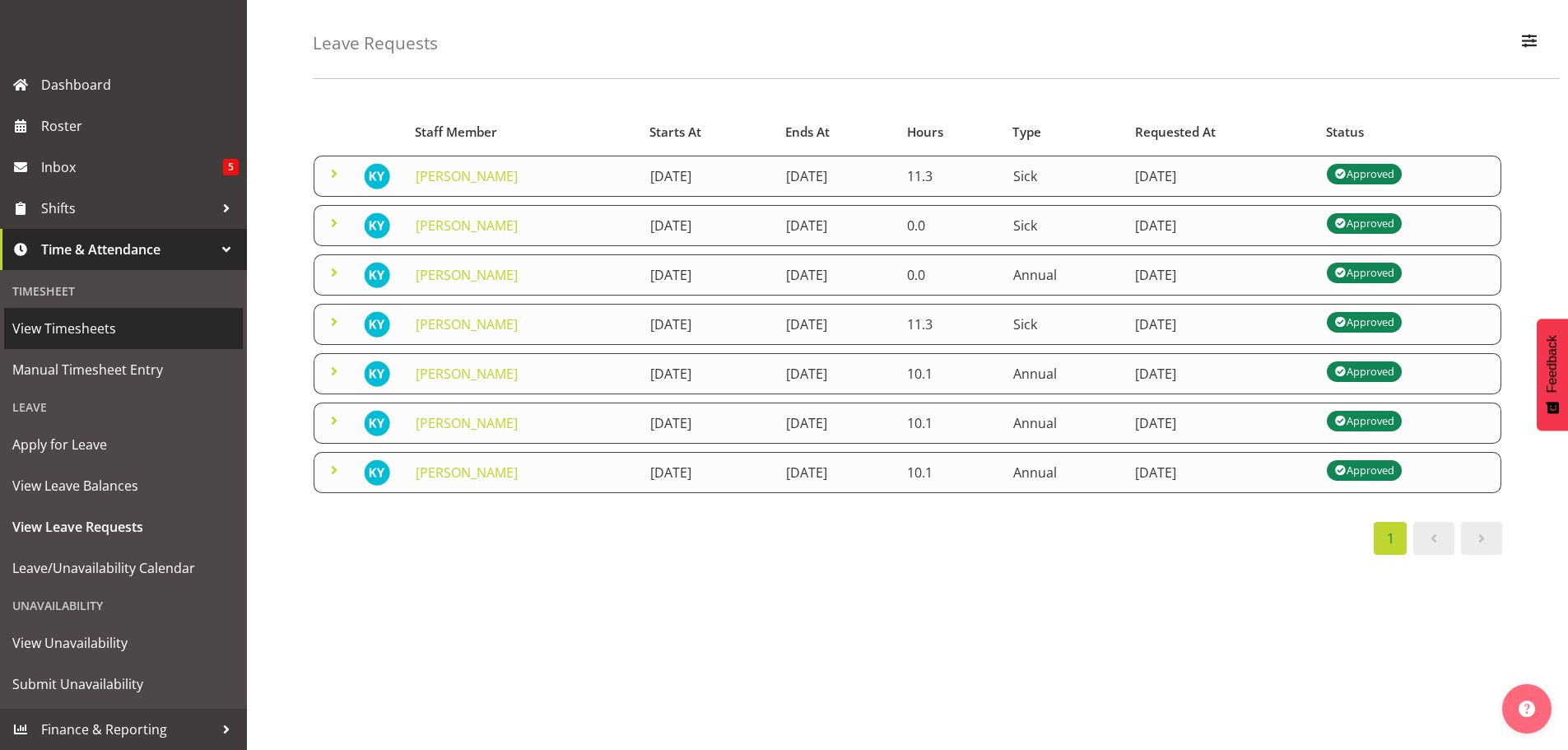
click at [56, 318] on span "View Timesheets" at bounding box center [123, 329] width 223 height 25
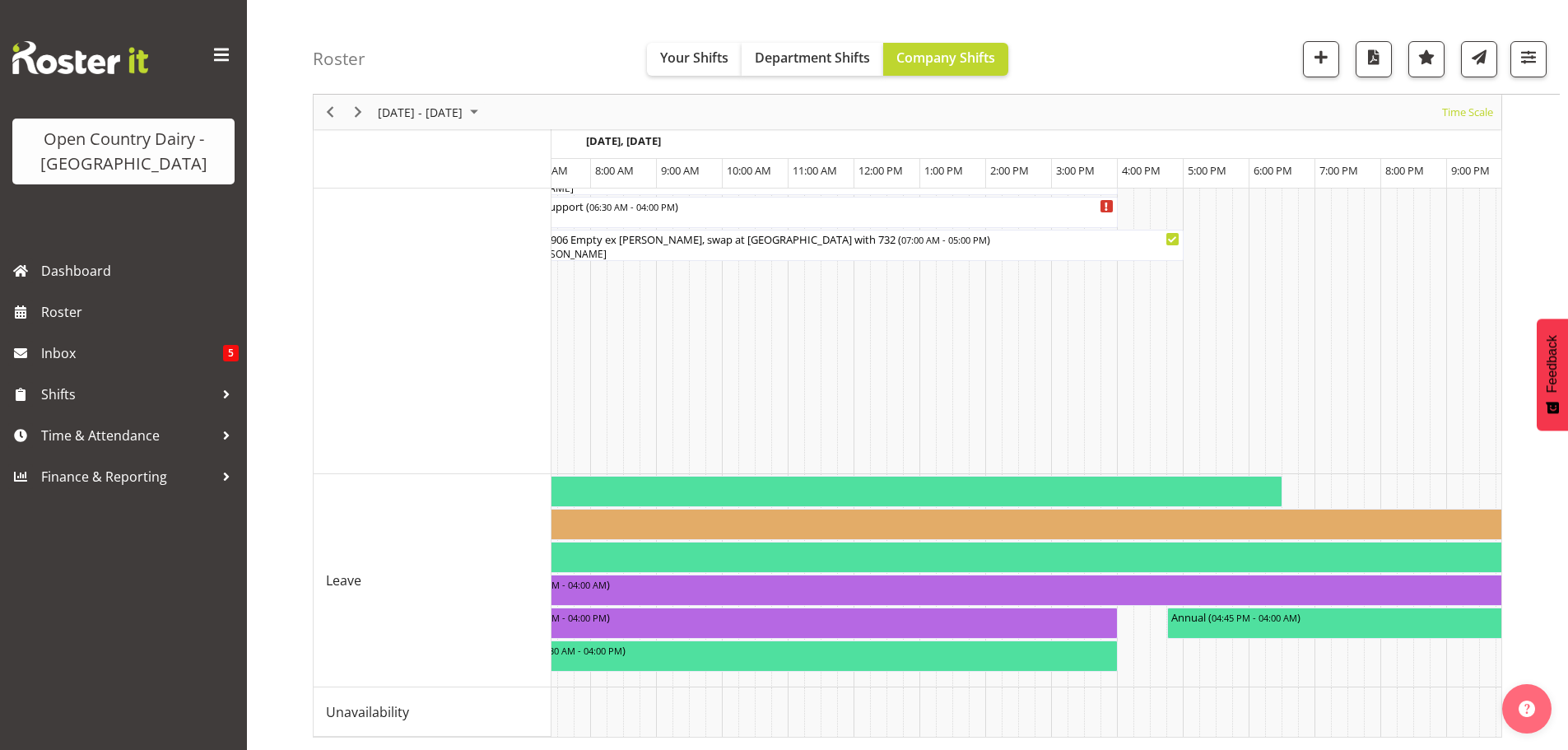
scroll to position [0, 10050]
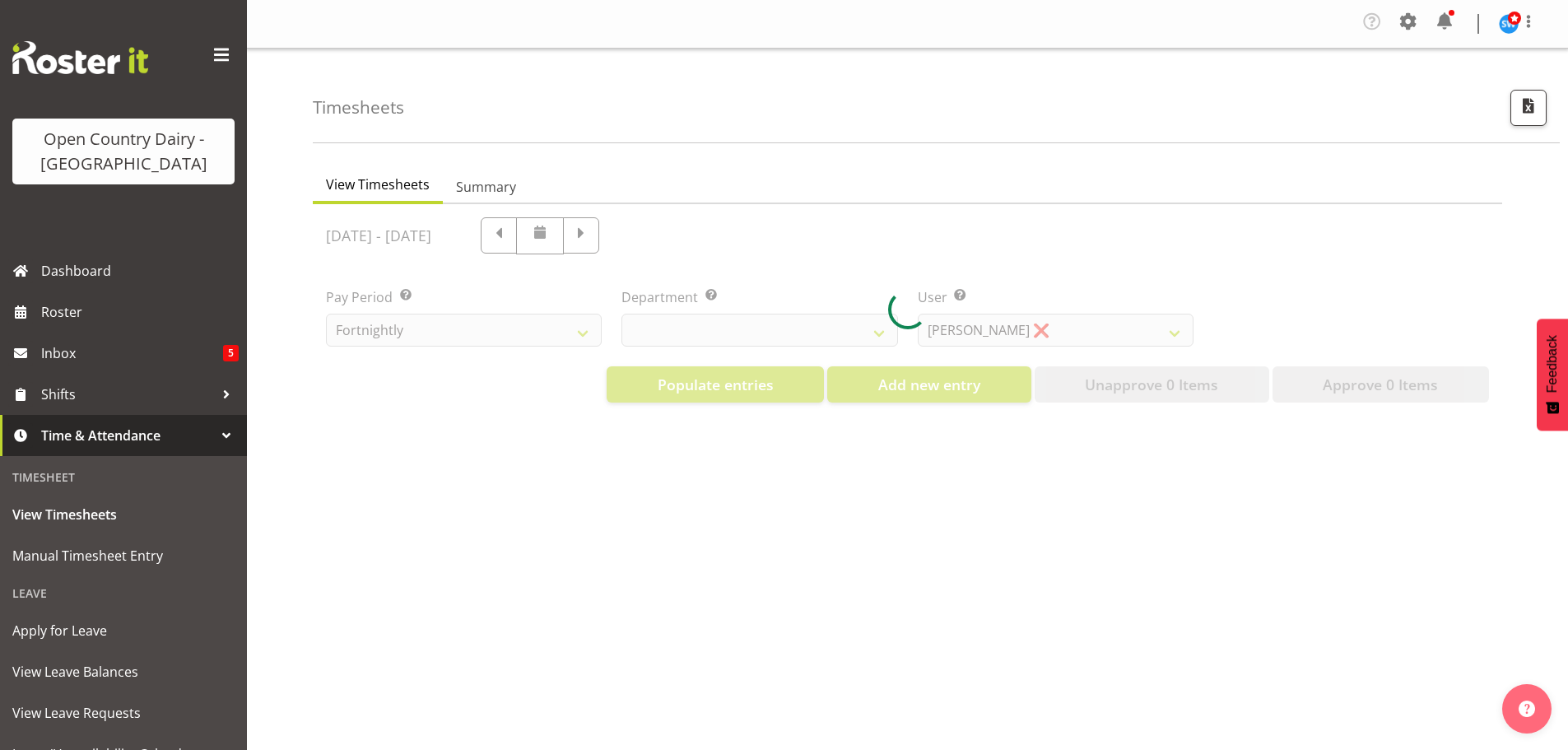
select select "733"
select select "7414"
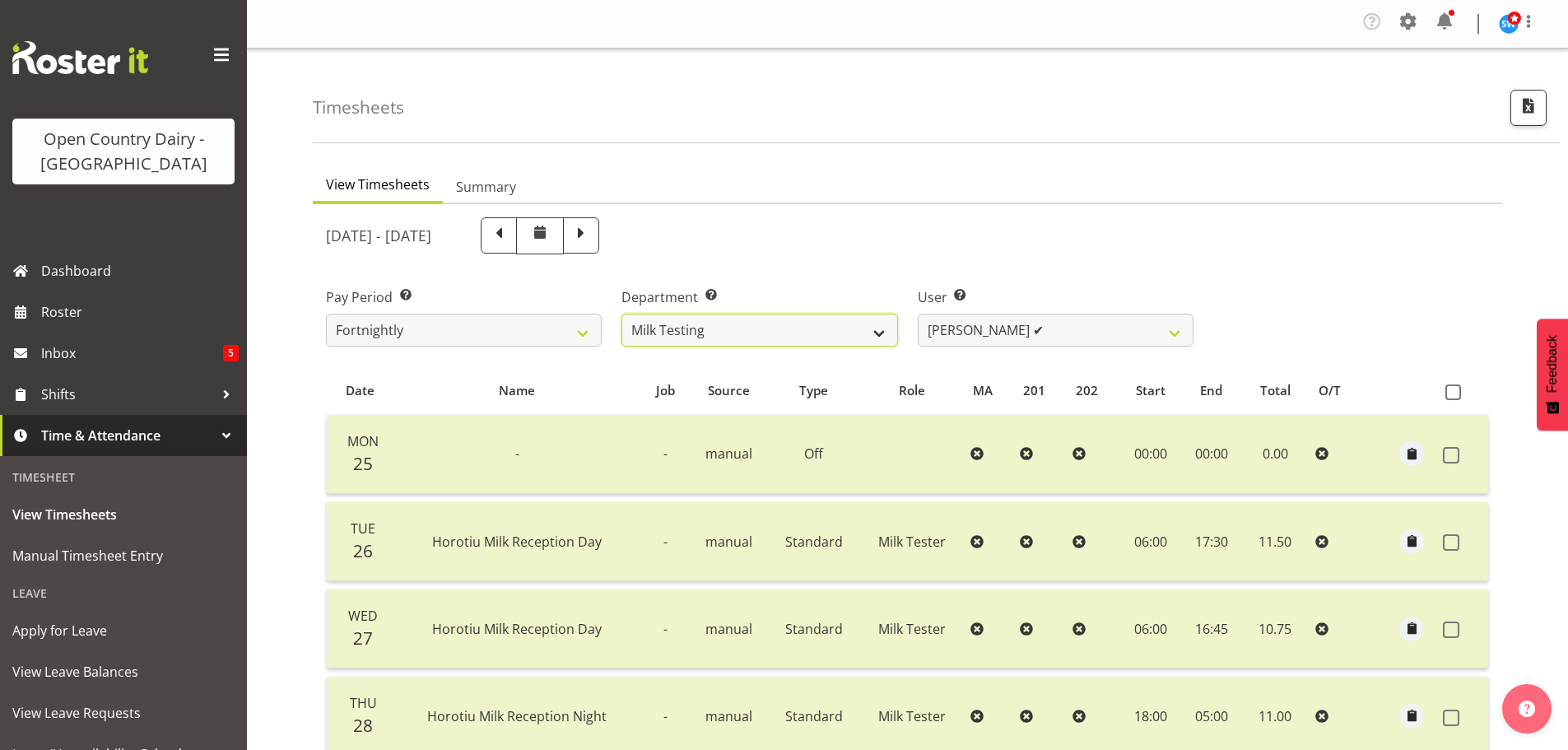
click at [844, 336] on select "701 702 703 704 705 706 707 708 709 710 711 712 713 714 715 716 717 718 719 720" at bounding box center [759, 330] width 276 height 32
select select "808"
click at [621, 313] on select "701 702 703 704 705 706 707 708 709 710 711 712 713 714 715 716 717 718 719 720" at bounding box center [759, 330] width 276 height 32
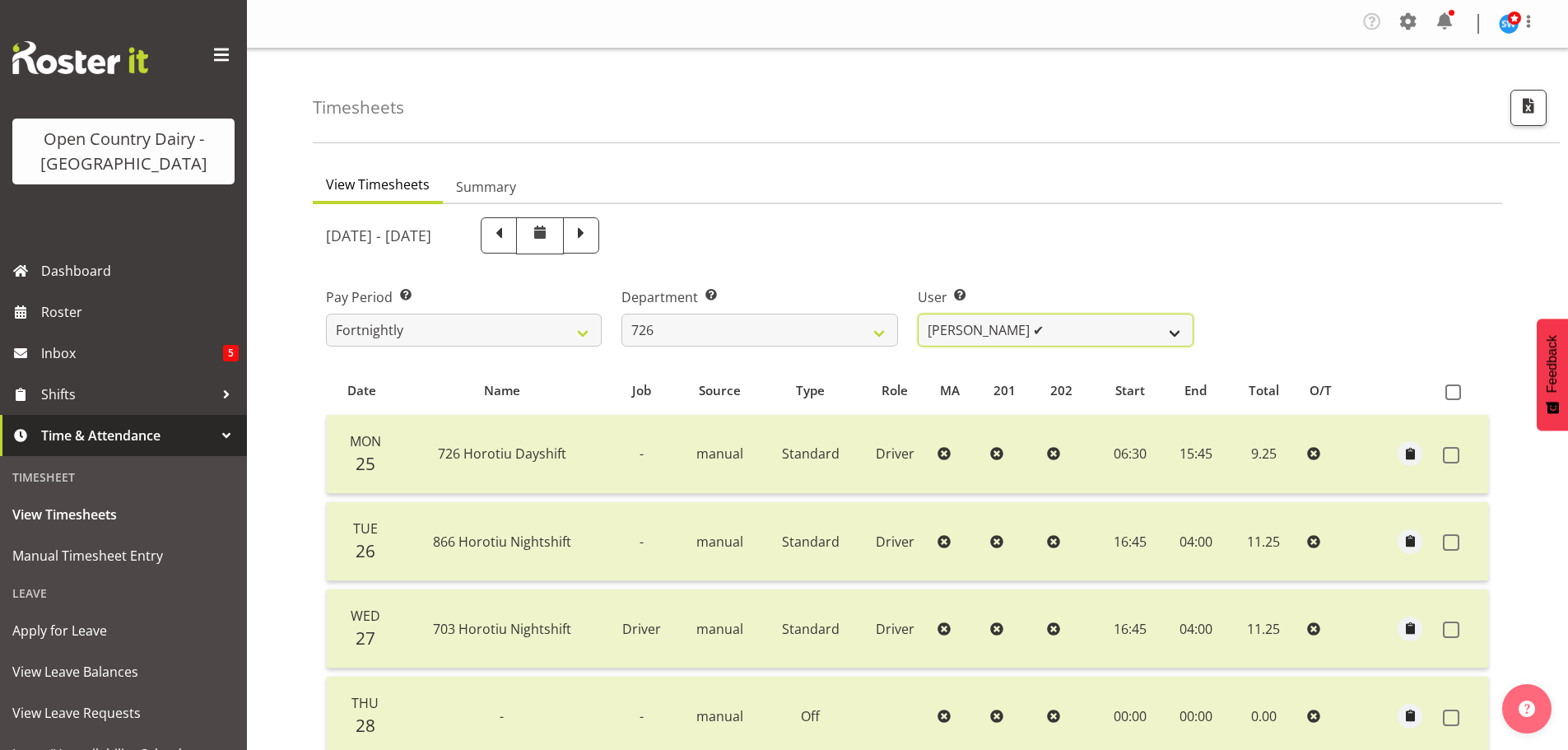
click at [972, 333] on select "[PERSON_NAME] ✔ [PERSON_NAME] ✔ [PERSON_NAME] ✔ [PERSON_NAME] ✔" at bounding box center [1056, 330] width 276 height 32
click at [971, 333] on select "[PERSON_NAME] ✔ [PERSON_NAME] ✔ [PERSON_NAME] ✔ [PERSON_NAME] ✔" at bounding box center [1056, 330] width 276 height 32
click at [836, 259] on div "[DATE] - [DATE]" at bounding box center [760, 235] width 888 height 56
